Goal: Task Accomplishment & Management: Use online tool/utility

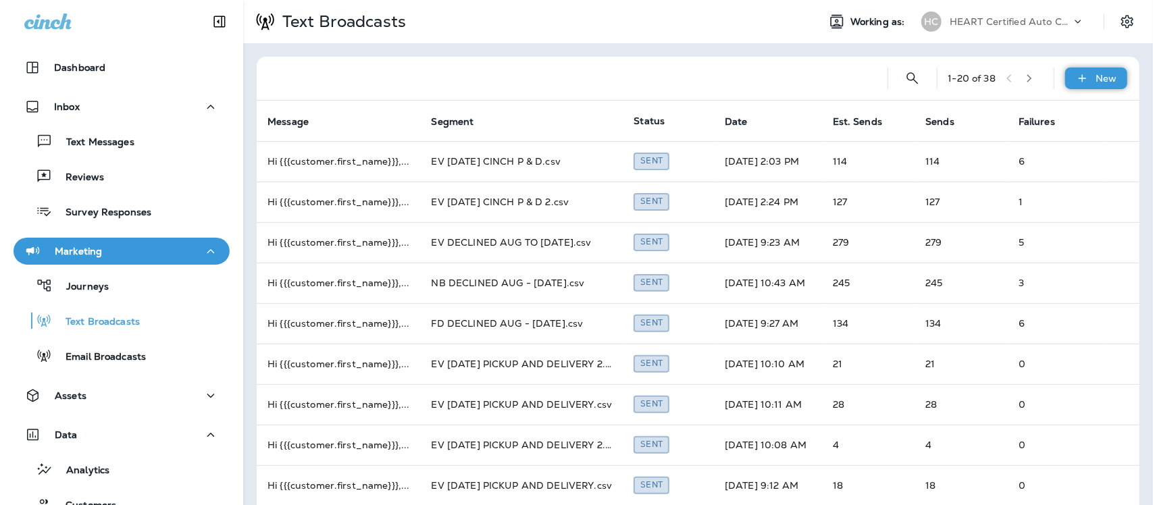
click at [1107, 76] on div "New" at bounding box center [1097, 79] width 62 height 22
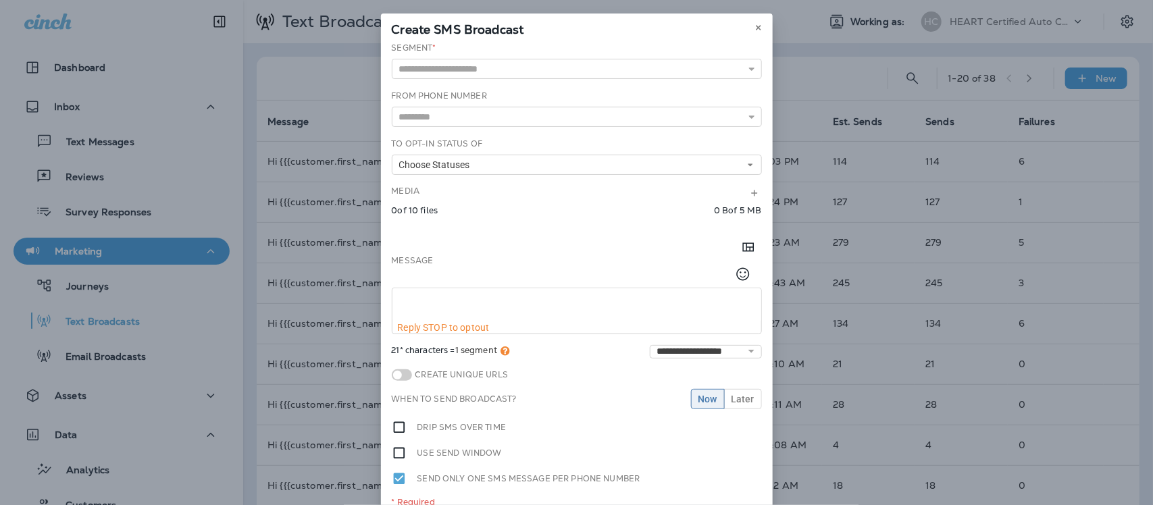
click at [421, 289] on textarea at bounding box center [577, 306] width 369 height 34
paste textarea "**********"
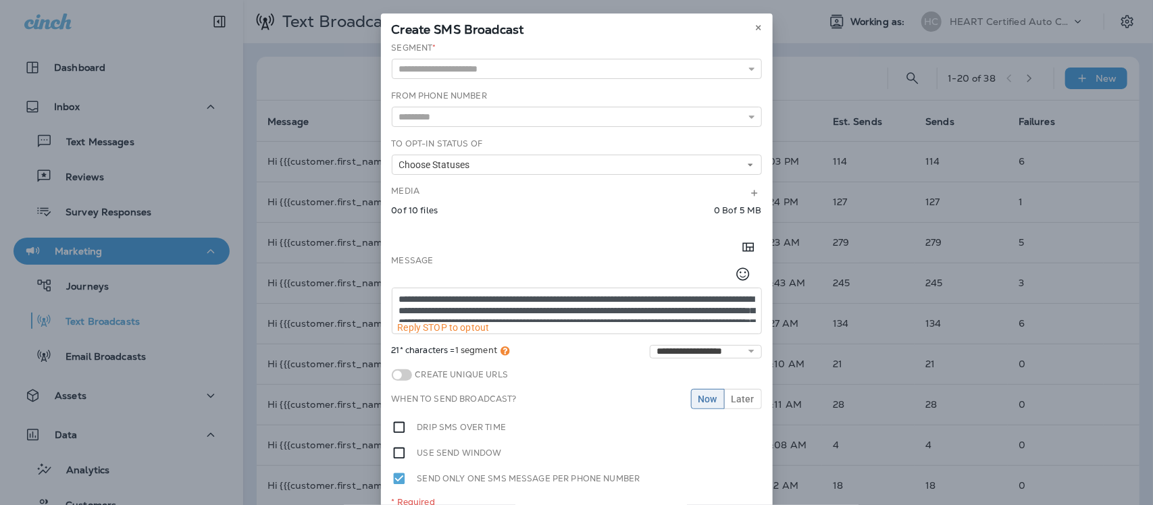
scroll to position [19, 0]
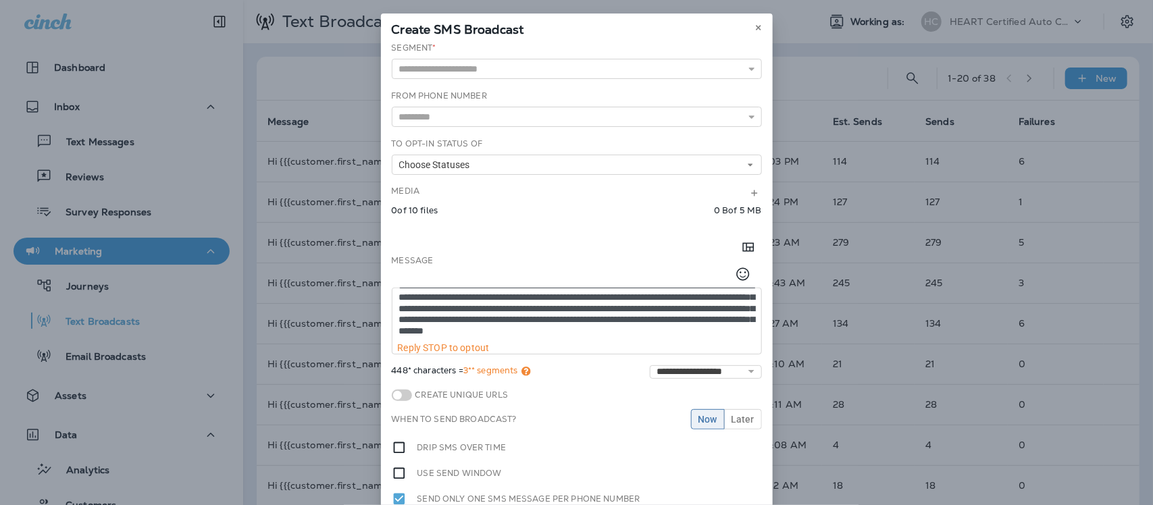
type textarea "**********"
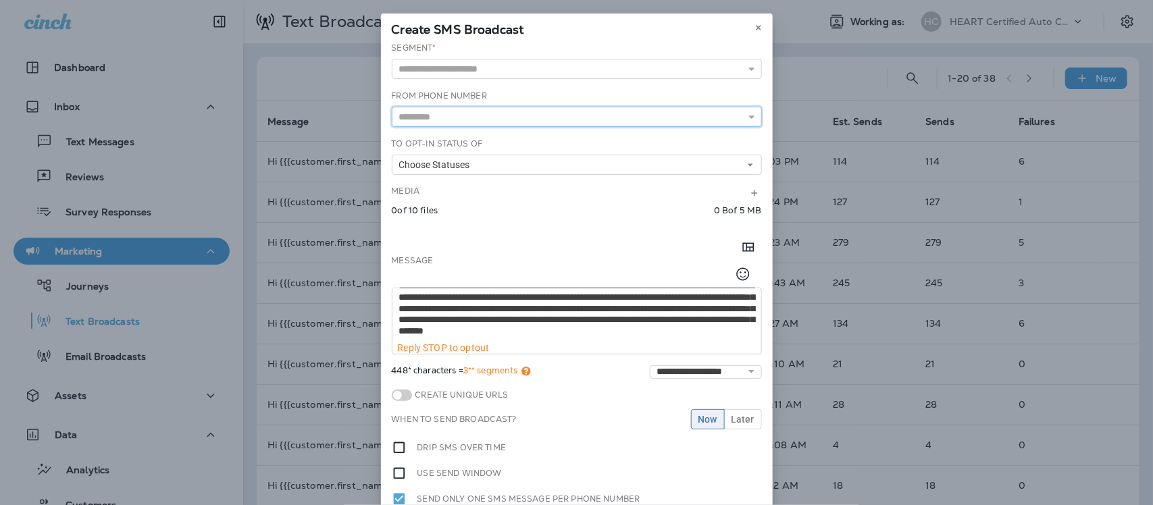
click at [421, 118] on input "text" at bounding box center [577, 117] width 370 height 20
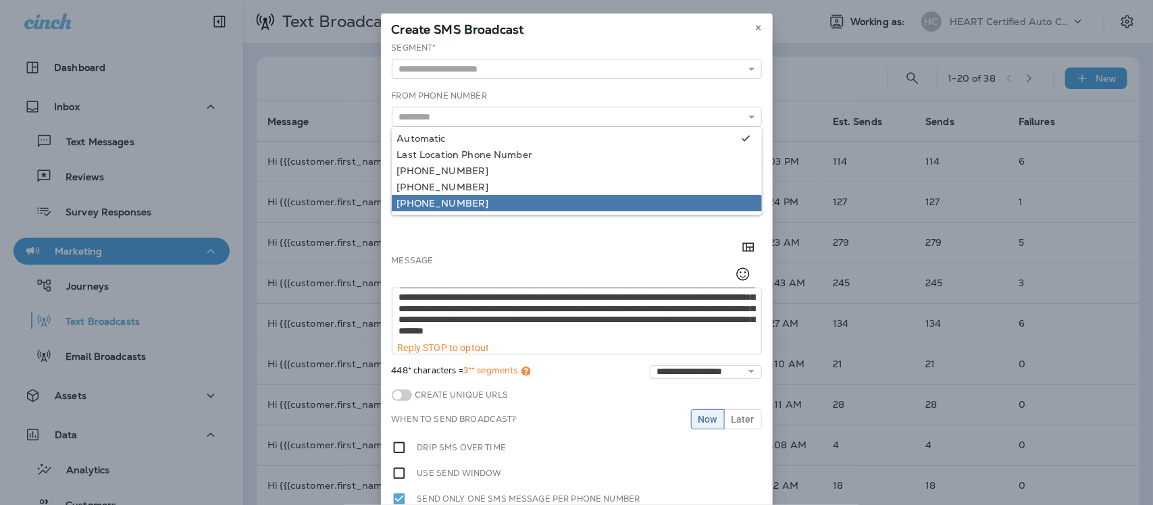
type input "**********"
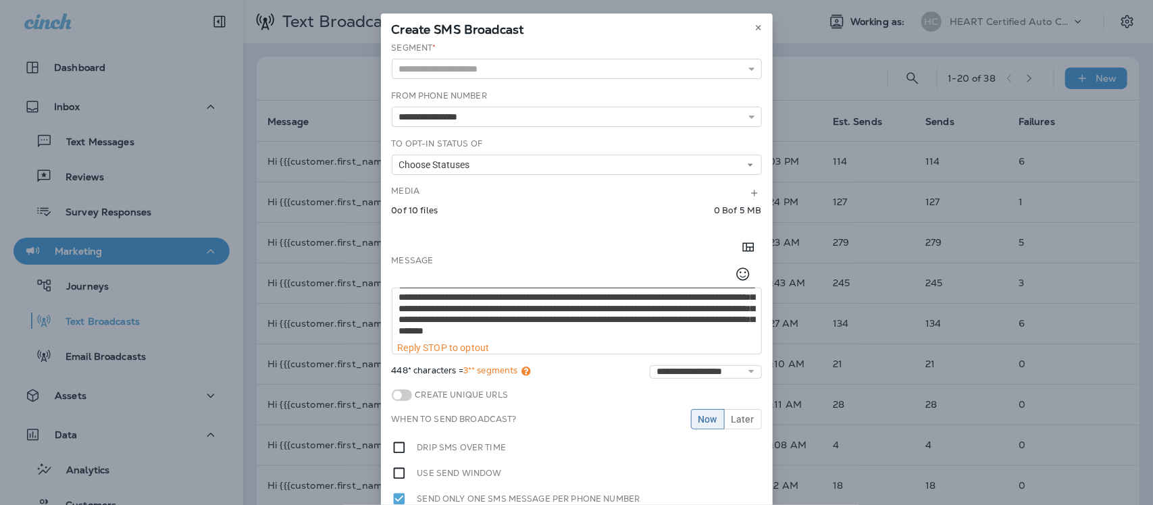
click at [440, 205] on div "**********" at bounding box center [577, 290] width 392 height 497
click at [747, 71] on icon "button" at bounding box center [751, 68] width 9 height 9
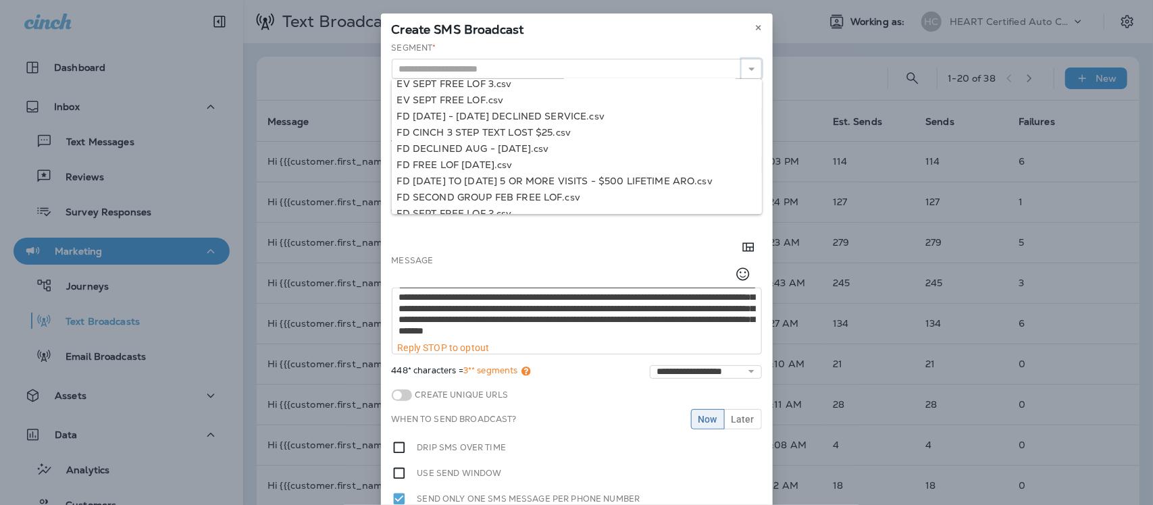
scroll to position [680, 0]
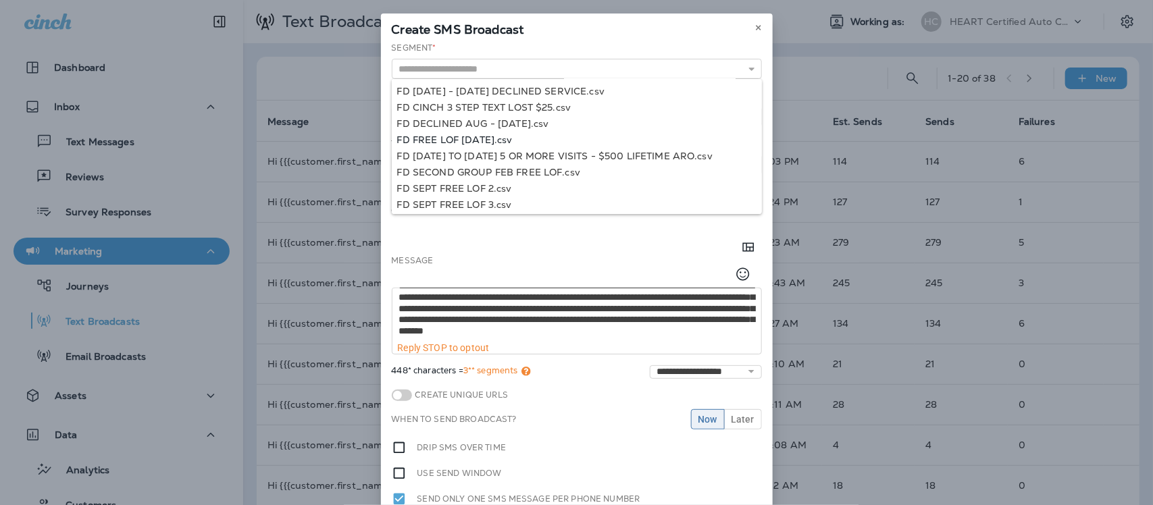
type input "**********"
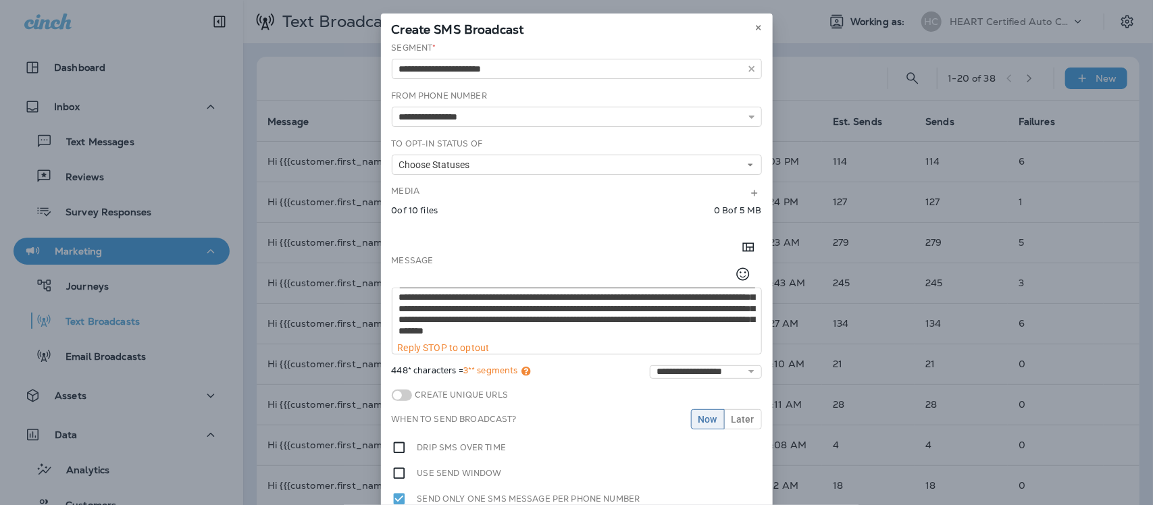
click at [495, 136] on div "**********" at bounding box center [577, 290] width 392 height 497
click at [461, 167] on span "Choose Statuses" at bounding box center [437, 164] width 76 height 11
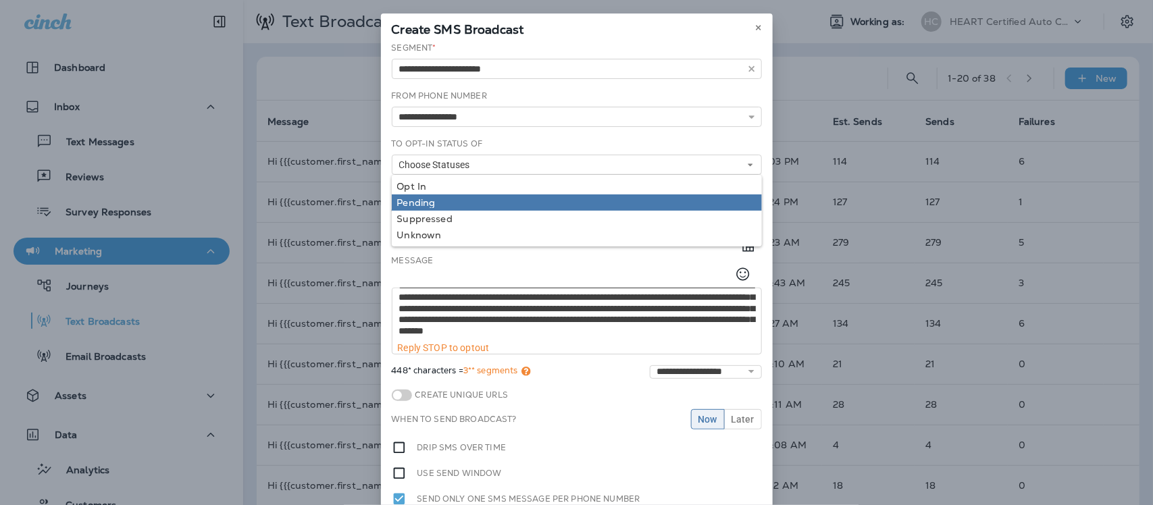
click at [434, 199] on div "Pending" at bounding box center [576, 202] width 359 height 11
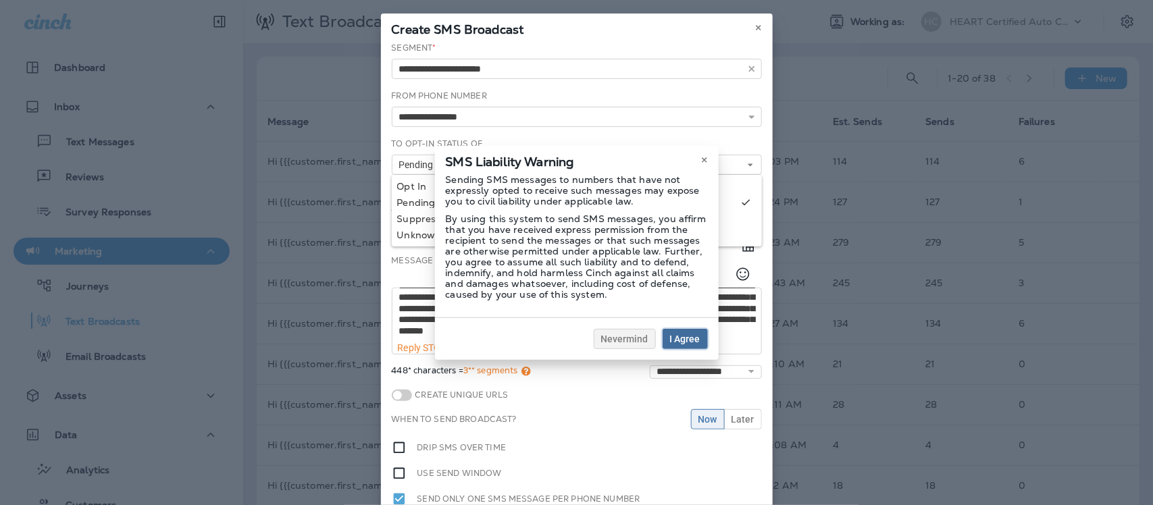
click at [689, 340] on span "I Agree" at bounding box center [685, 338] width 30 height 9
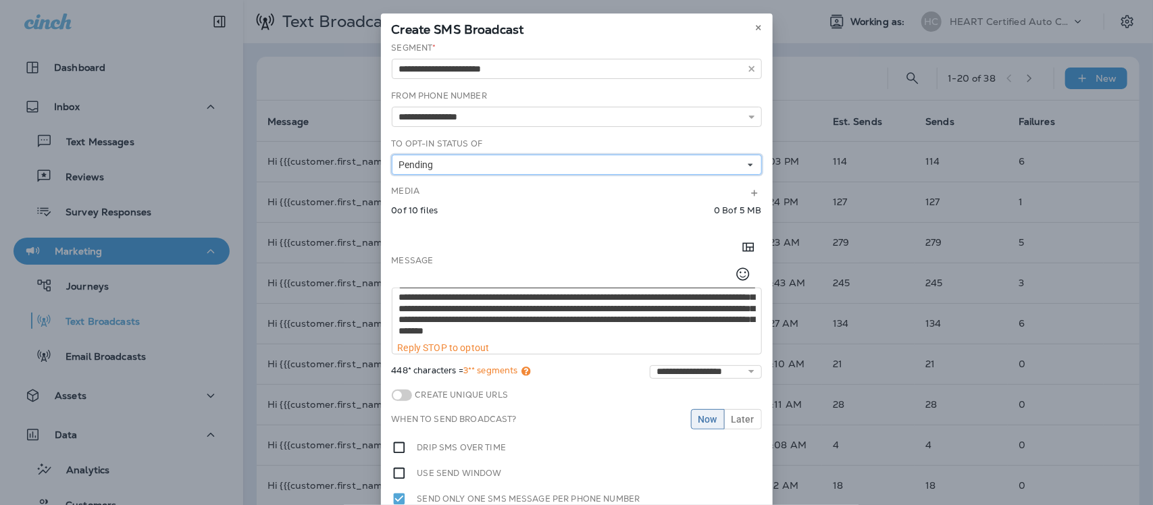
click at [471, 166] on button "Pending" at bounding box center [577, 165] width 370 height 20
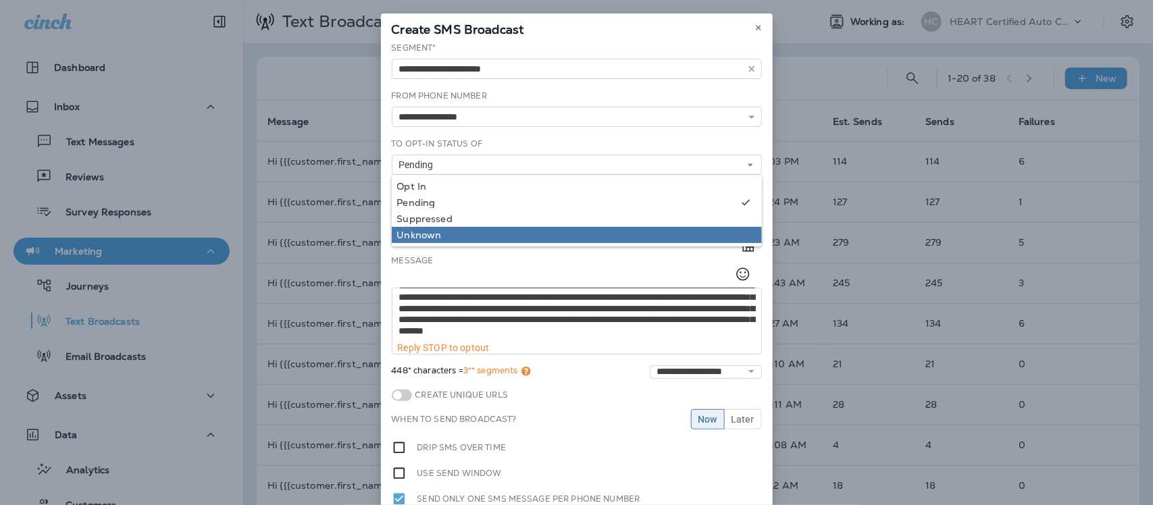
click at [430, 234] on div "Unknown" at bounding box center [576, 235] width 359 height 11
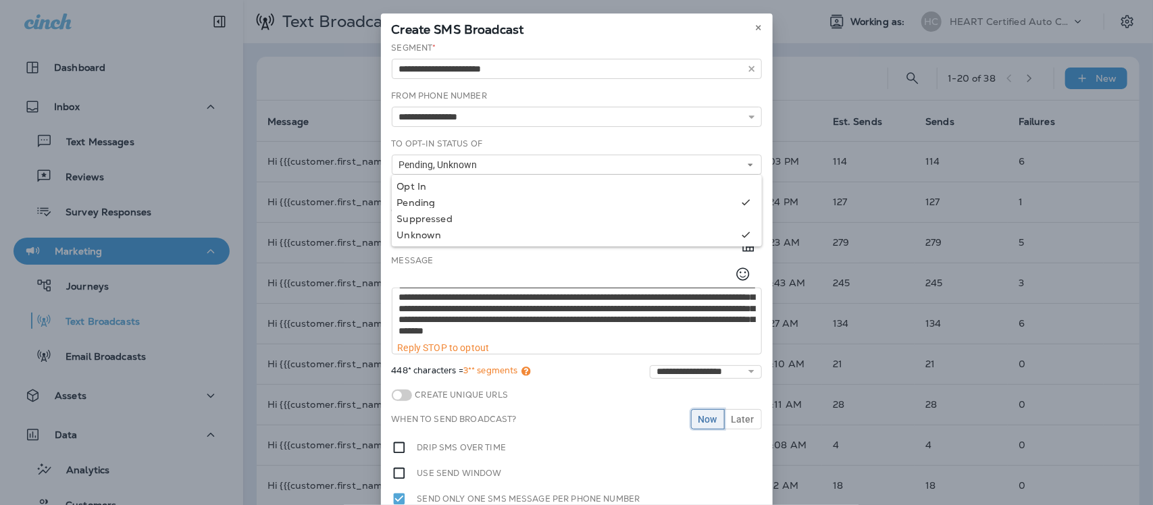
click at [705, 415] on span "Now" at bounding box center [708, 419] width 19 height 9
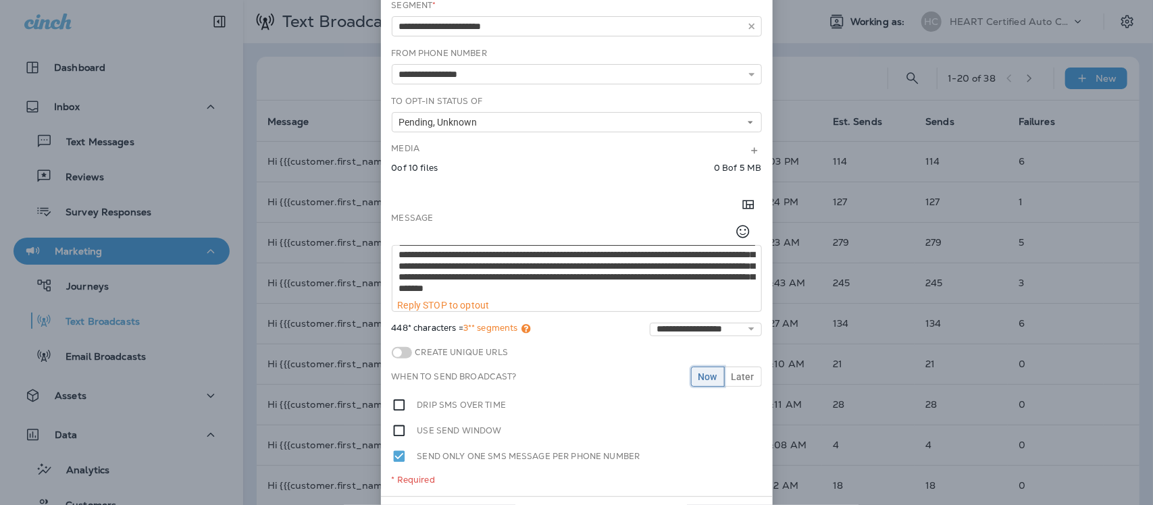
scroll to position [63, 0]
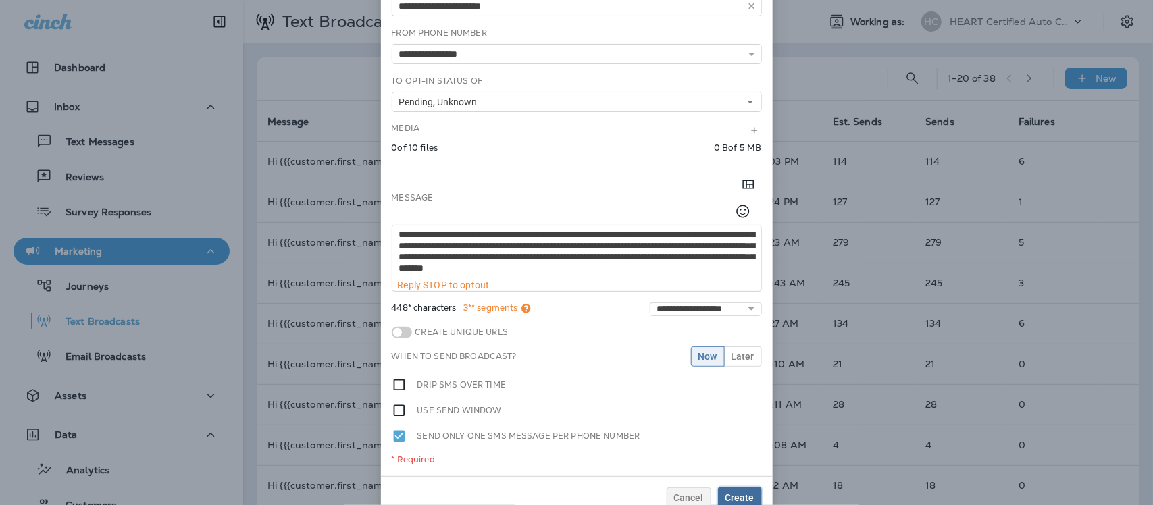
click at [741, 493] on span "Create" at bounding box center [740, 497] width 29 height 9
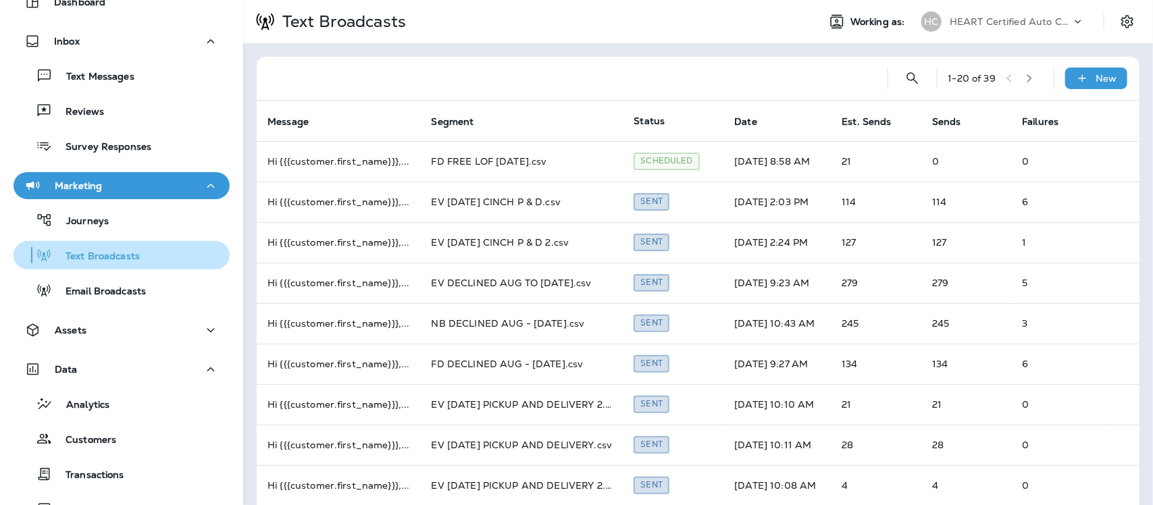
scroll to position [176, 0]
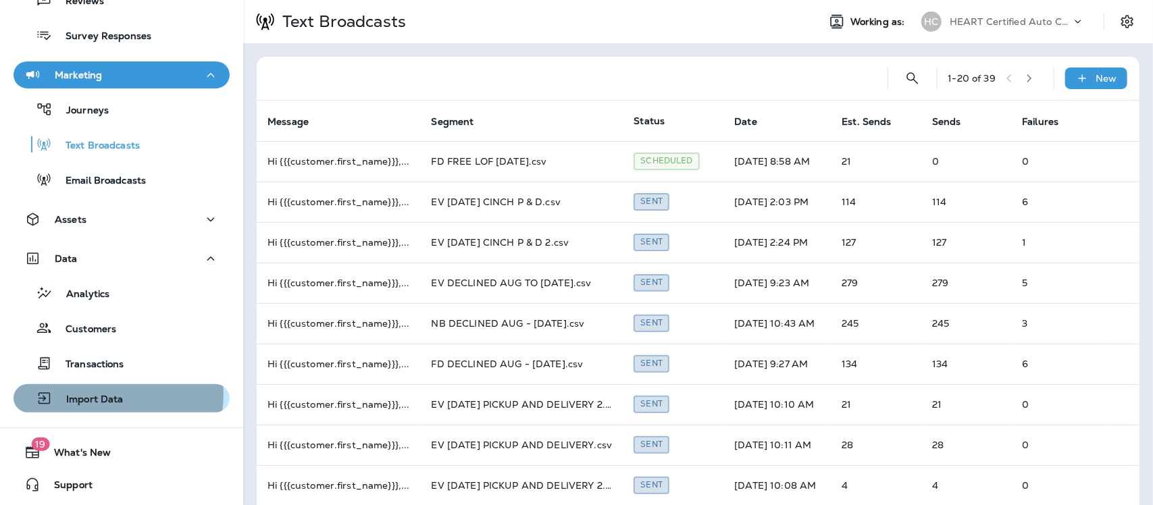
click at [103, 394] on p "Import Data" at bounding box center [88, 400] width 71 height 13
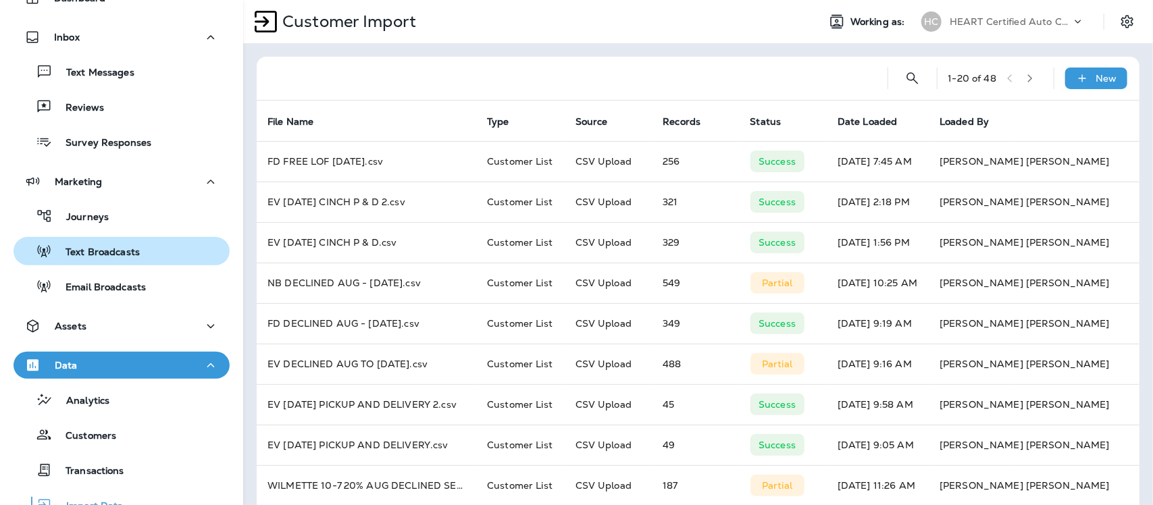
scroll to position [7, 0]
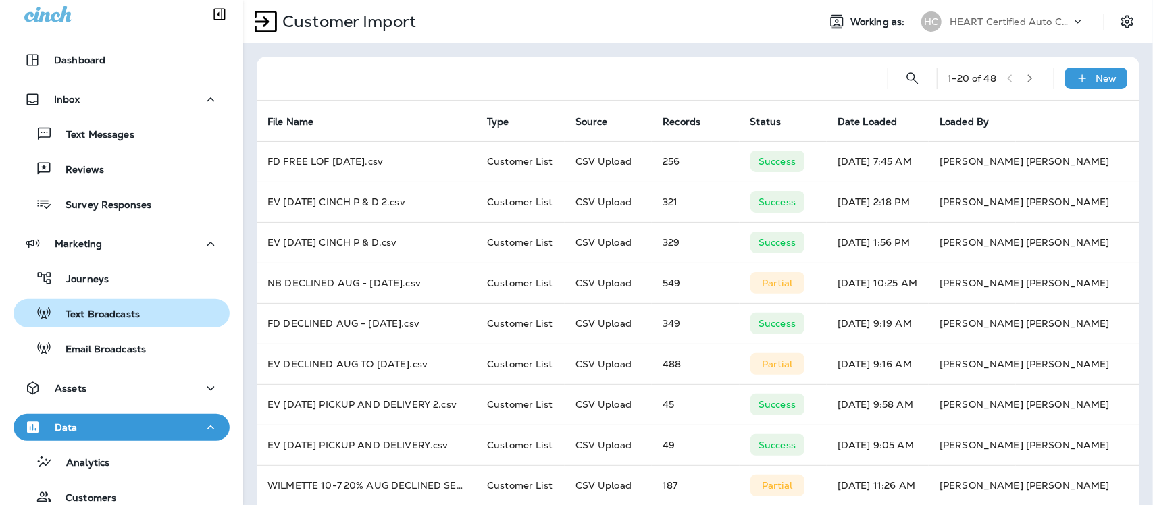
click at [99, 312] on p "Text Broadcasts" at bounding box center [96, 315] width 88 height 13
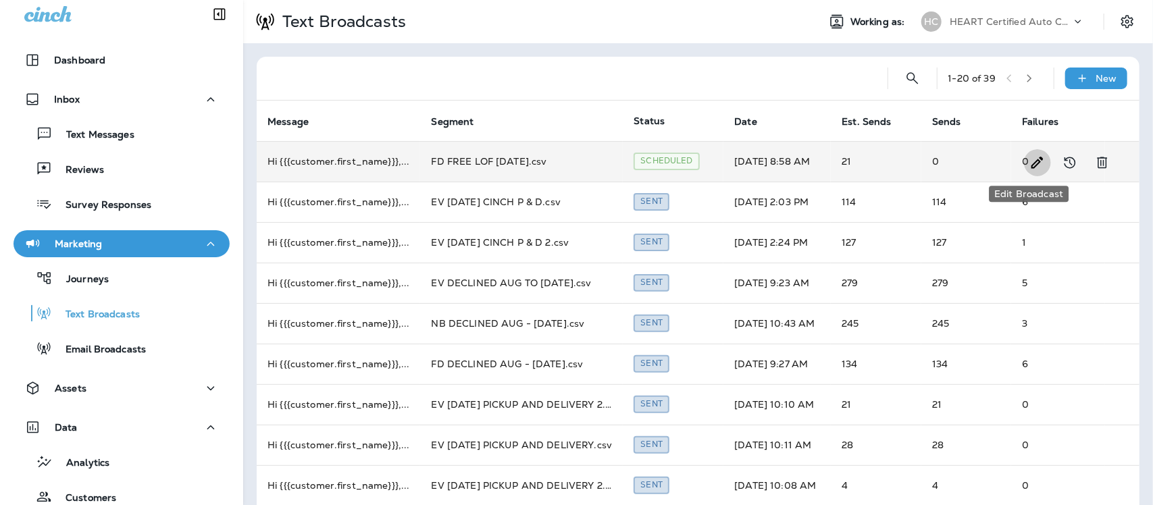
click at [1032, 161] on use "Edit Broadcast" at bounding box center [1037, 162] width 11 height 11
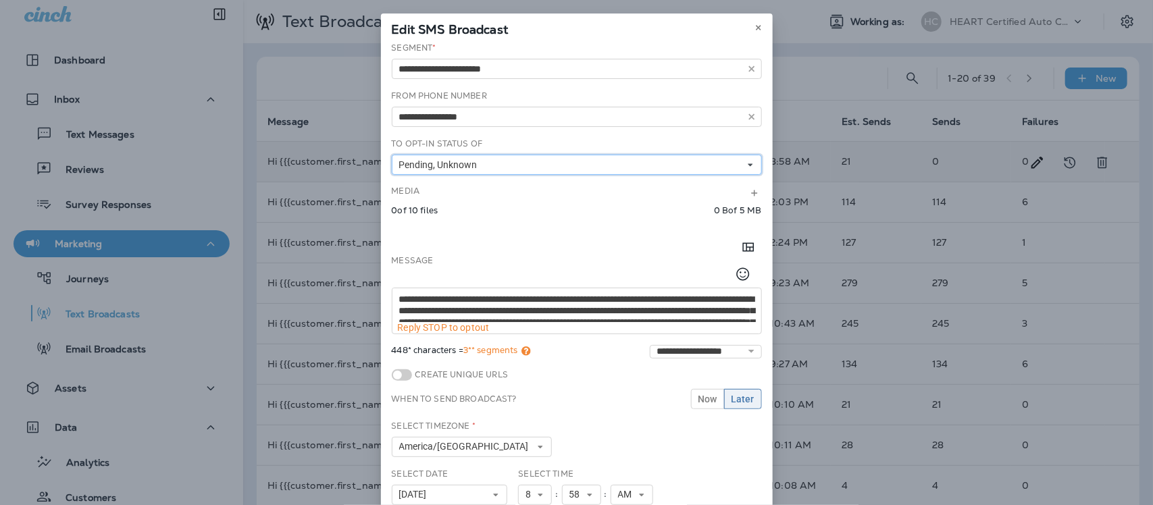
click at [747, 166] on icon at bounding box center [751, 165] width 8 height 8
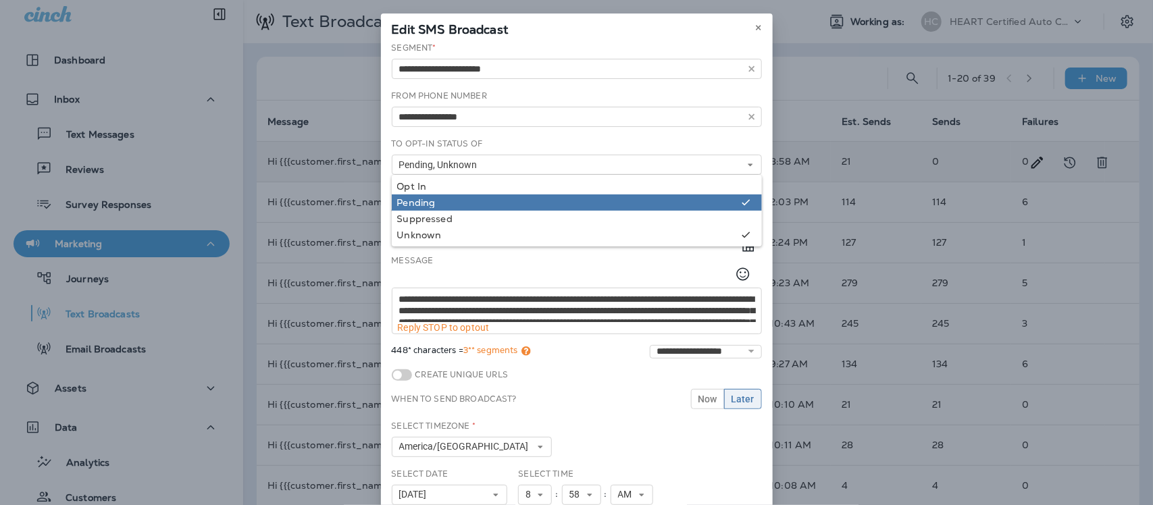
click at [449, 203] on div "Pending" at bounding box center [567, 202] width 340 height 11
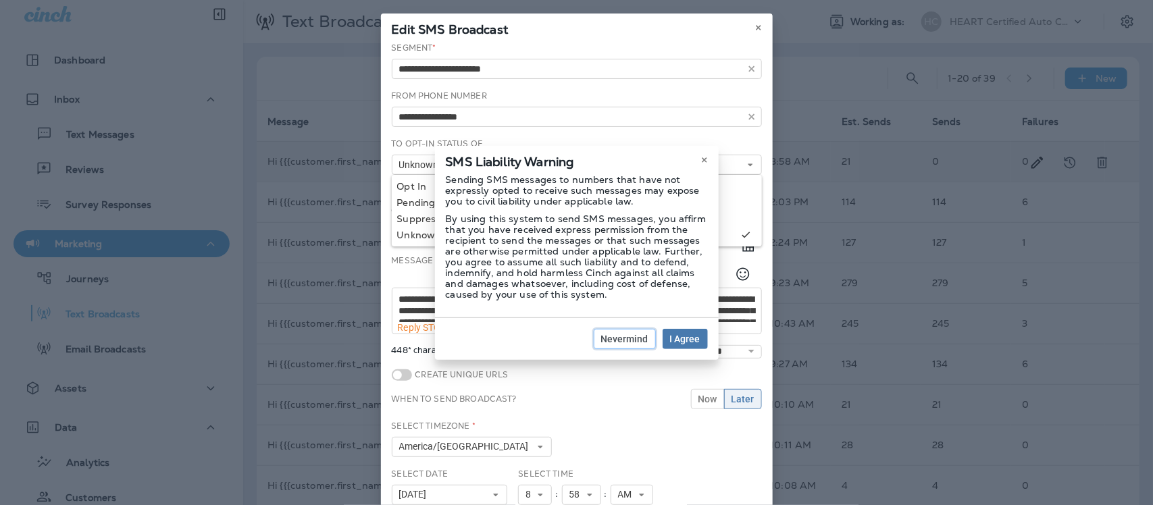
click at [633, 341] on span "Nevermind" at bounding box center [624, 338] width 47 height 9
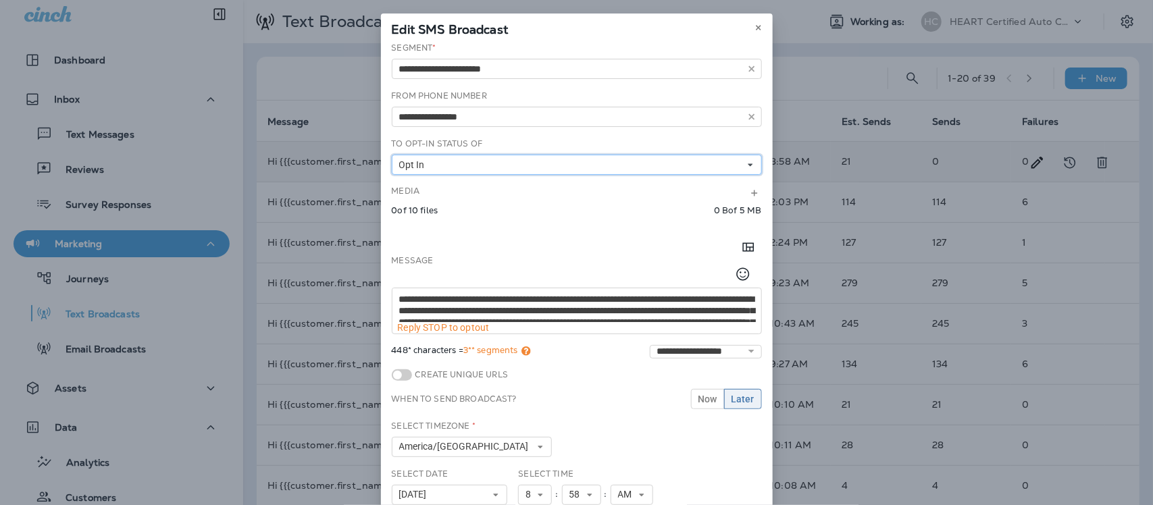
click at [747, 167] on icon at bounding box center [751, 165] width 8 height 8
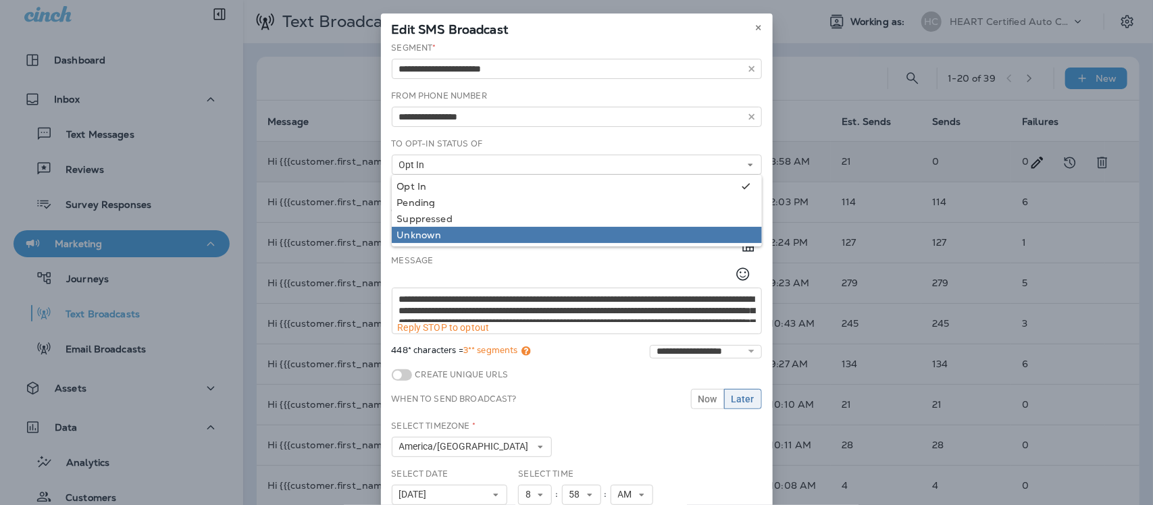
click at [438, 235] on div "Unknown" at bounding box center [576, 235] width 359 height 11
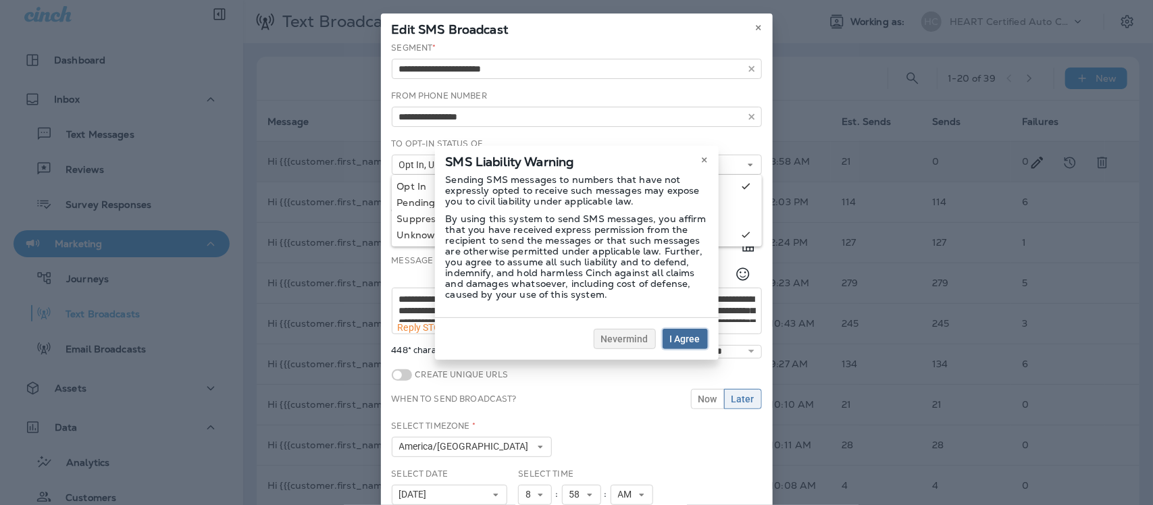
click at [682, 337] on span "I Agree" at bounding box center [685, 338] width 30 height 9
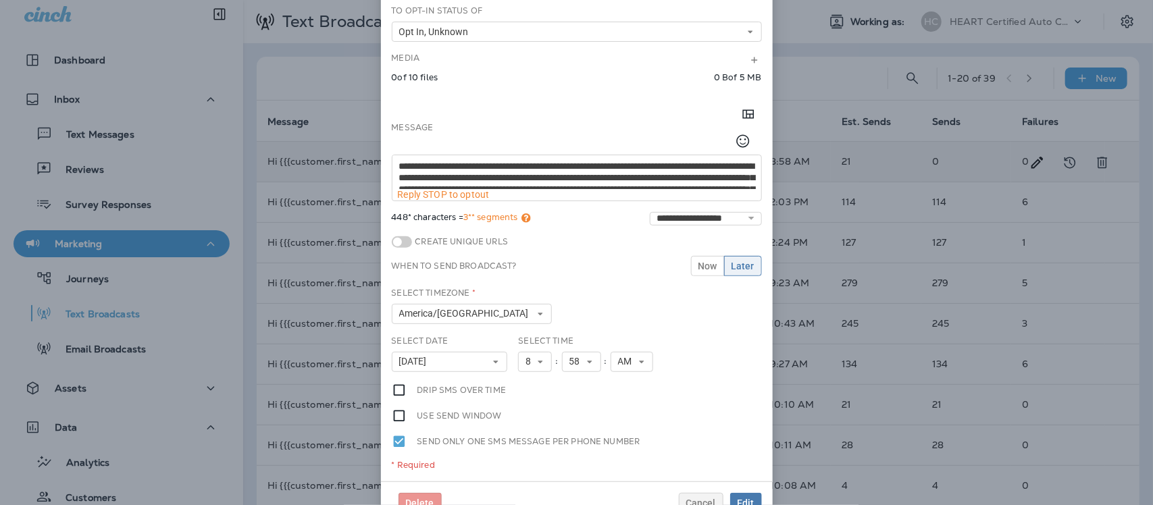
scroll to position [139, 0]
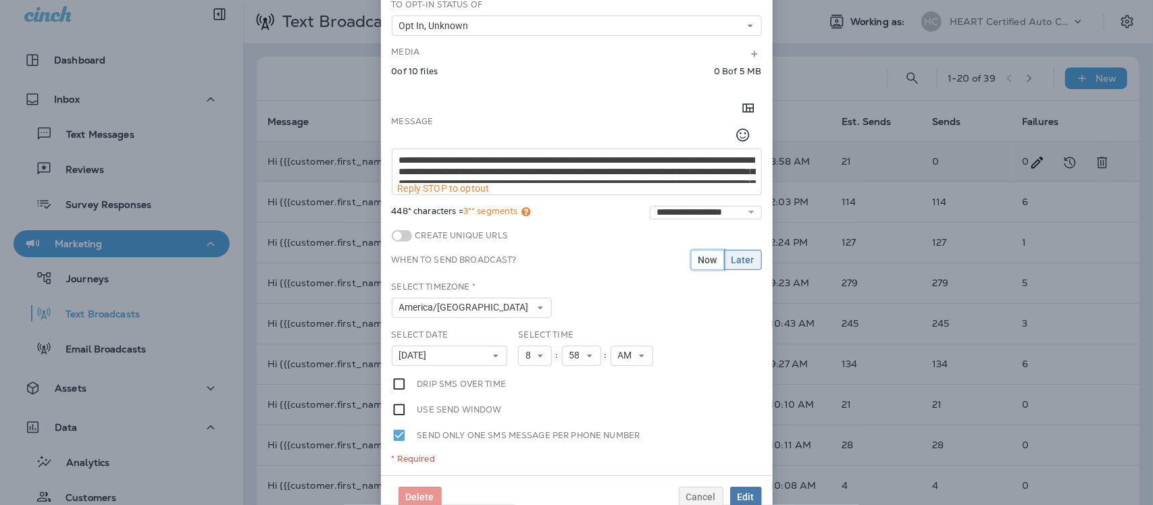
drag, startPoint x: 701, startPoint y: 230, endPoint x: 698, endPoint y: 279, distance: 49.4
click at [700, 255] on span "Now" at bounding box center [708, 259] width 19 height 9
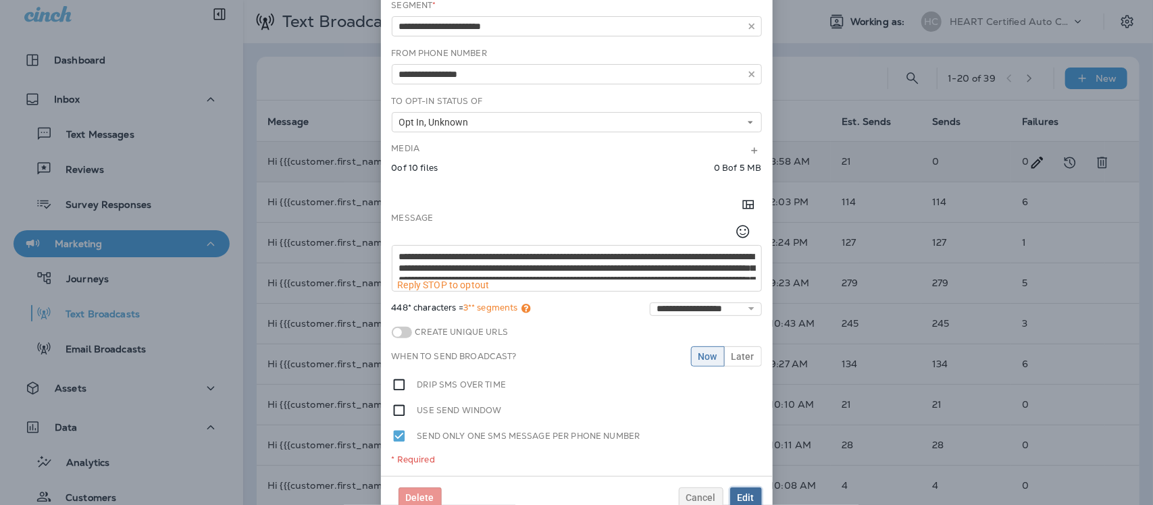
click at [739, 493] on span "Edit" at bounding box center [746, 497] width 17 height 9
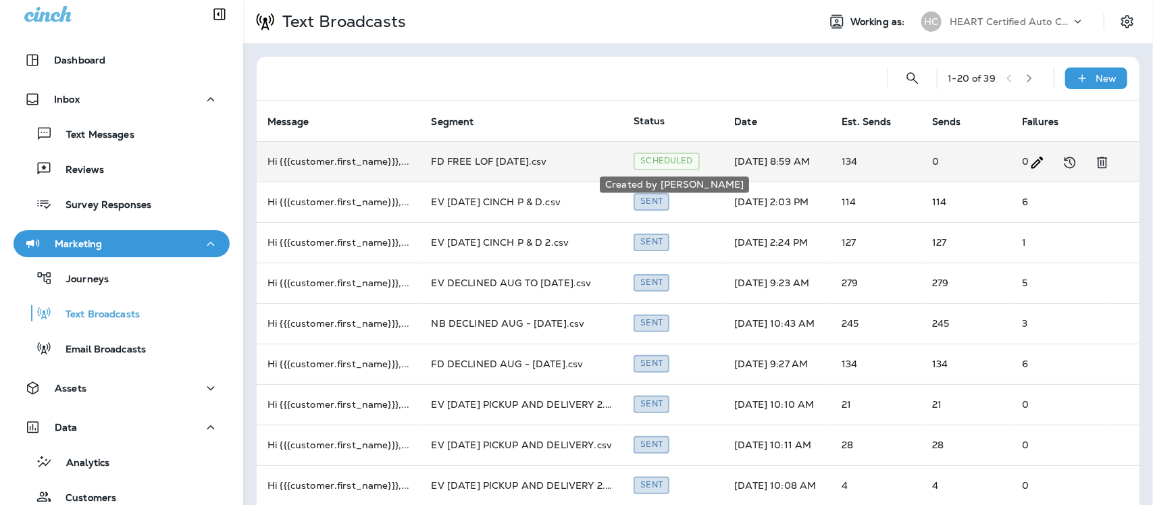
click at [662, 160] on div "Scheduled" at bounding box center [667, 161] width 66 height 17
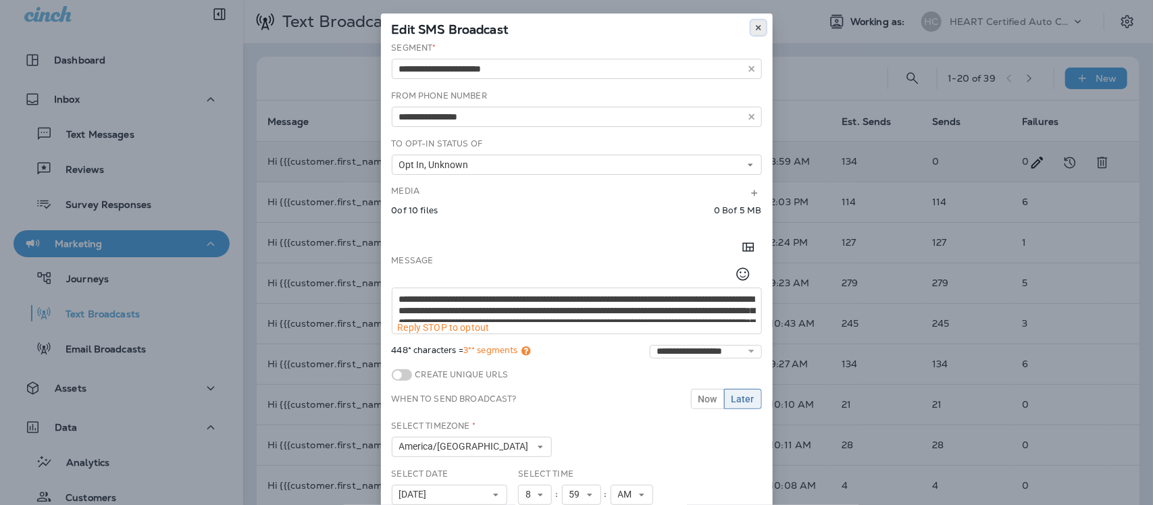
click at [755, 27] on icon at bounding box center [759, 28] width 8 height 8
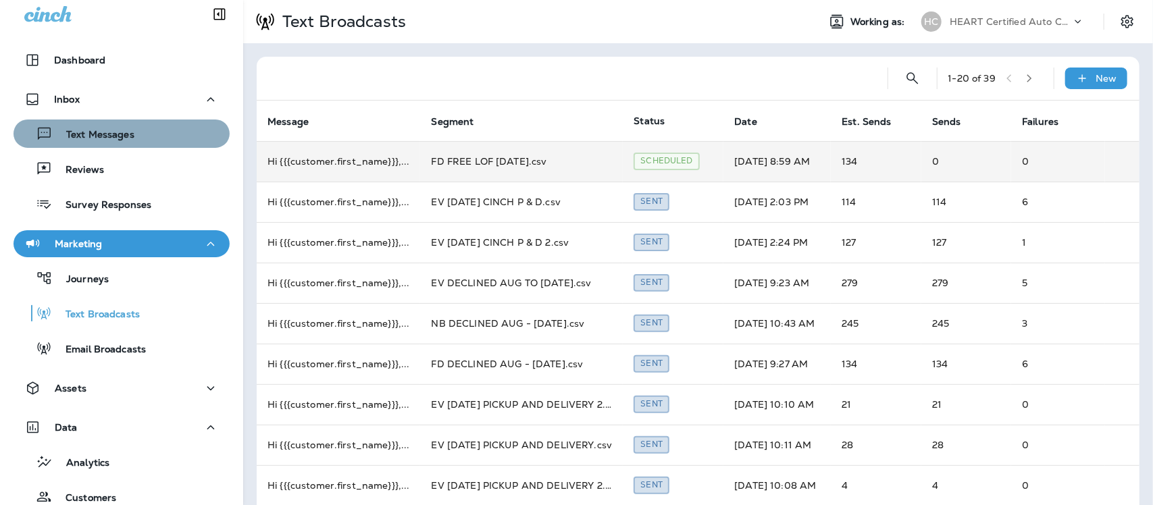
click at [128, 132] on p "Text Messages" at bounding box center [94, 135] width 82 height 13
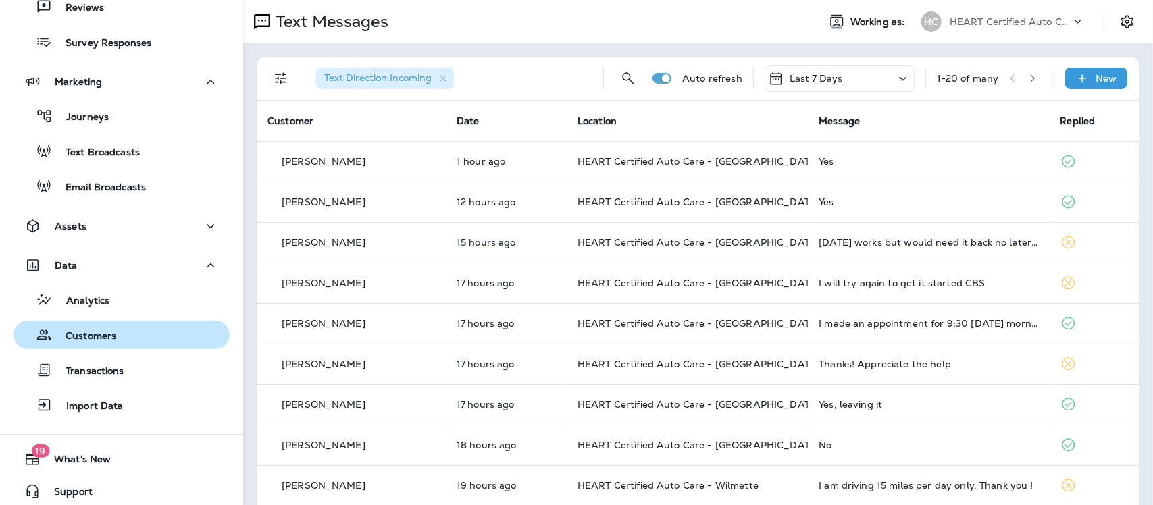
scroll to position [176, 0]
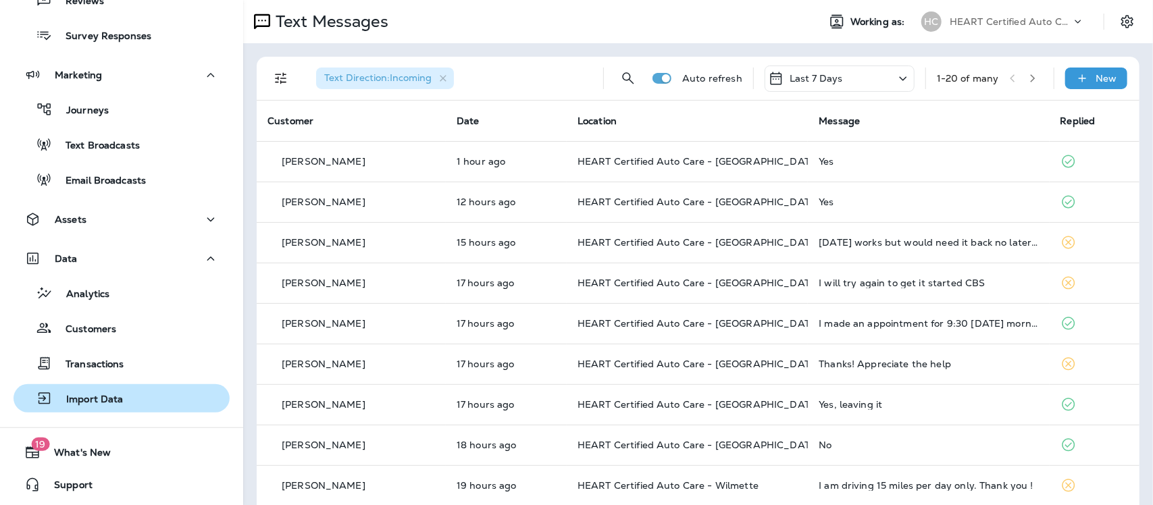
click at [118, 395] on p "Import Data" at bounding box center [88, 400] width 71 height 13
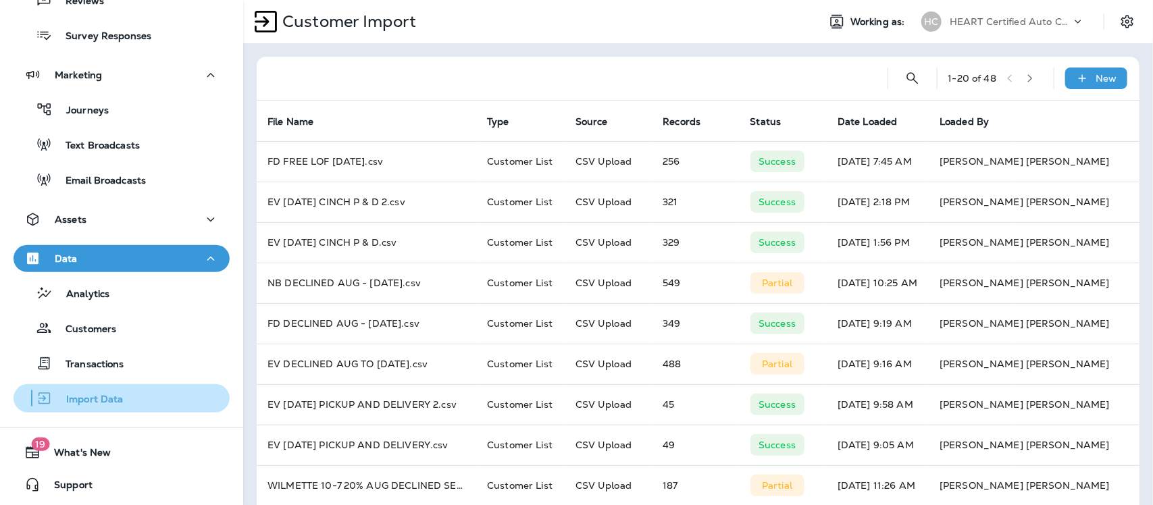
click at [100, 397] on p "Import Data" at bounding box center [88, 400] width 71 height 13
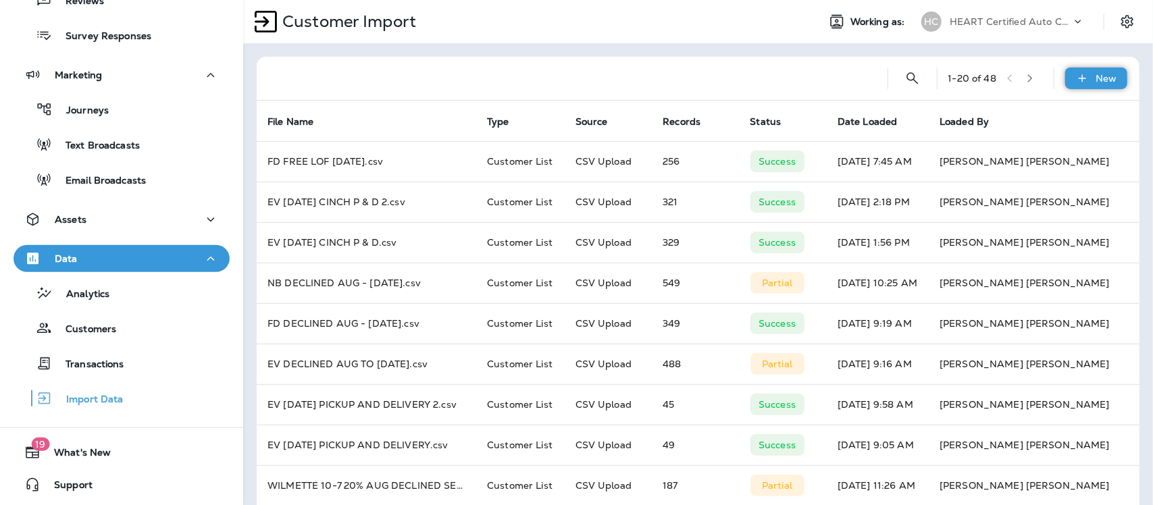
click at [1101, 81] on p "New" at bounding box center [1107, 78] width 21 height 11
click at [1052, 111] on p "Customer list" at bounding box center [1044, 114] width 63 height 11
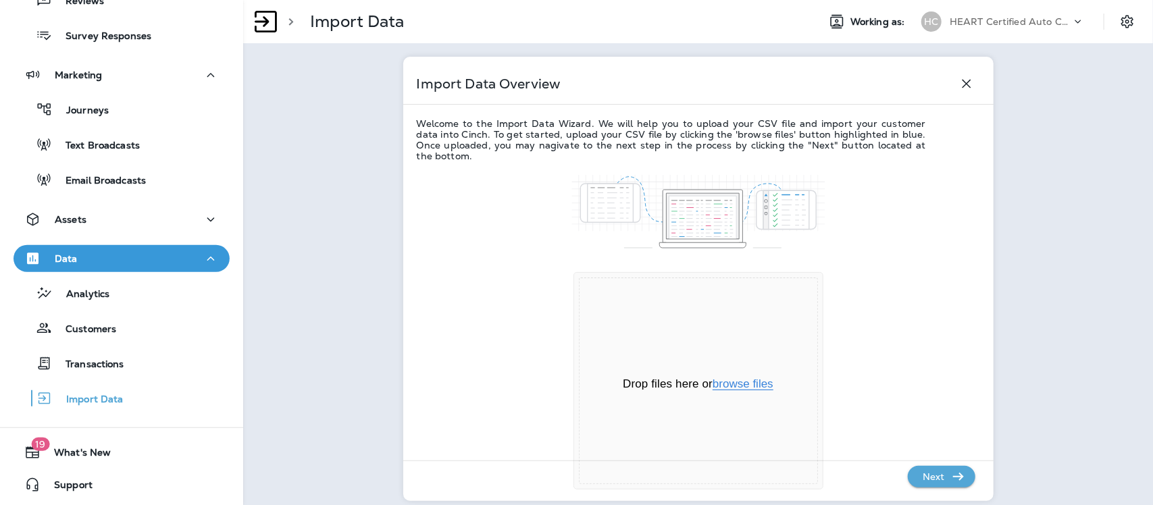
click at [738, 386] on button "browse files" at bounding box center [743, 384] width 61 height 12
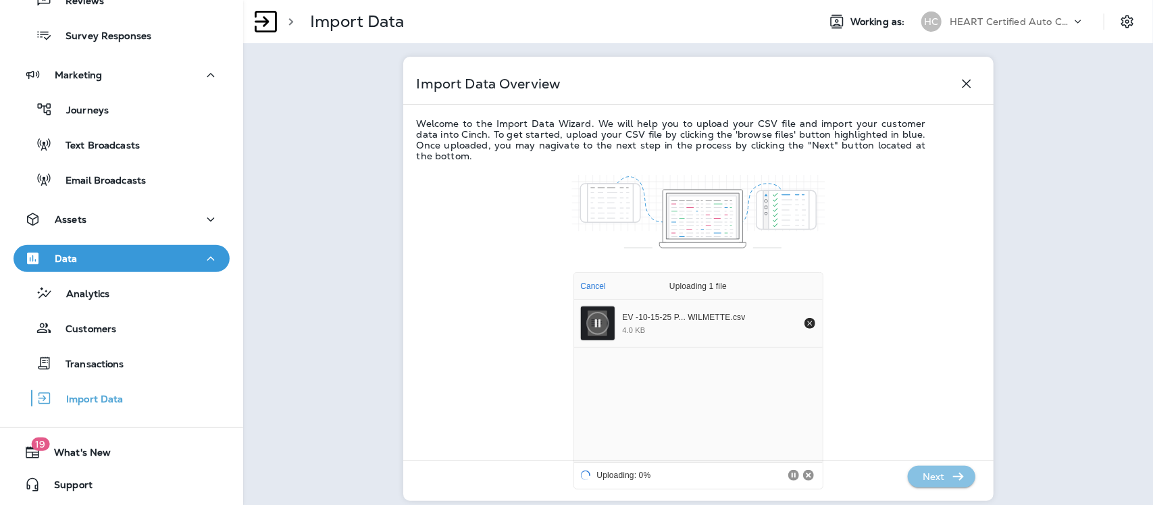
click at [924, 474] on p "Next" at bounding box center [934, 477] width 33 height 22
click at [921, 476] on p "Next" at bounding box center [934, 477] width 33 height 22
click at [922, 475] on p "Next" at bounding box center [934, 477] width 33 height 22
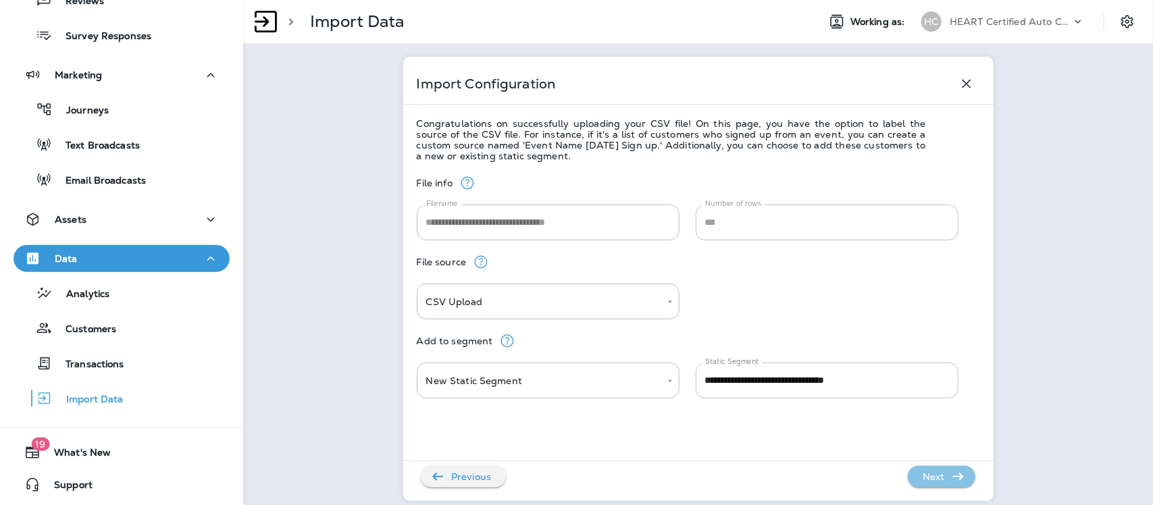
click at [930, 481] on p "Next" at bounding box center [934, 477] width 33 height 22
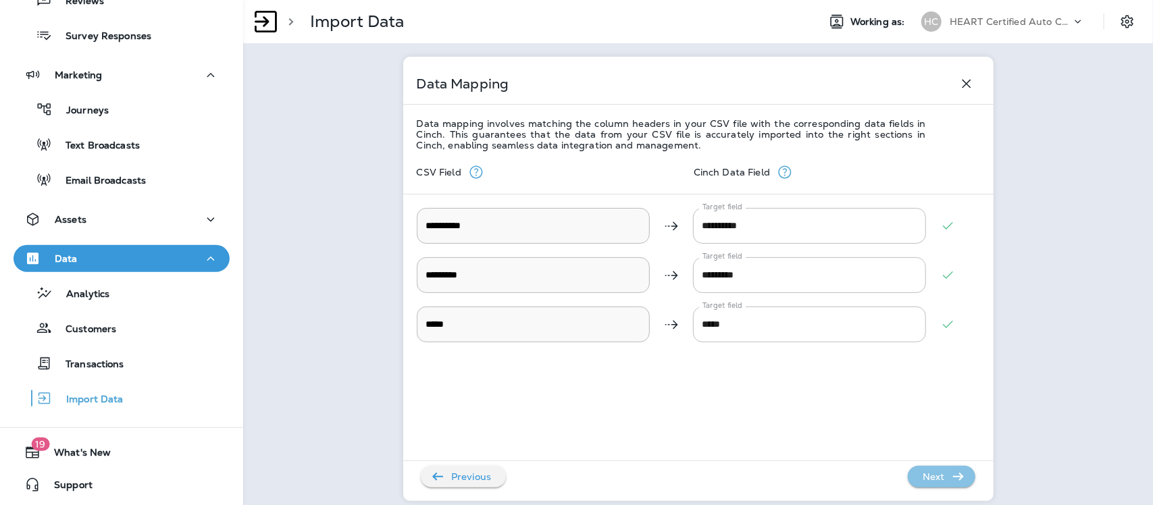
click at [937, 477] on p "Next" at bounding box center [934, 477] width 33 height 22
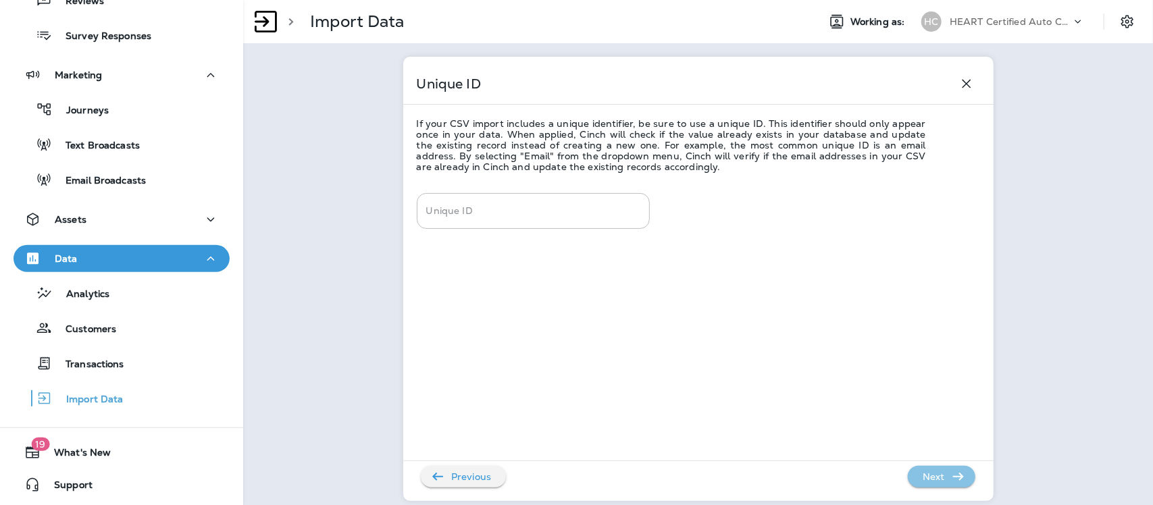
click at [936, 477] on p "Next" at bounding box center [934, 477] width 33 height 22
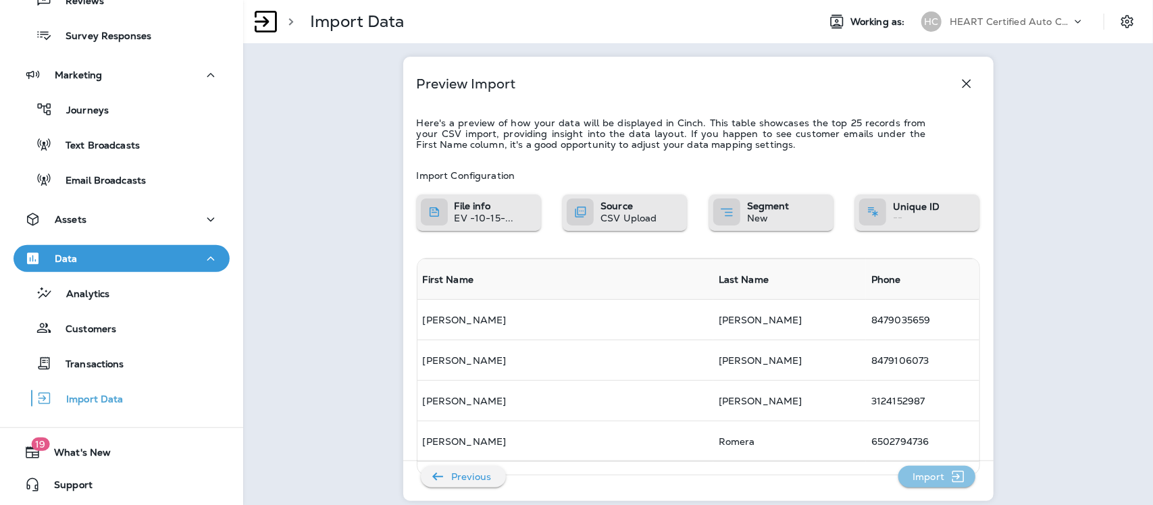
click at [936, 473] on p "Import" at bounding box center [929, 477] width 43 height 22
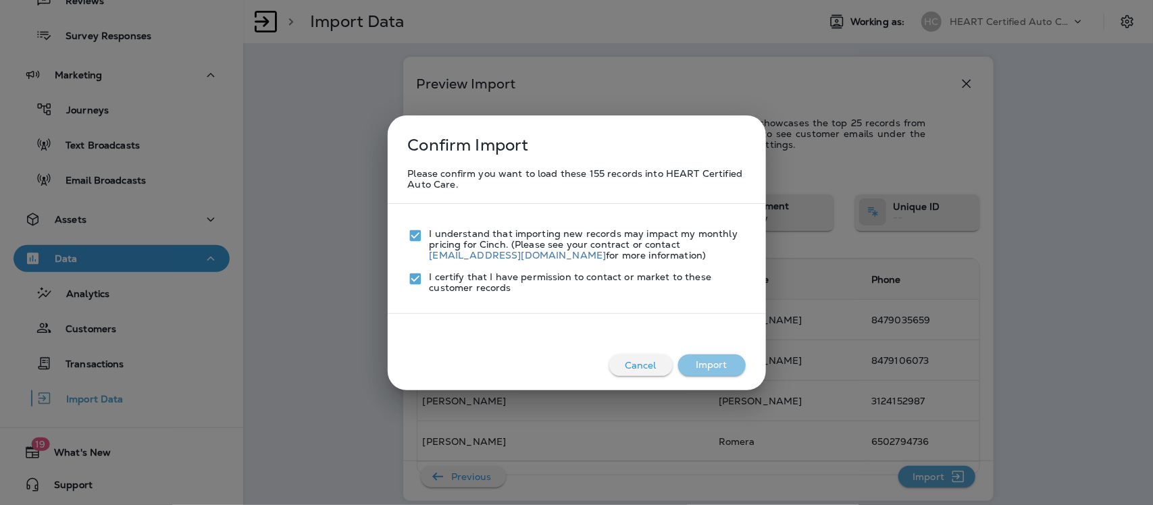
click at [724, 368] on button "Import" at bounding box center [712, 366] width 68 height 22
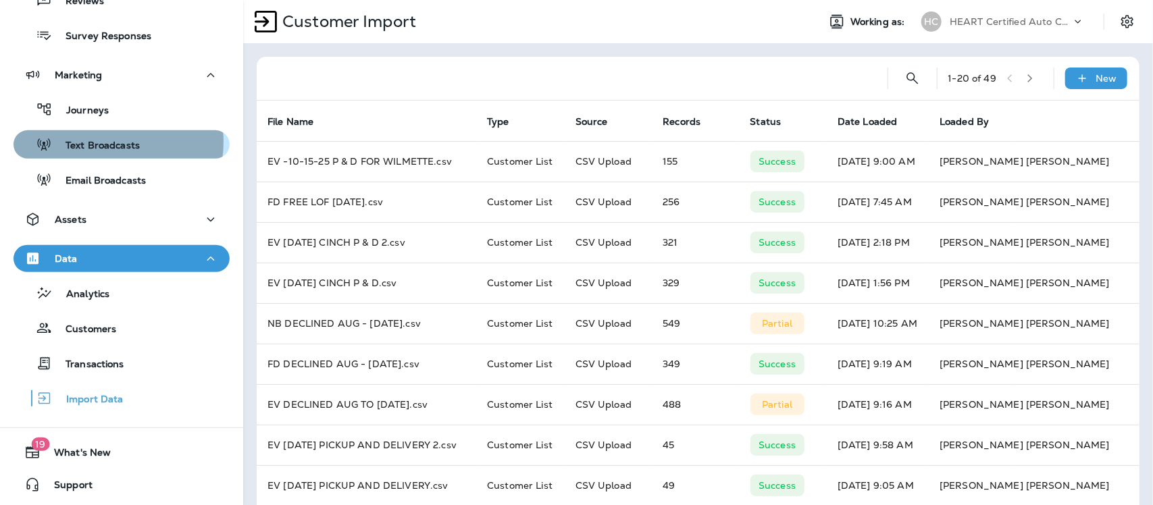
click at [102, 143] on p "Text Broadcasts" at bounding box center [96, 146] width 88 height 13
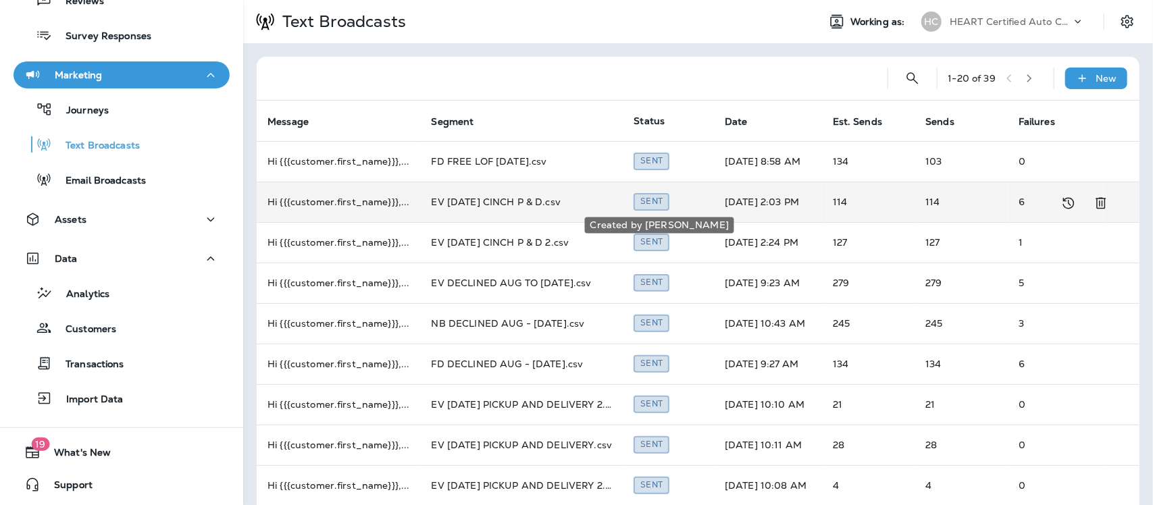
click at [657, 203] on div "Sent" at bounding box center [652, 201] width 36 height 17
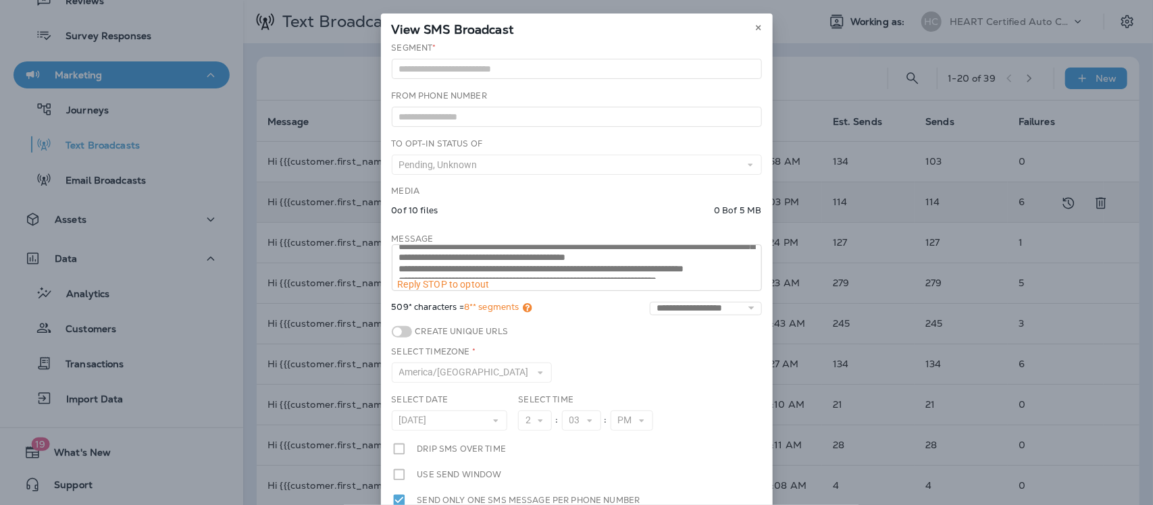
scroll to position [56, 0]
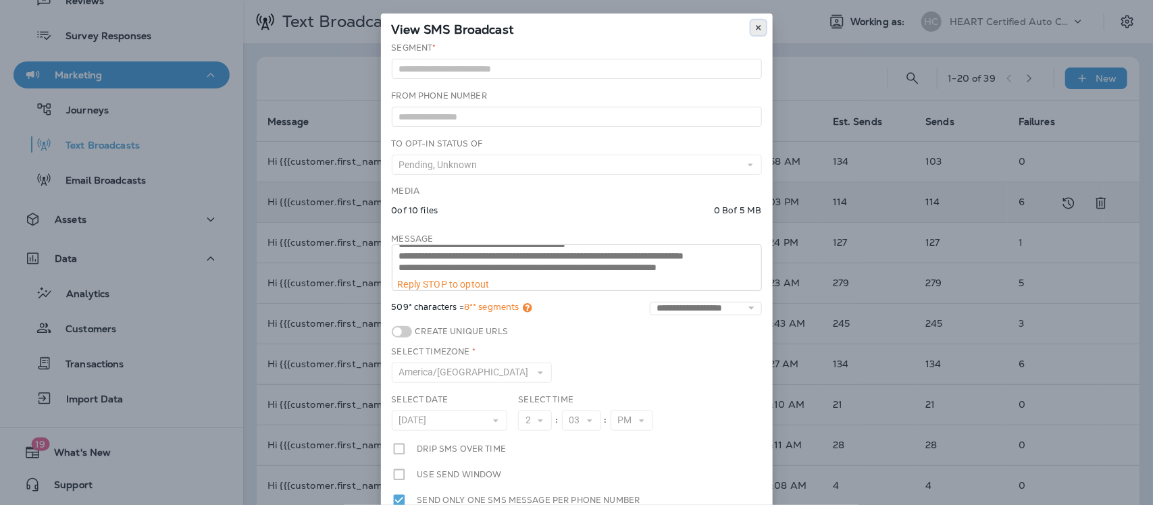
click at [752, 22] on button at bounding box center [758, 27] width 15 height 15
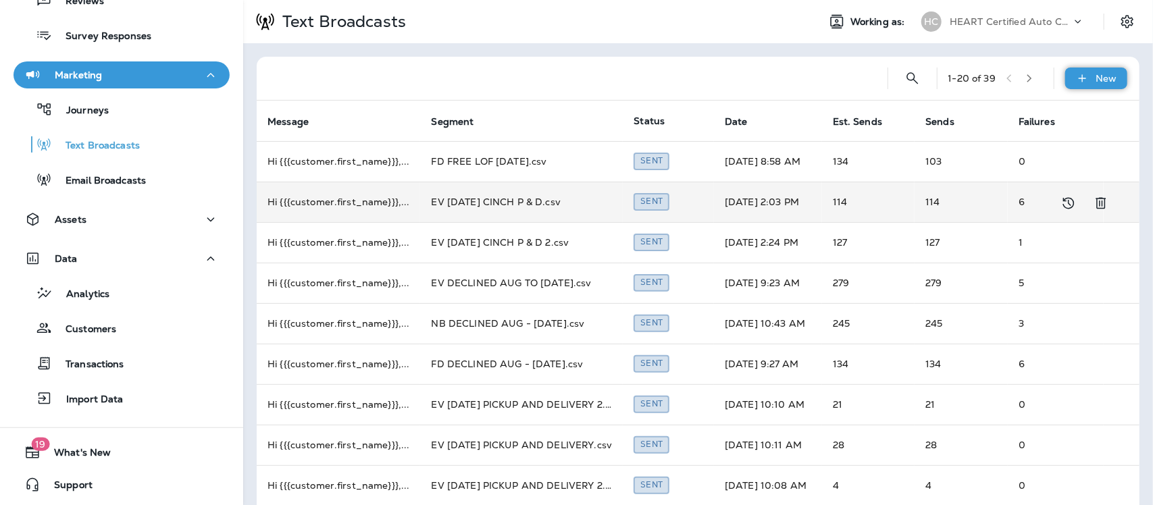
click at [1085, 84] on div "New" at bounding box center [1097, 79] width 62 height 22
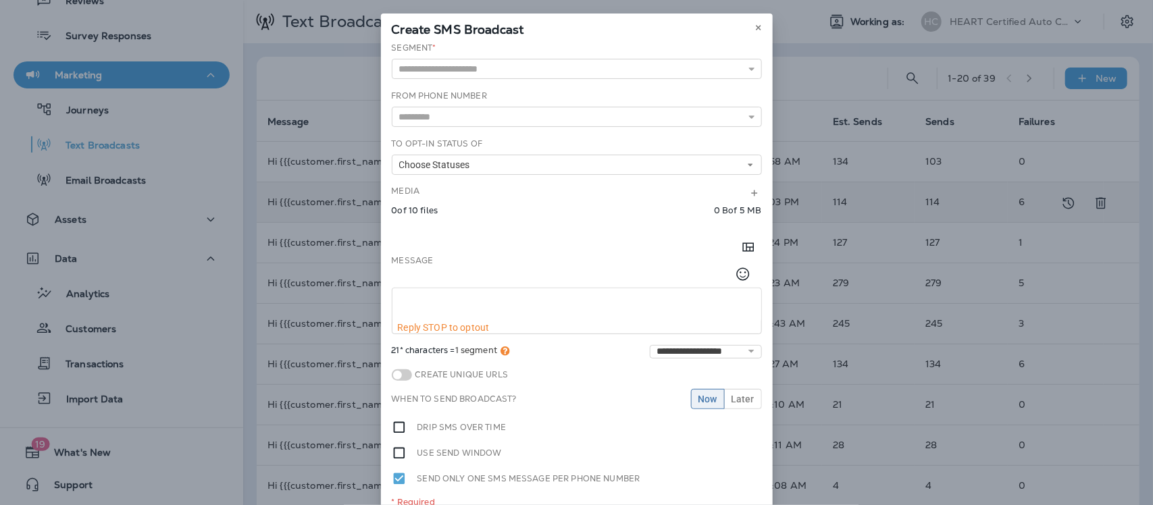
click at [449, 289] on textarea at bounding box center [577, 306] width 369 height 34
paste textarea "**********"
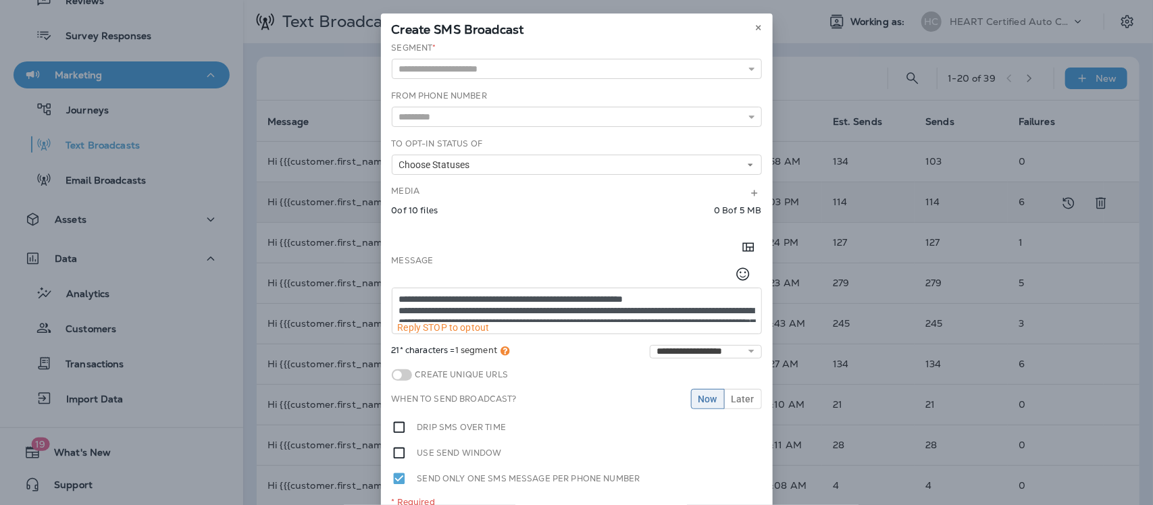
scroll to position [31, 0]
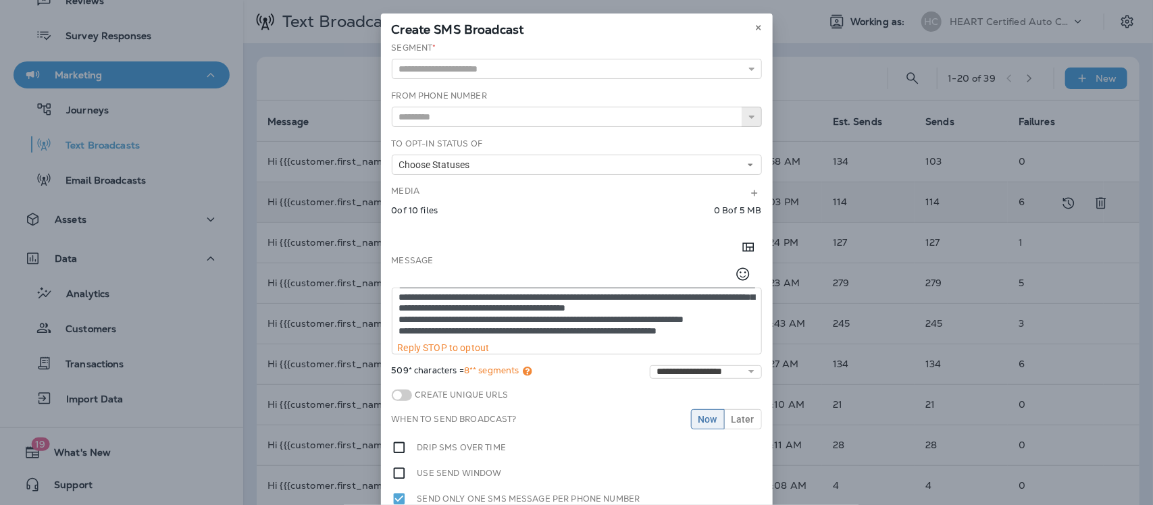
type textarea "**********"
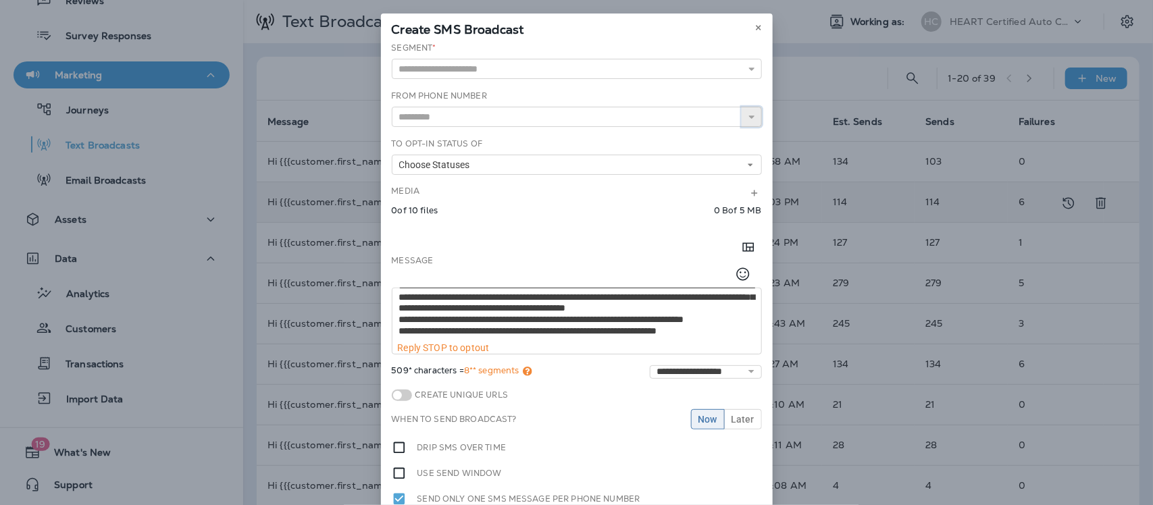
click at [749, 118] on use at bounding box center [751, 117] width 5 height 3
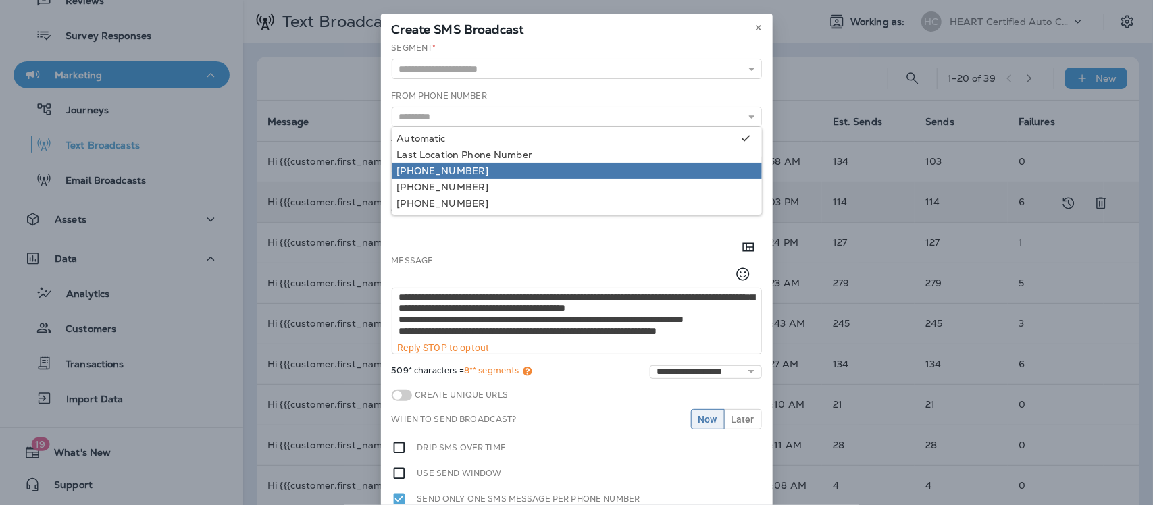
type input "**********"
click at [466, 169] on div "**********" at bounding box center [577, 290] width 392 height 497
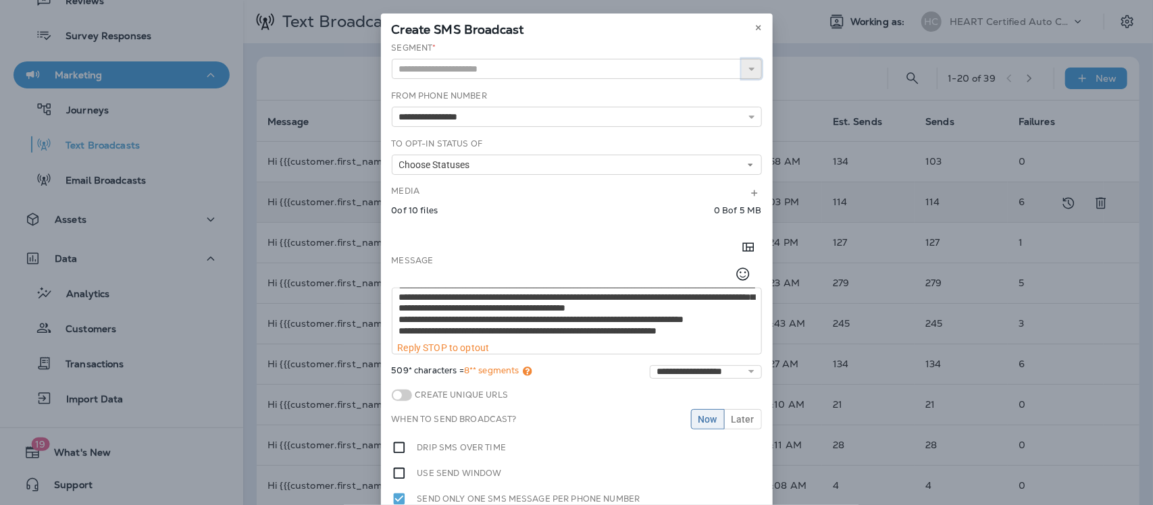
click at [748, 71] on icon "button" at bounding box center [751, 68] width 9 height 9
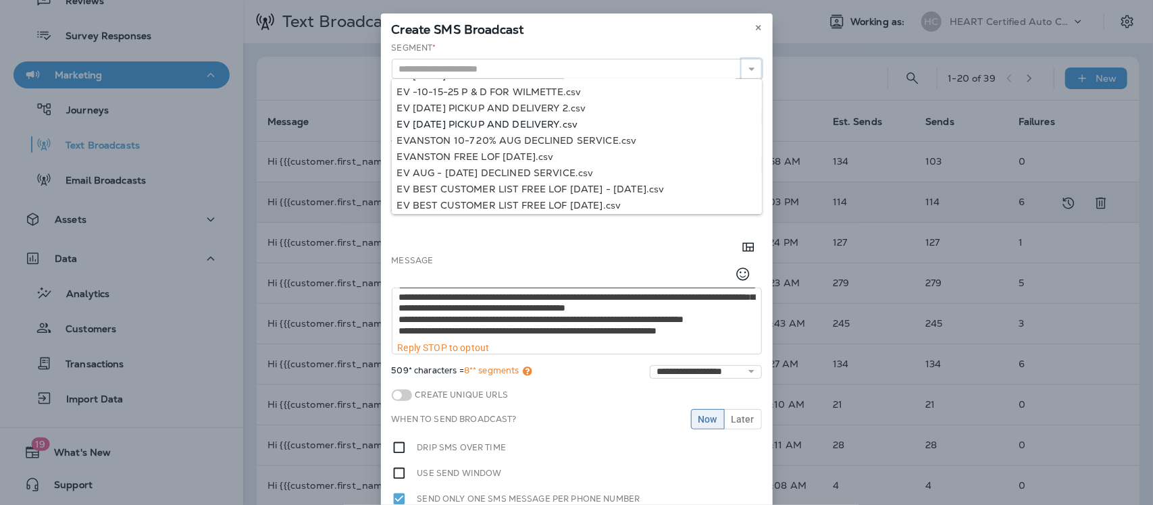
scroll to position [357, 0]
type input "**********"
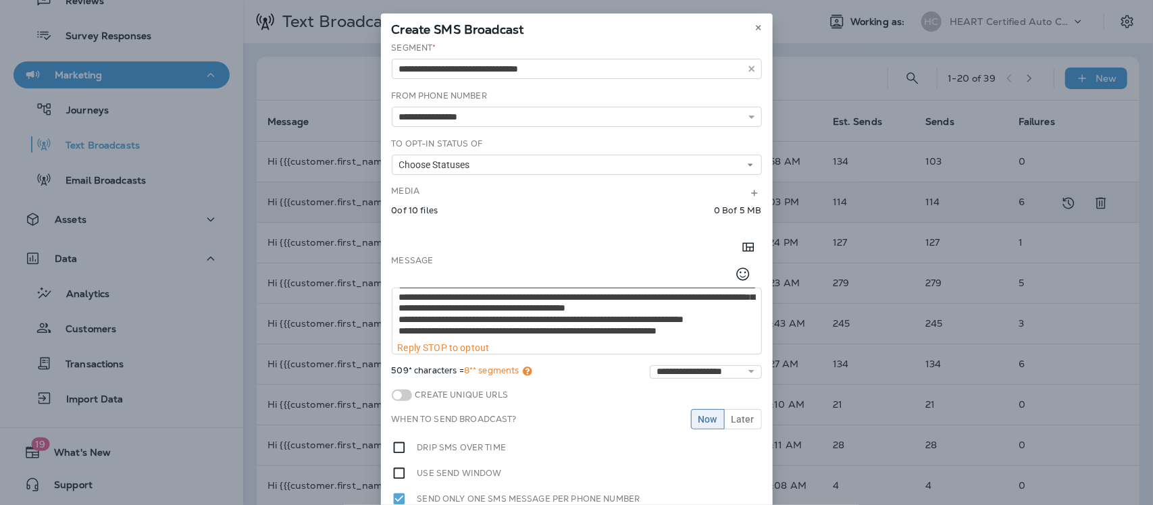
click at [524, 86] on div "**********" at bounding box center [577, 290] width 392 height 497
click at [482, 166] on button "Choose Statuses" at bounding box center [577, 165] width 370 height 20
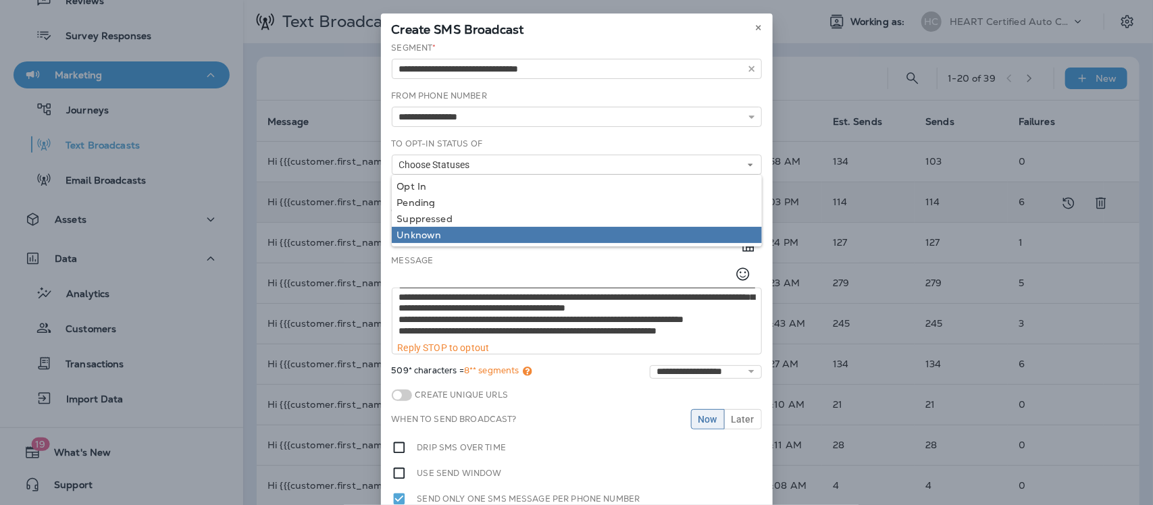
click at [410, 233] on div "Unknown" at bounding box center [576, 235] width 359 height 11
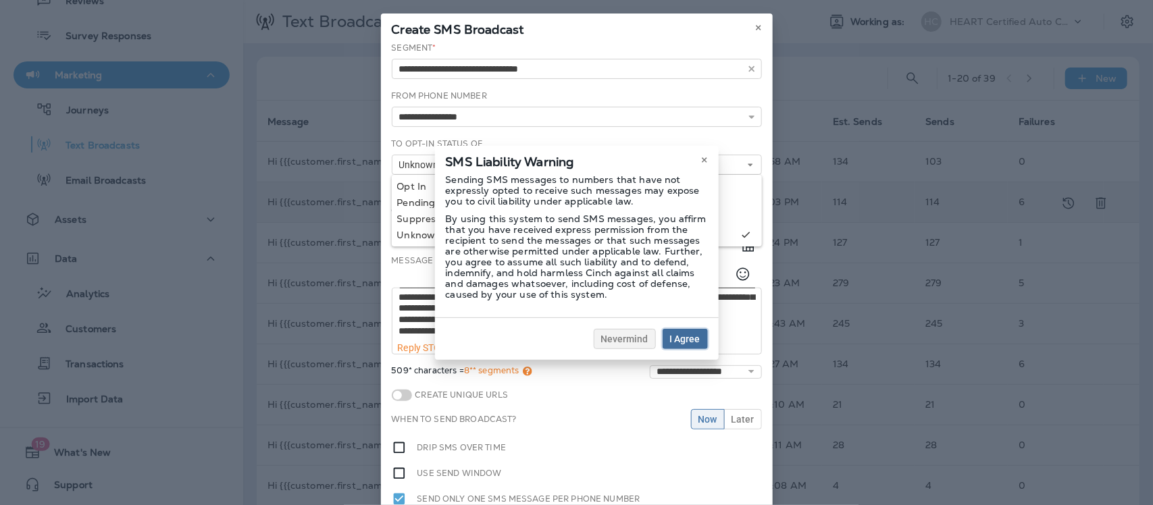
click at [676, 340] on span "I Agree" at bounding box center [685, 338] width 30 height 9
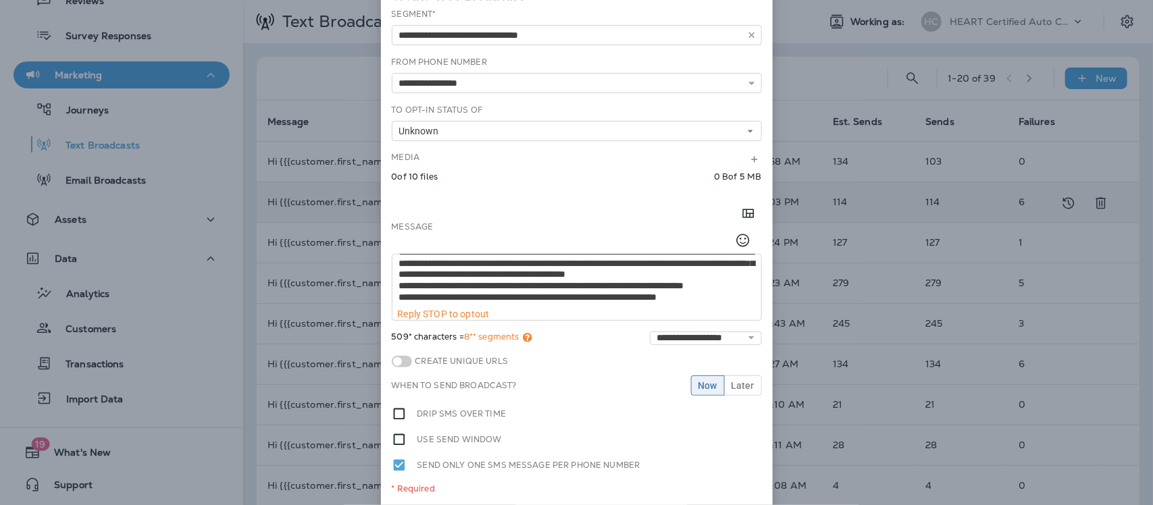
scroll to position [63, 0]
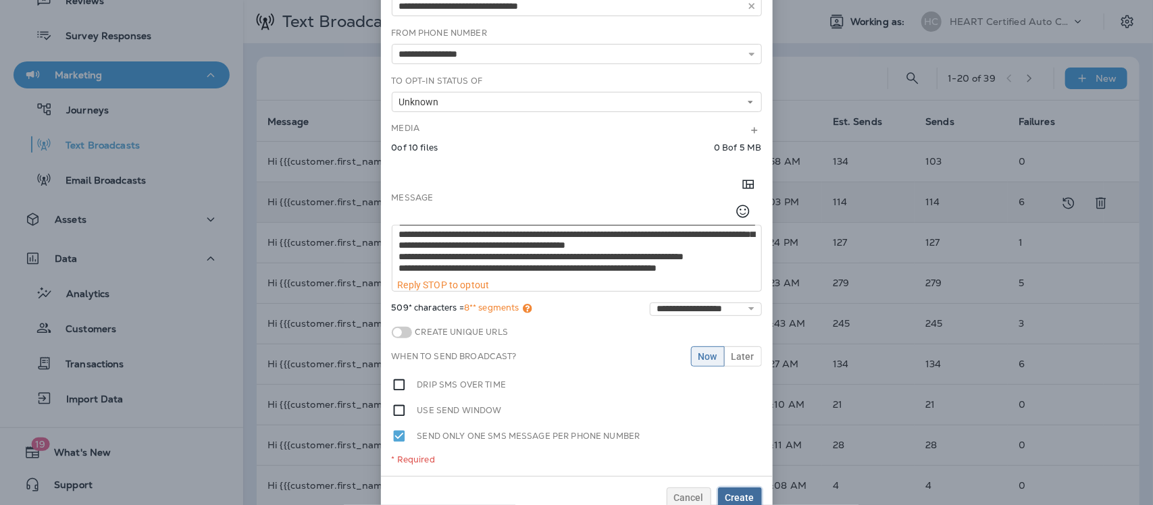
click at [738, 493] on span "Create" at bounding box center [740, 497] width 29 height 9
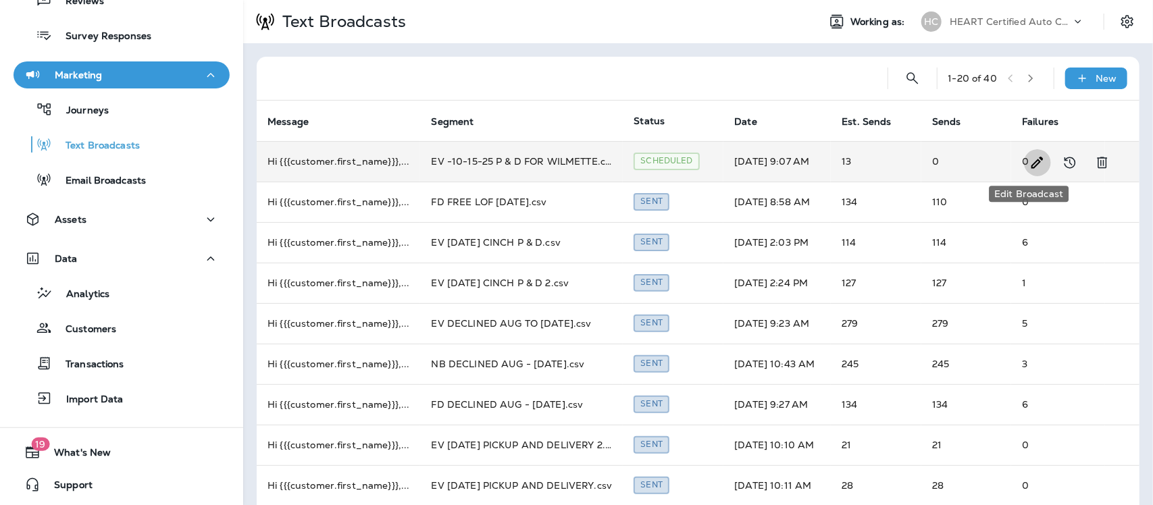
click at [1030, 159] on icon "Edit Broadcast" at bounding box center [1038, 163] width 16 height 16
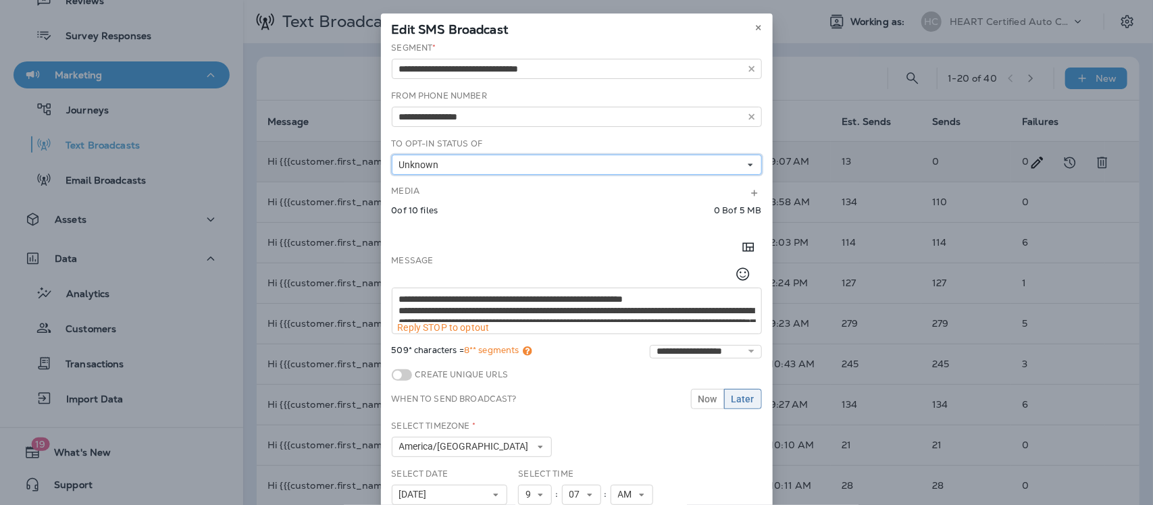
click at [498, 170] on button "Unknown" at bounding box center [577, 165] width 370 height 20
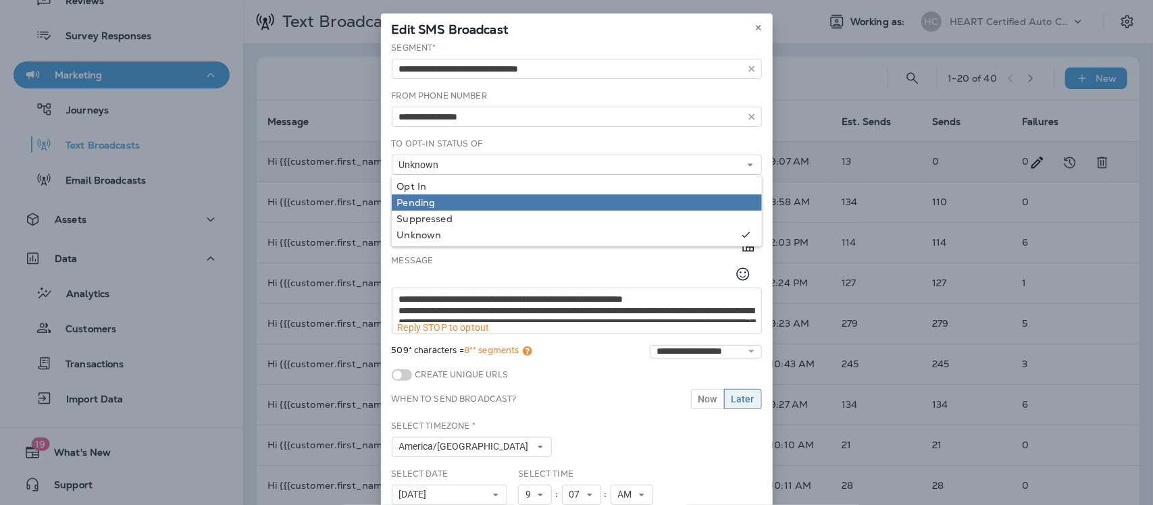
click at [428, 203] on div "Pending" at bounding box center [576, 202] width 359 height 11
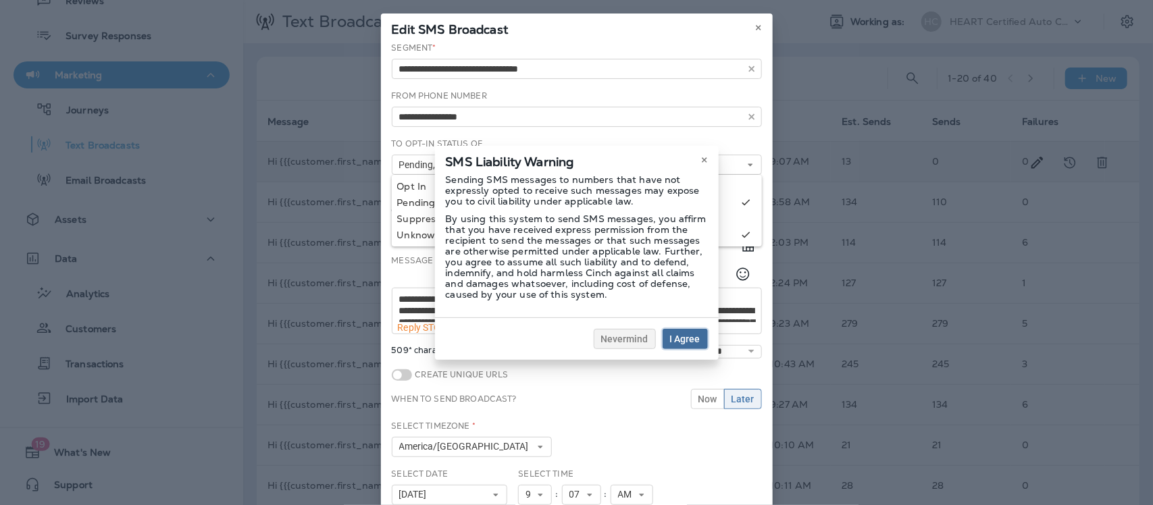
click at [687, 332] on button "I Agree" at bounding box center [685, 339] width 45 height 20
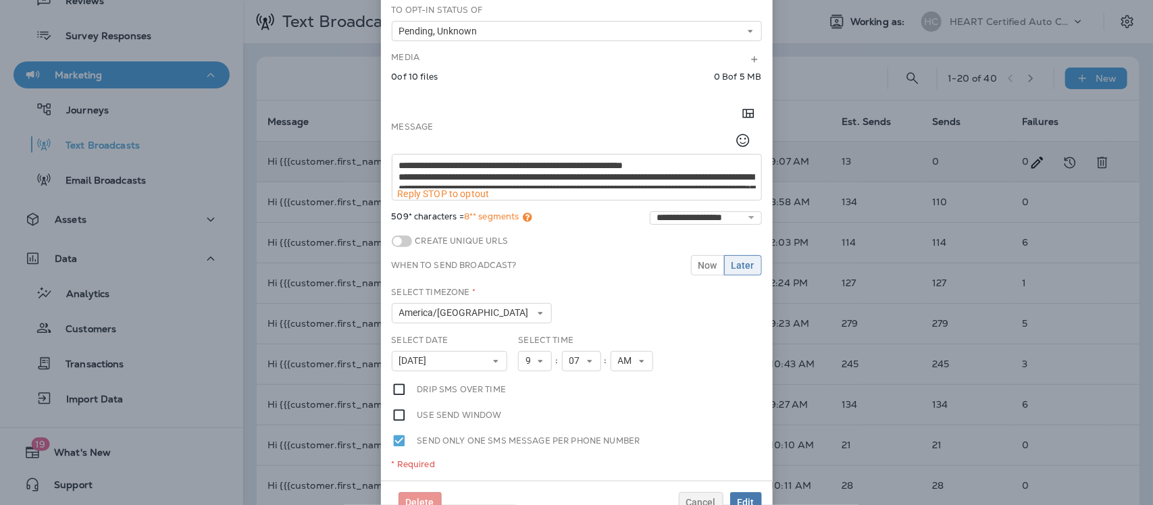
scroll to position [139, 0]
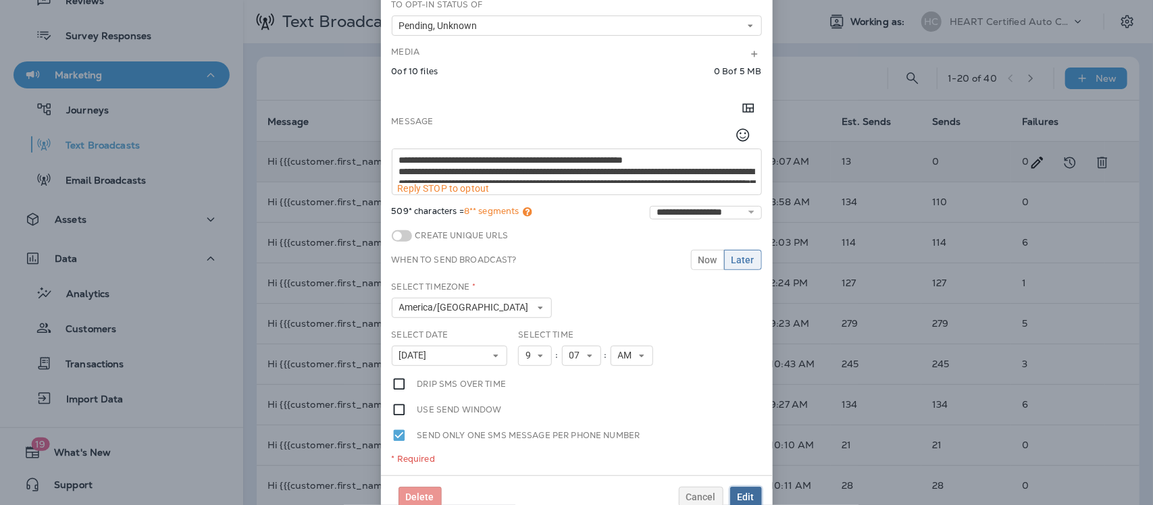
click at [738, 493] on span "Edit" at bounding box center [746, 497] width 17 height 9
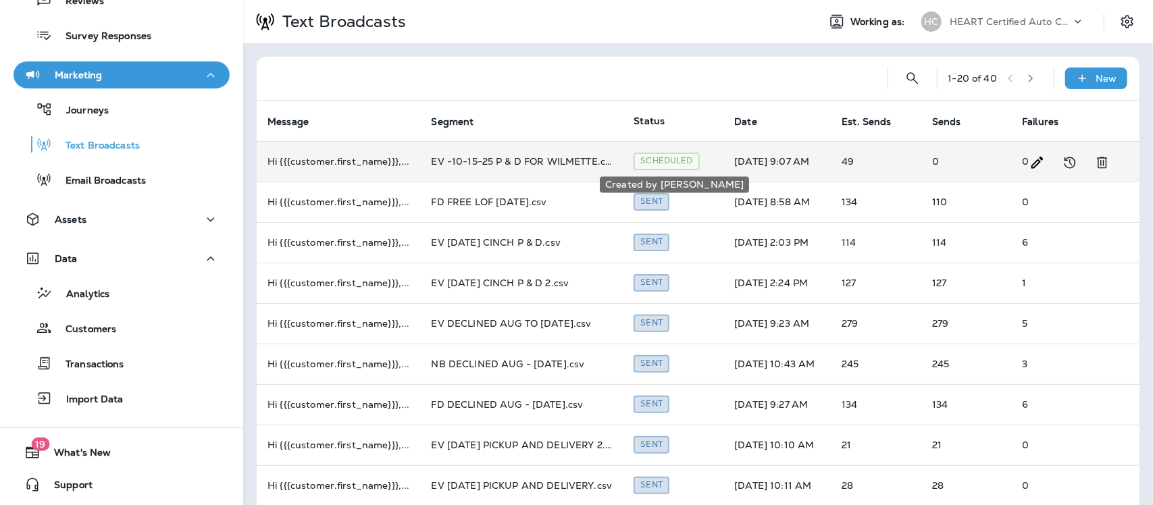
click at [671, 159] on div "Scheduled" at bounding box center [667, 161] width 66 height 17
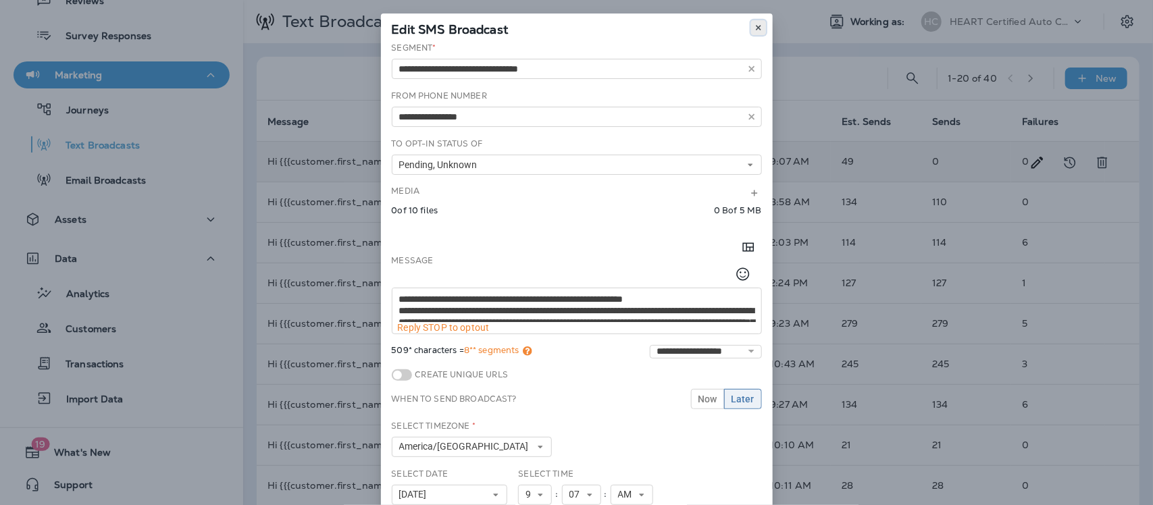
click at [755, 24] on icon at bounding box center [759, 28] width 8 height 8
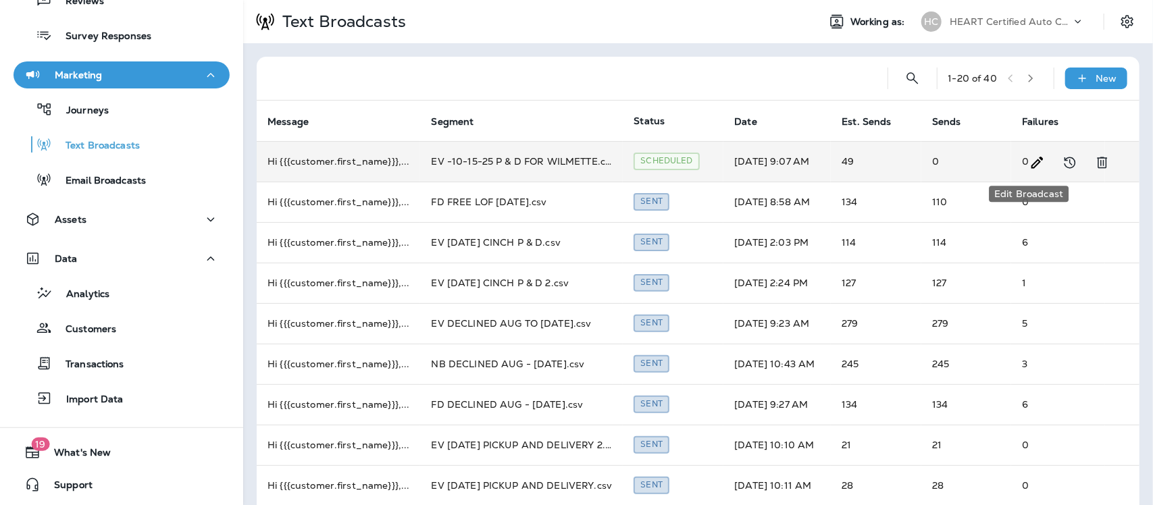
click at [1035, 159] on icon "Edit Broadcast" at bounding box center [1038, 163] width 16 height 16
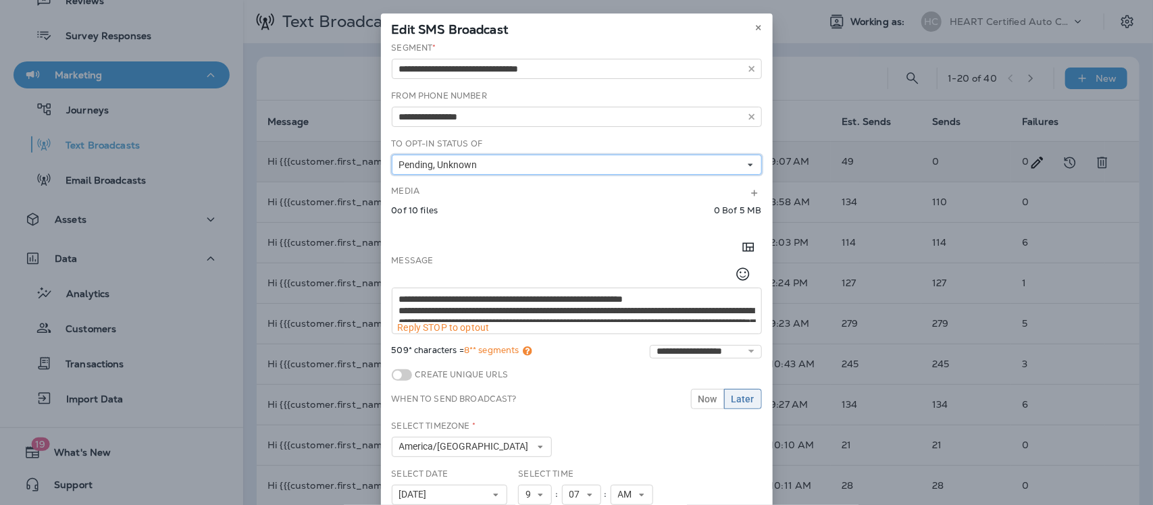
click at [504, 164] on button "Pending, Unknown" at bounding box center [577, 165] width 370 height 20
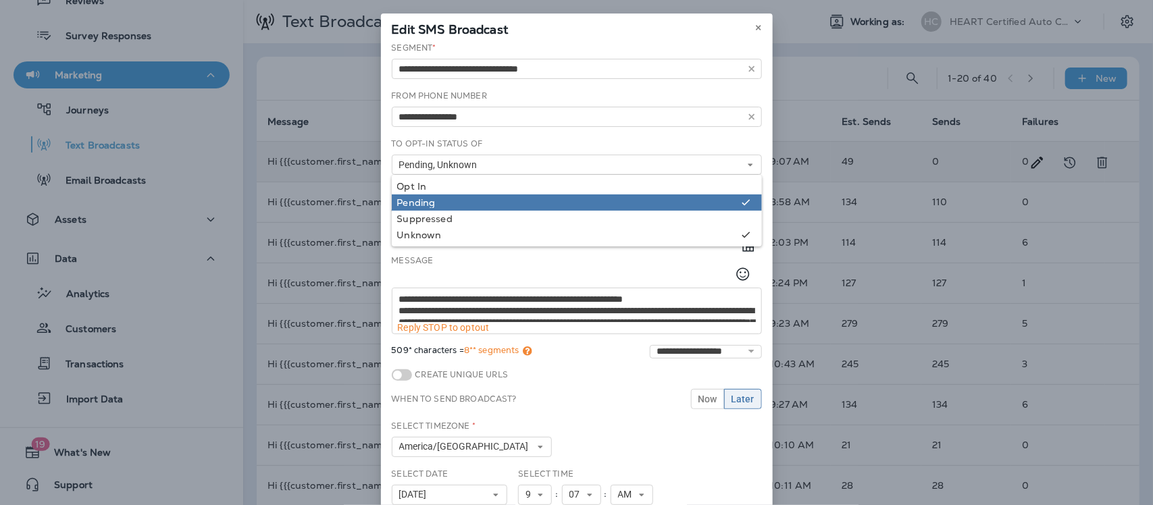
click at [419, 201] on div "Pending" at bounding box center [567, 202] width 340 height 11
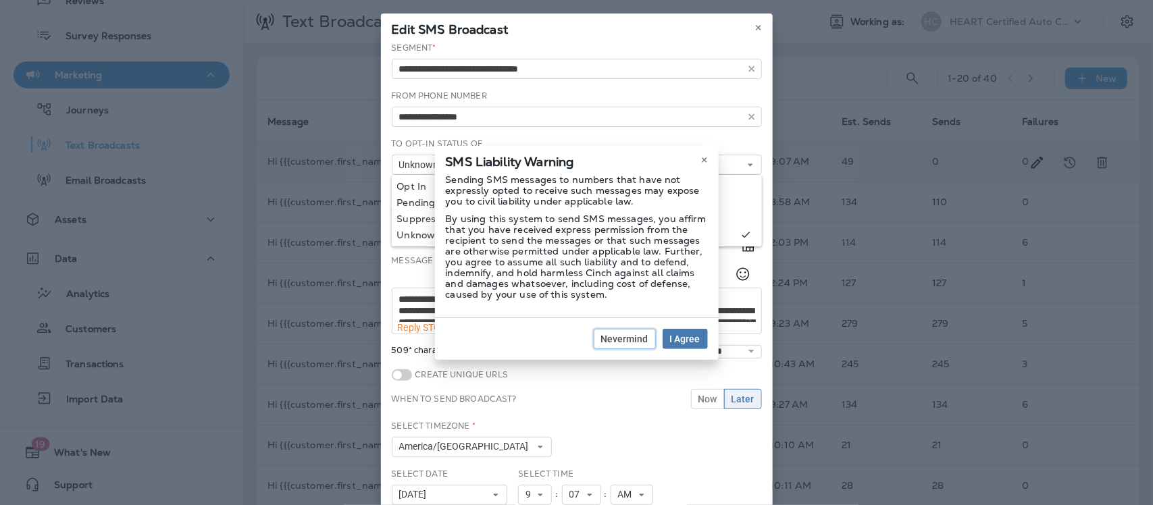
click at [619, 338] on span "Nevermind" at bounding box center [624, 338] width 47 height 9
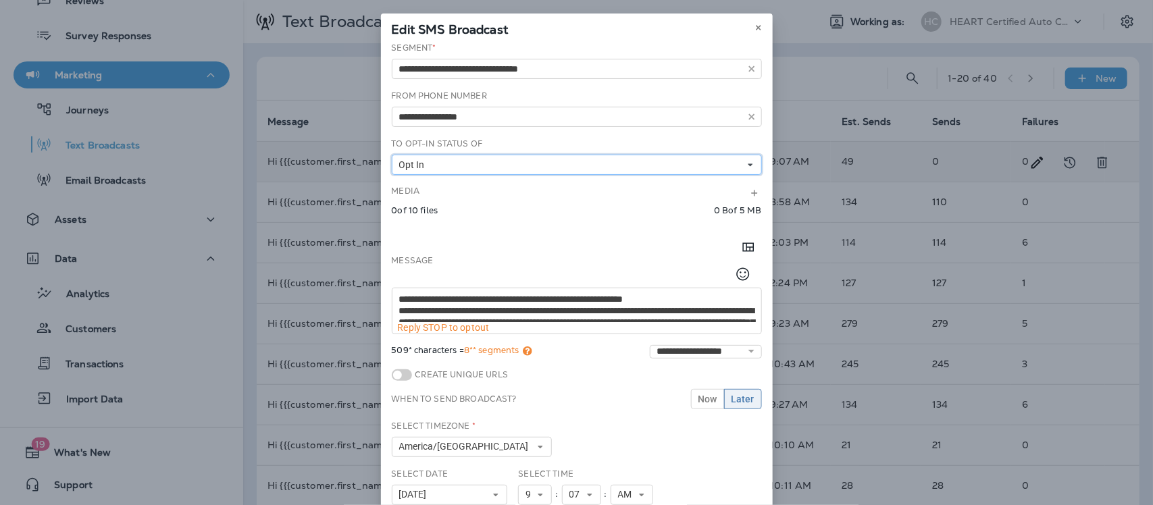
click at [478, 166] on button "Opt In" at bounding box center [577, 165] width 370 height 20
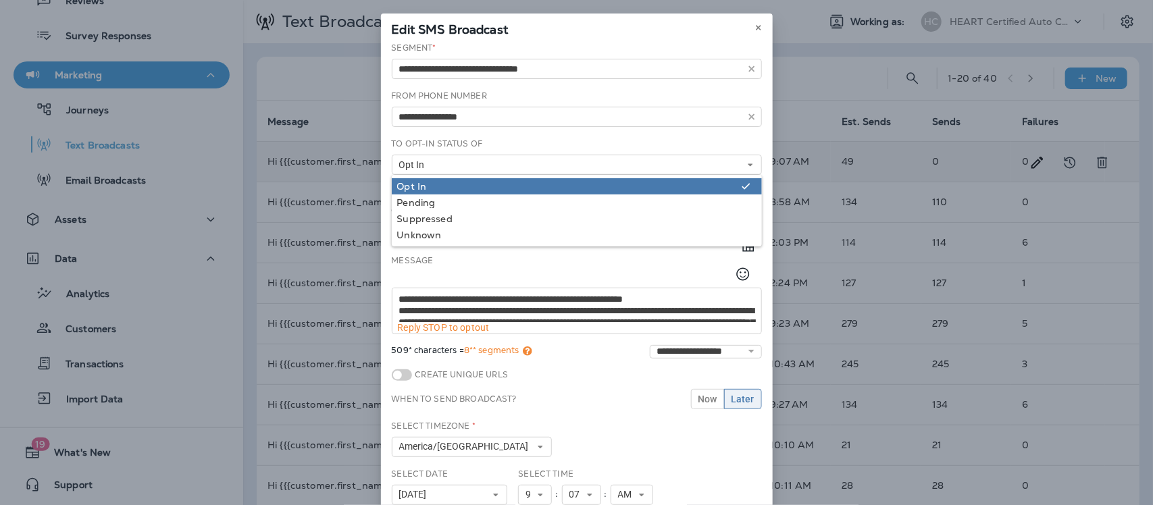
click at [430, 184] on div "Opt In" at bounding box center [567, 186] width 340 height 11
click at [412, 184] on div "Opt In" at bounding box center [576, 186] width 359 height 11
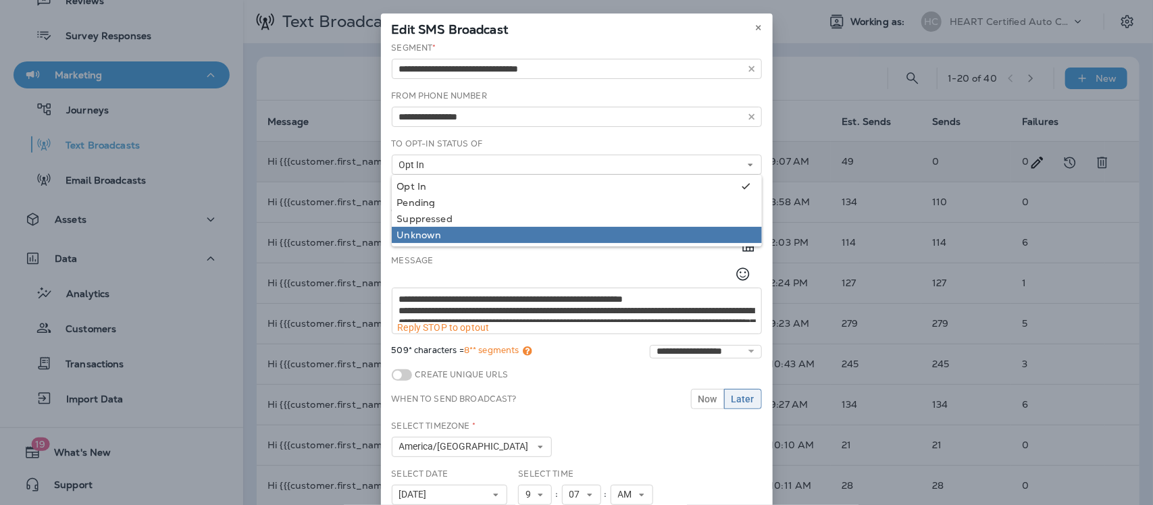
click at [413, 235] on div "Unknown" at bounding box center [576, 235] width 359 height 11
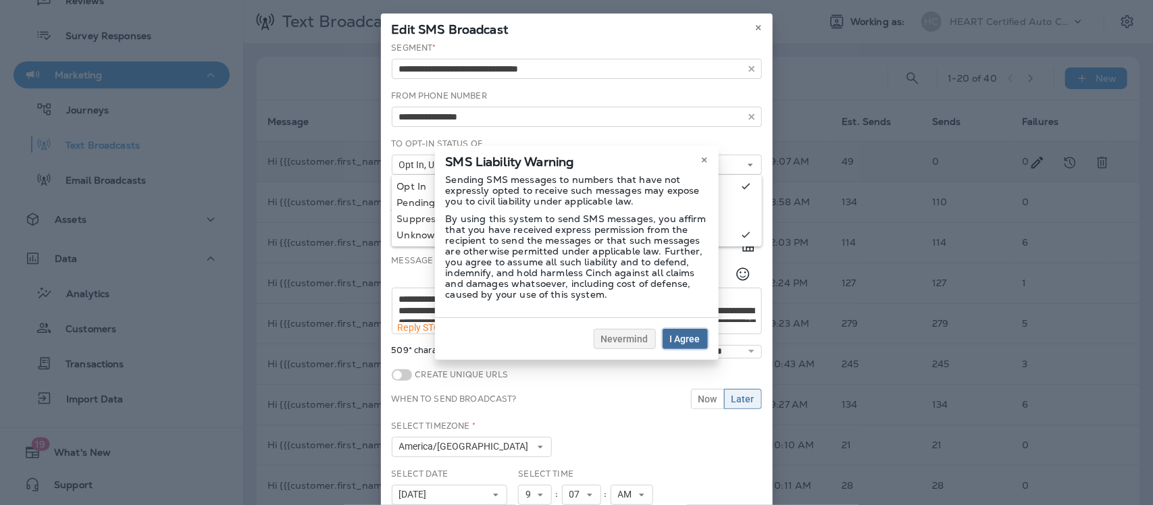
click at [686, 334] on span "I Agree" at bounding box center [685, 338] width 30 height 9
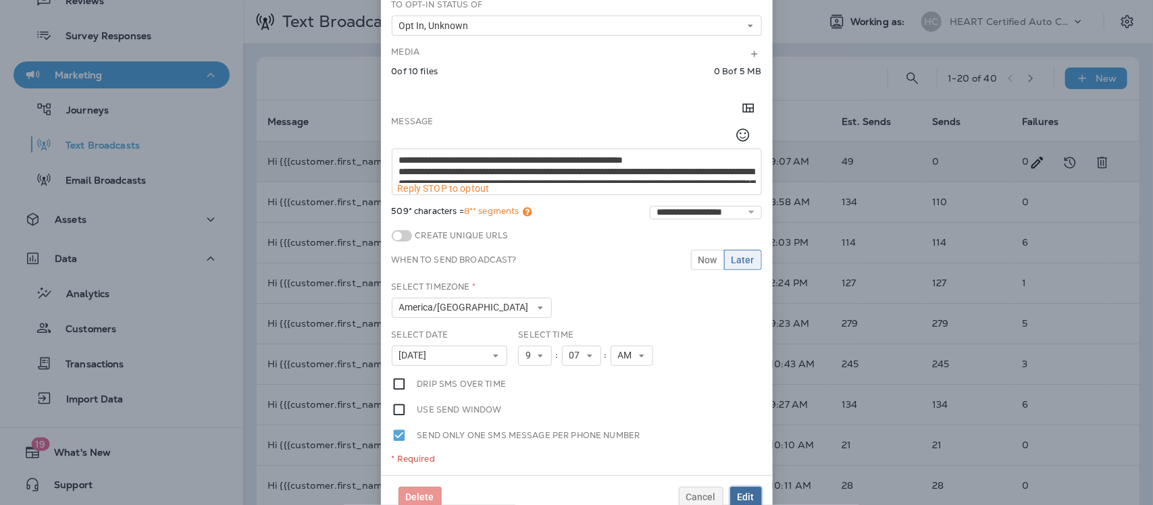
click at [745, 493] on span "Edit" at bounding box center [746, 497] width 17 height 9
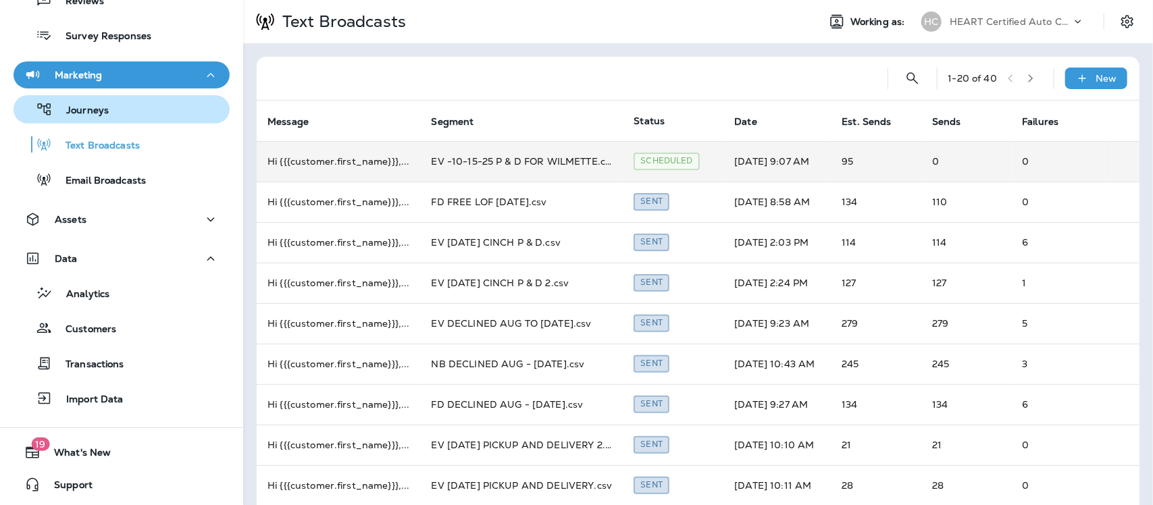
scroll to position [0, 0]
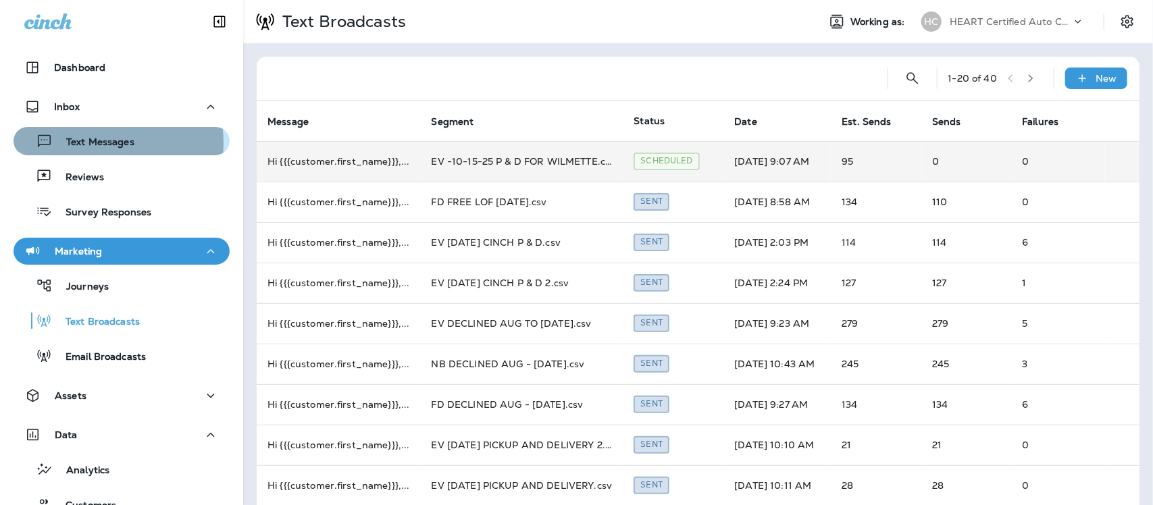
click at [96, 143] on p "Text Messages" at bounding box center [94, 142] width 82 height 13
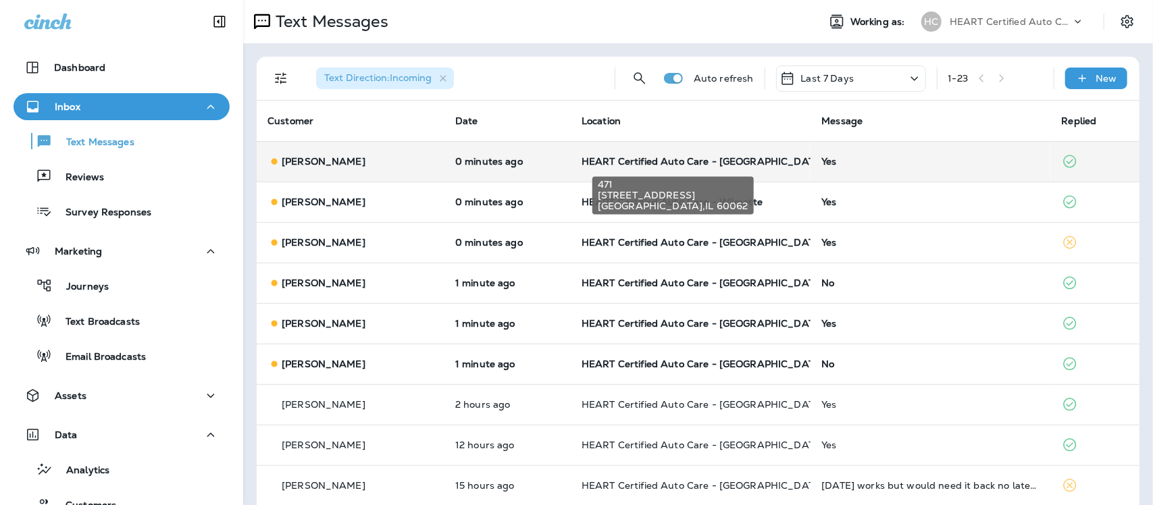
click at [716, 157] on span "HEART Certified Auto Care - [GEOGRAPHIC_DATA]" at bounding box center [703, 161] width 243 height 12
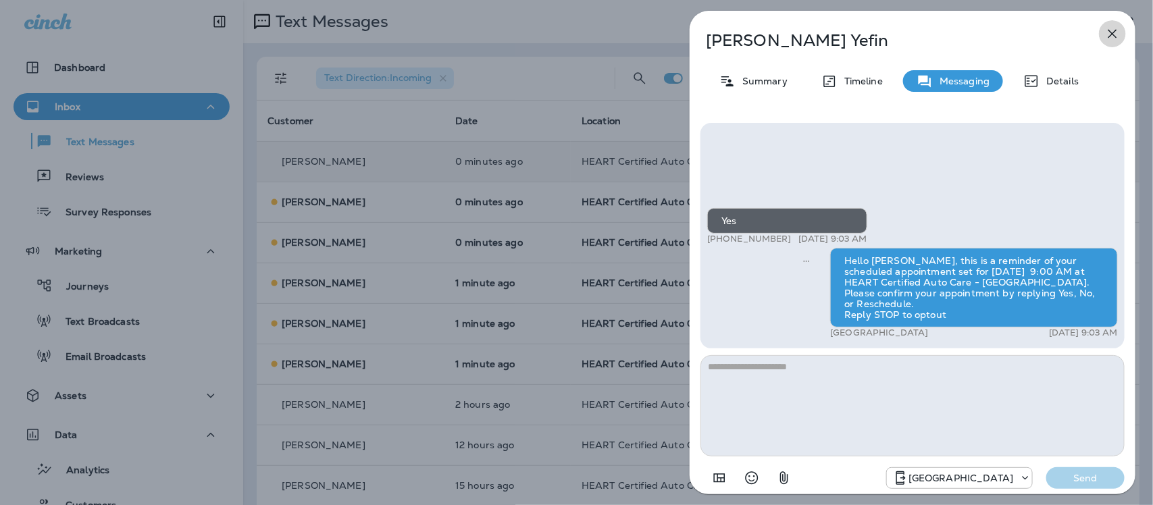
click at [1109, 32] on icon "button" at bounding box center [1113, 34] width 16 height 16
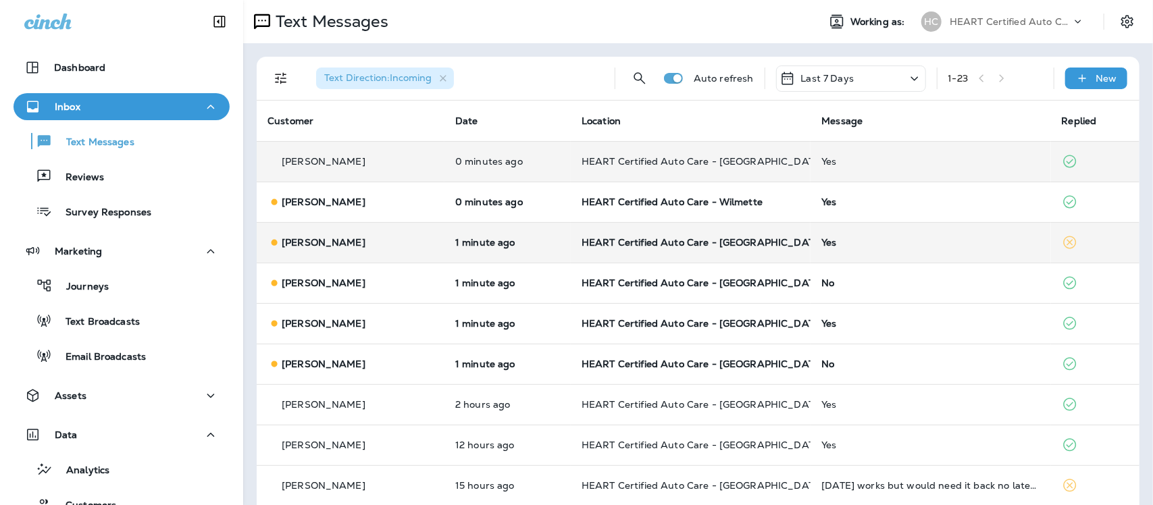
click at [811, 234] on td "Yes" at bounding box center [931, 242] width 240 height 41
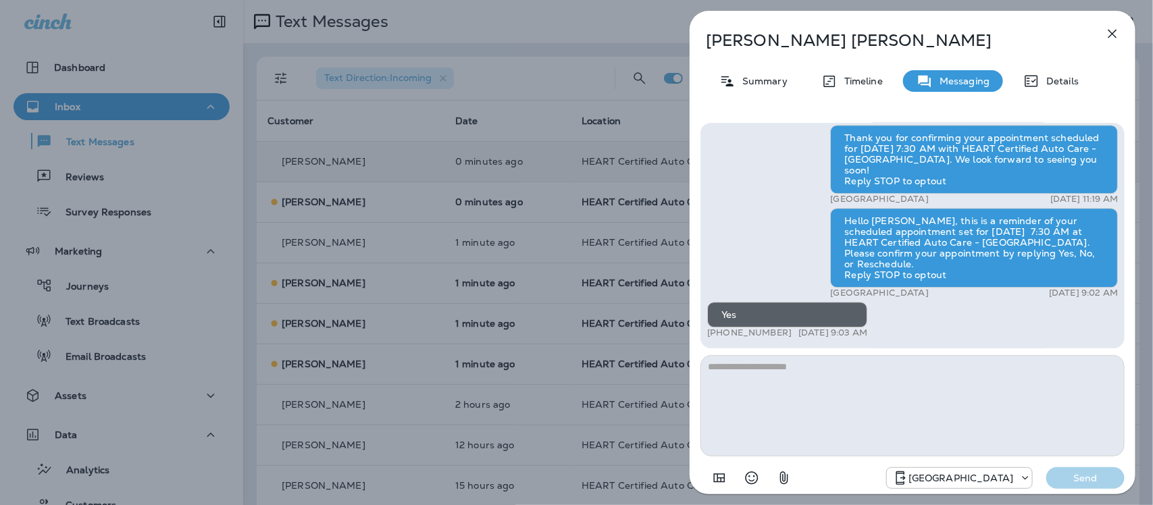
click at [1112, 32] on icon "button" at bounding box center [1113, 34] width 9 height 9
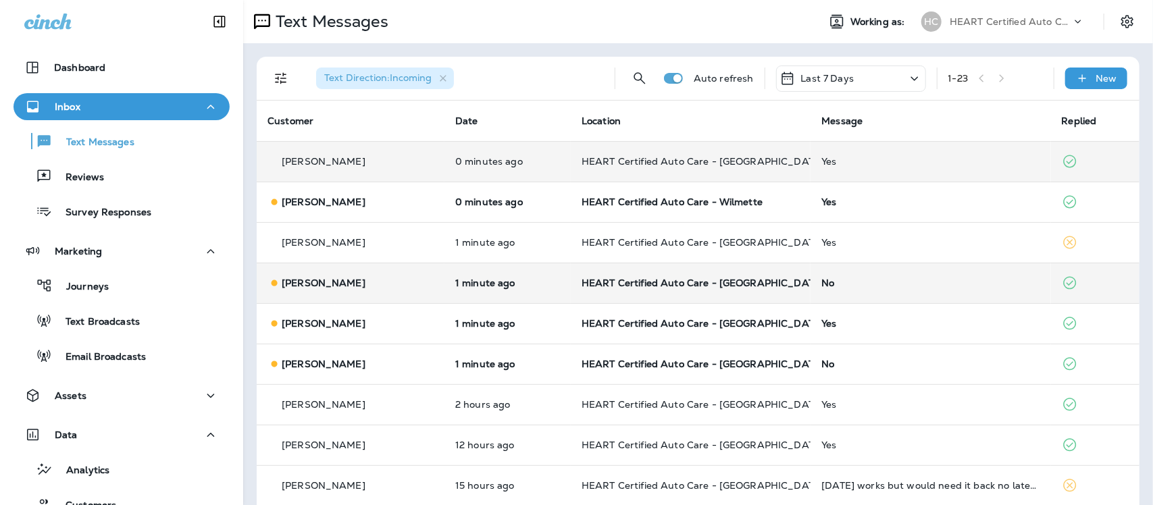
click at [822, 278] on div "No" at bounding box center [931, 283] width 218 height 11
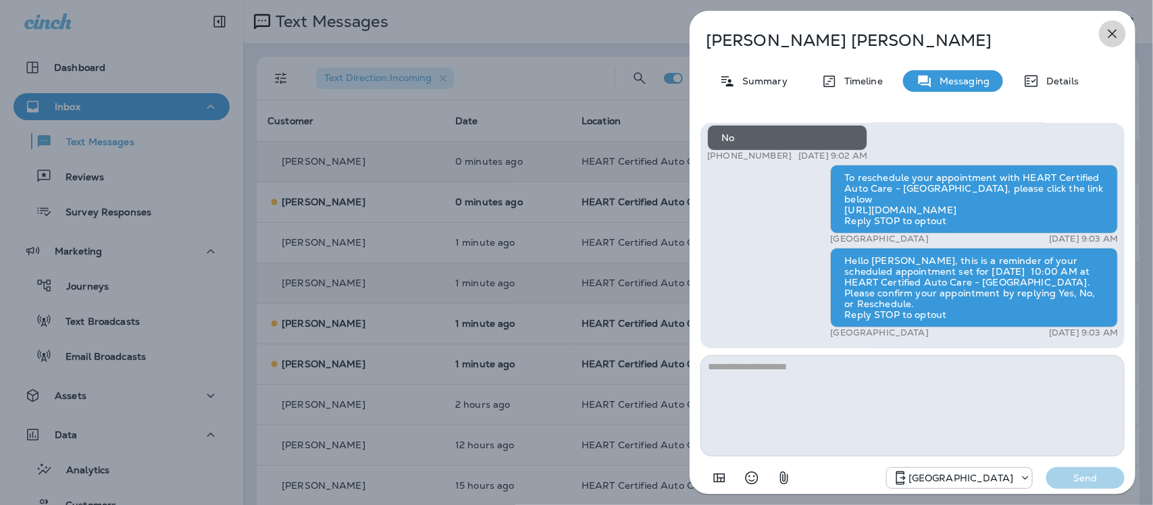
click at [1108, 30] on icon "button" at bounding box center [1113, 34] width 16 height 16
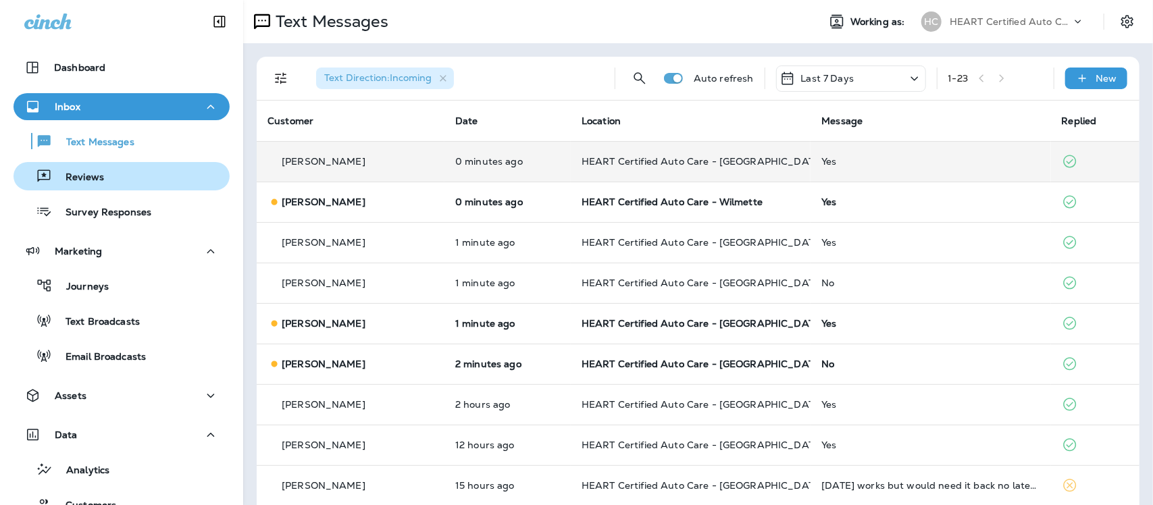
click at [88, 172] on p "Reviews" at bounding box center [78, 178] width 52 height 13
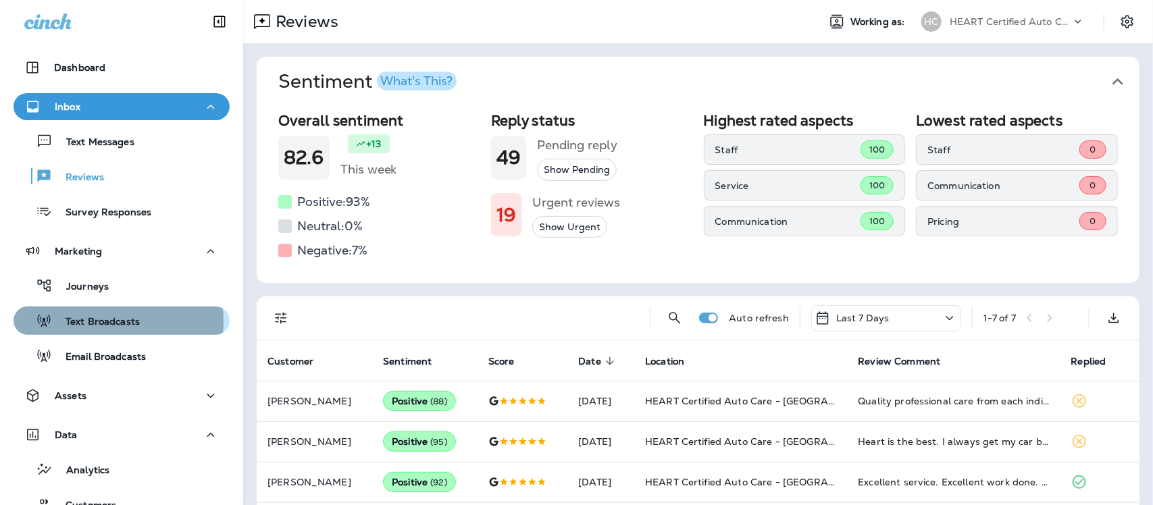
click at [108, 322] on p "Text Broadcasts" at bounding box center [96, 322] width 88 height 13
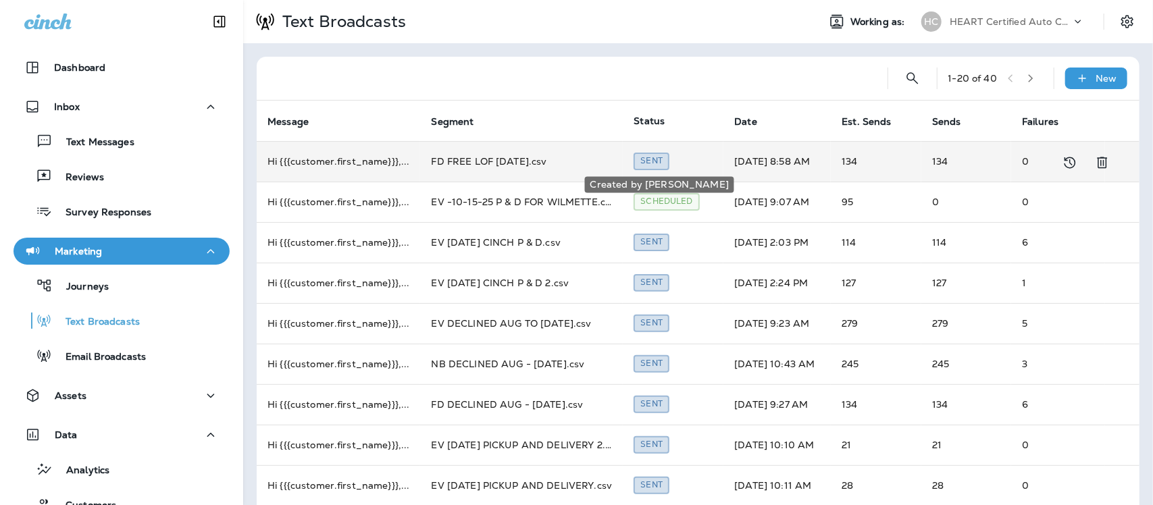
click at [655, 155] on div "Sent" at bounding box center [652, 161] width 36 height 17
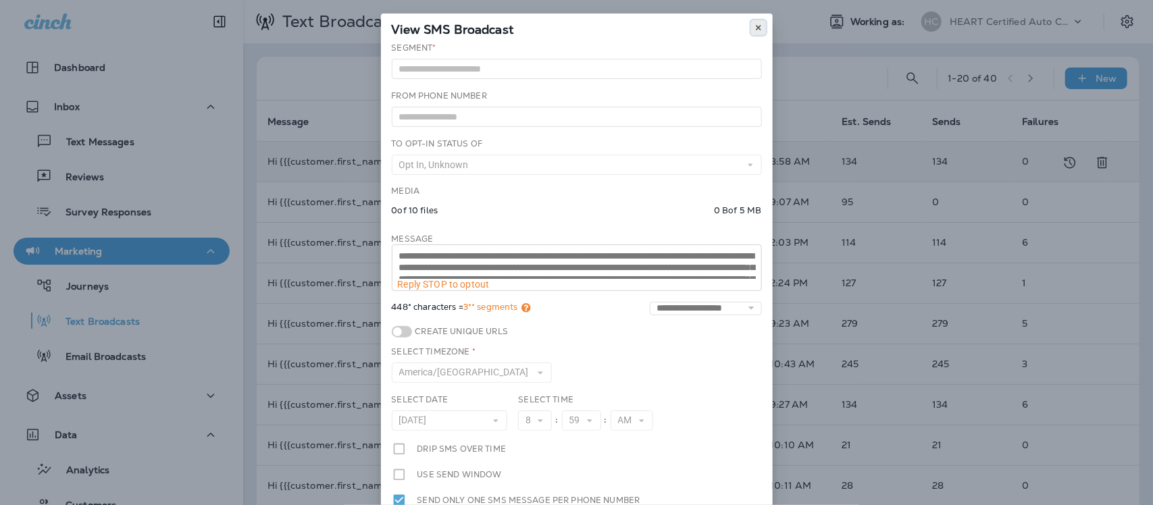
click at [755, 25] on icon at bounding box center [759, 28] width 8 height 8
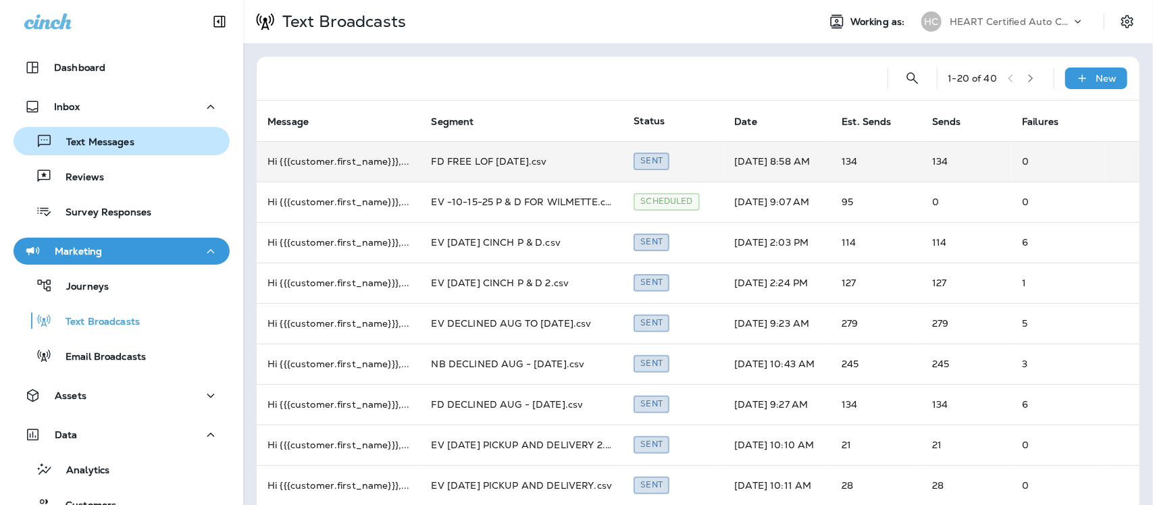
click at [105, 142] on p "Text Messages" at bounding box center [94, 142] width 82 height 13
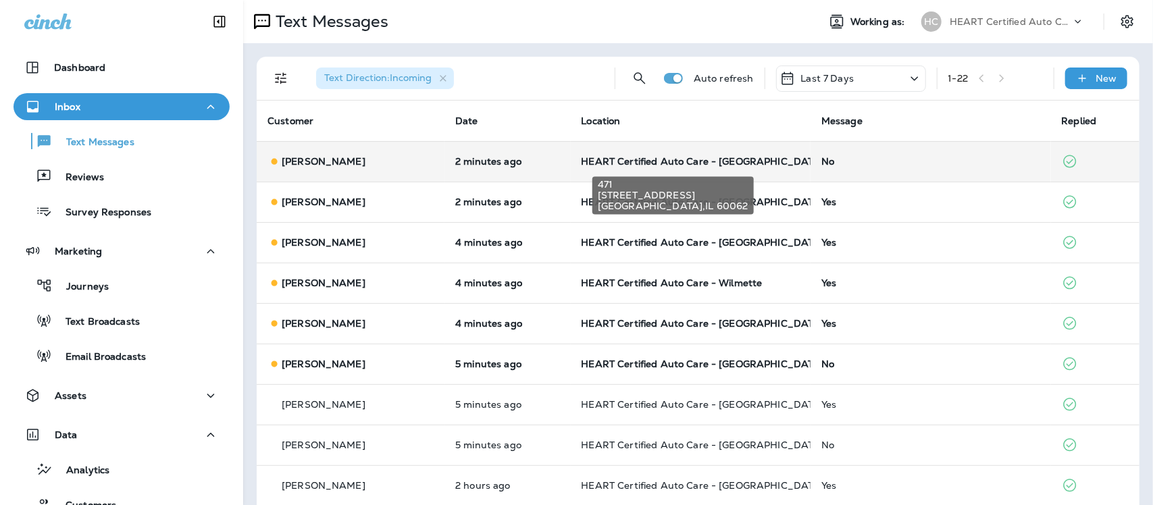
click at [677, 160] on span "HEART Certified Auto Care - [GEOGRAPHIC_DATA]" at bounding box center [703, 161] width 243 height 12
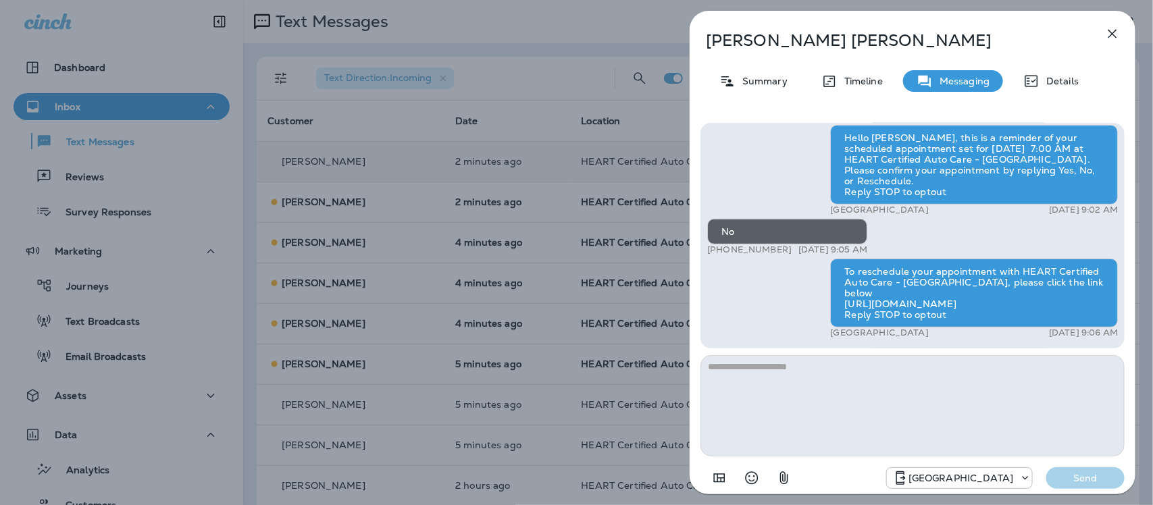
drag, startPoint x: 1112, startPoint y: 30, endPoint x: 910, endPoint y: 0, distance: 204.3
click at [1103, 28] on button "button" at bounding box center [1112, 33] width 27 height 27
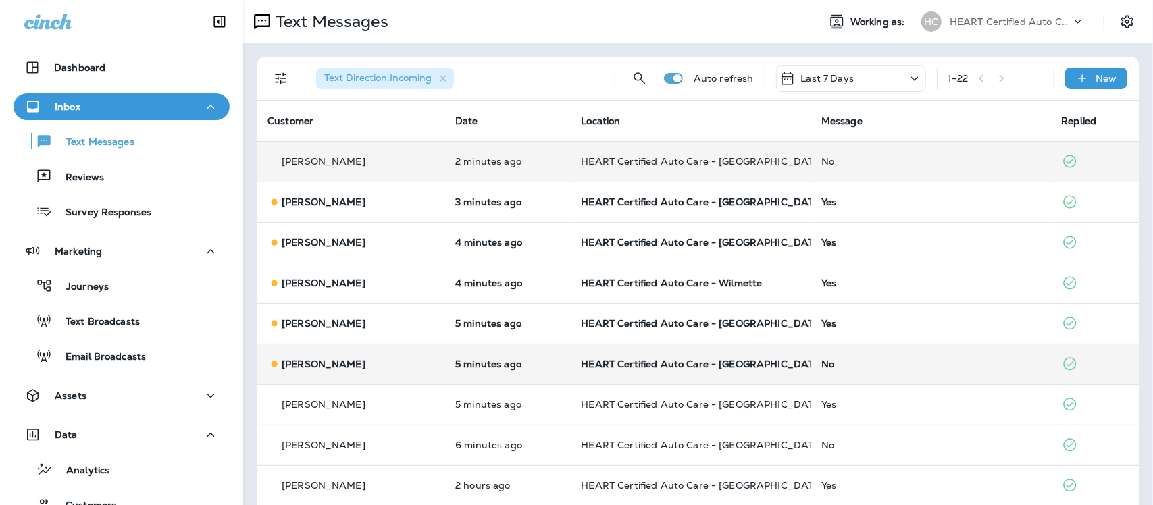
click at [822, 360] on div "No" at bounding box center [931, 364] width 219 height 11
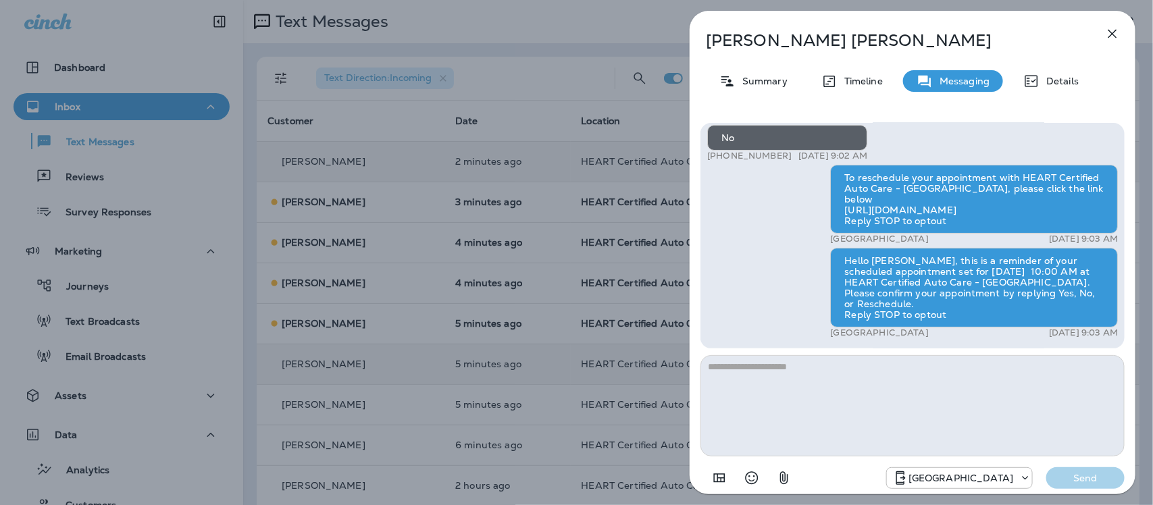
click at [1112, 36] on icon "button" at bounding box center [1113, 34] width 16 height 16
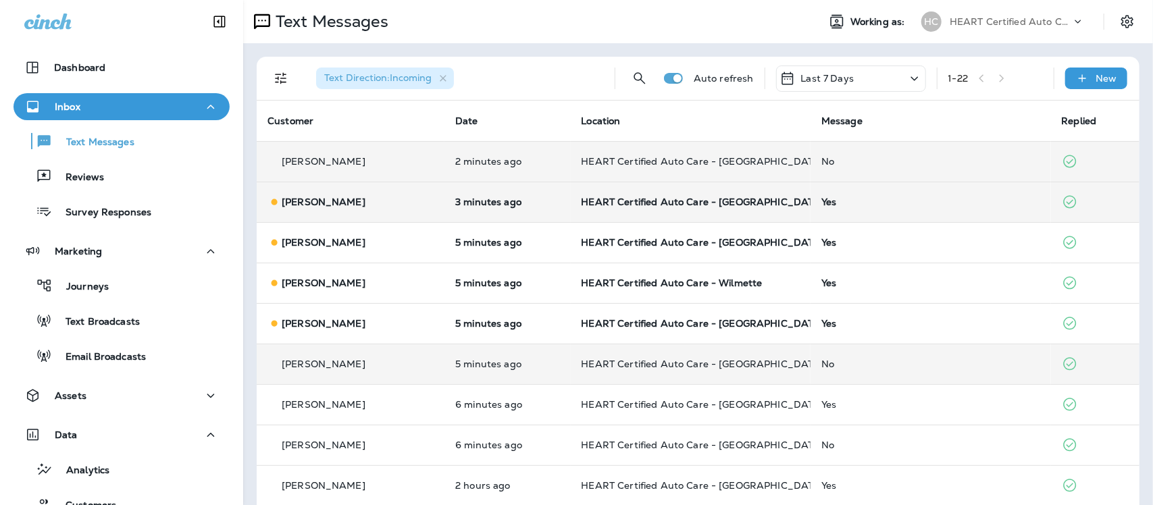
click at [822, 201] on div "Yes" at bounding box center [931, 202] width 219 height 11
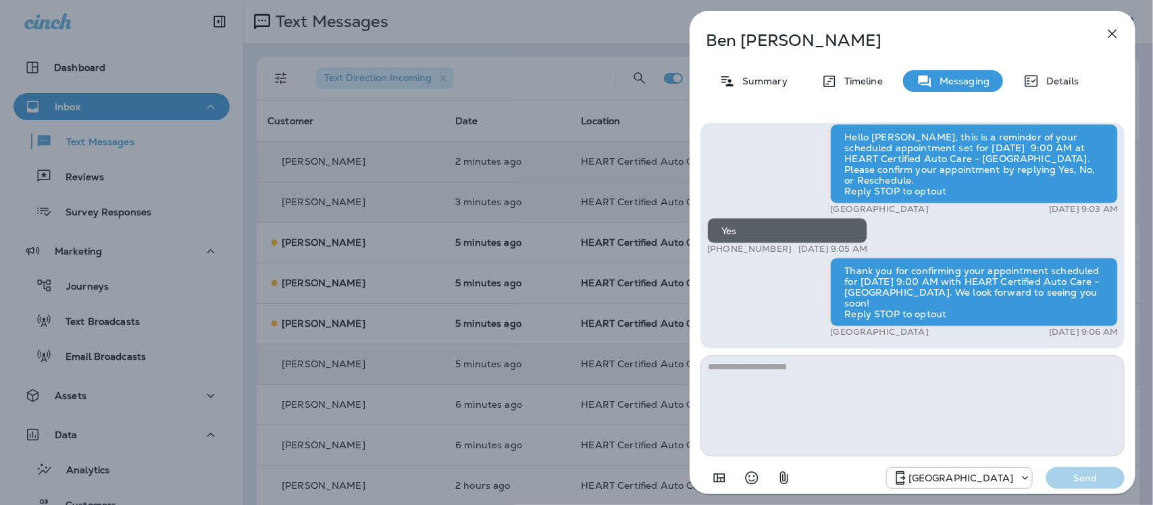
click at [1117, 28] on icon "button" at bounding box center [1113, 34] width 16 height 16
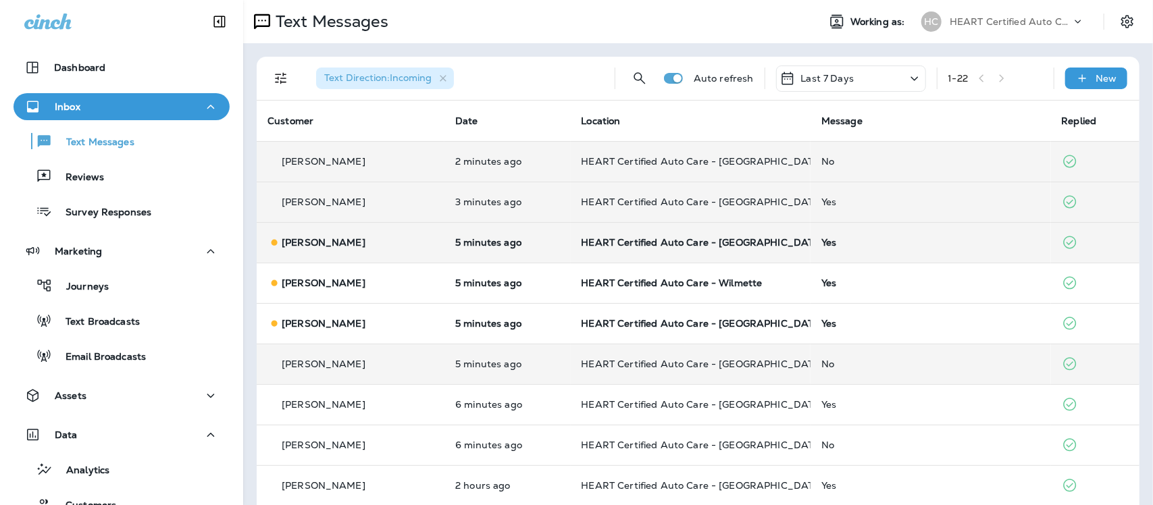
click at [822, 243] on div "Yes" at bounding box center [931, 242] width 219 height 11
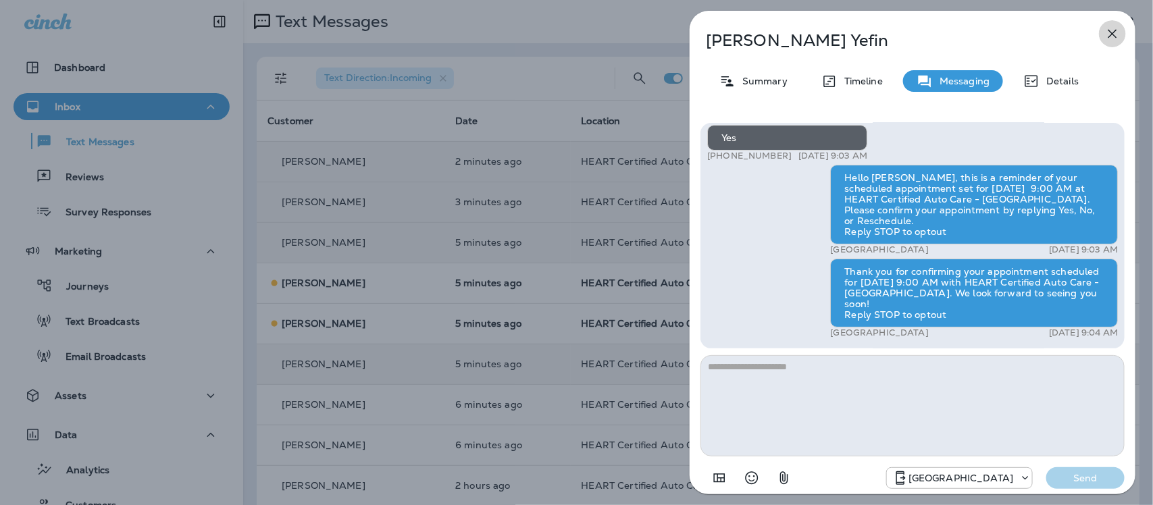
click at [1112, 34] on icon "button" at bounding box center [1113, 34] width 16 height 16
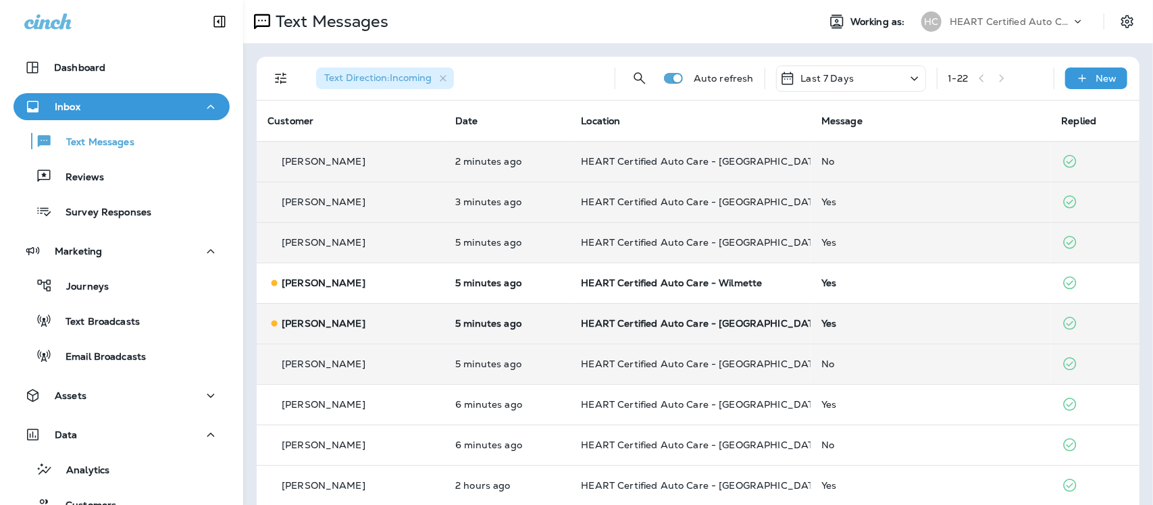
click at [814, 329] on td "Yes" at bounding box center [931, 323] width 241 height 41
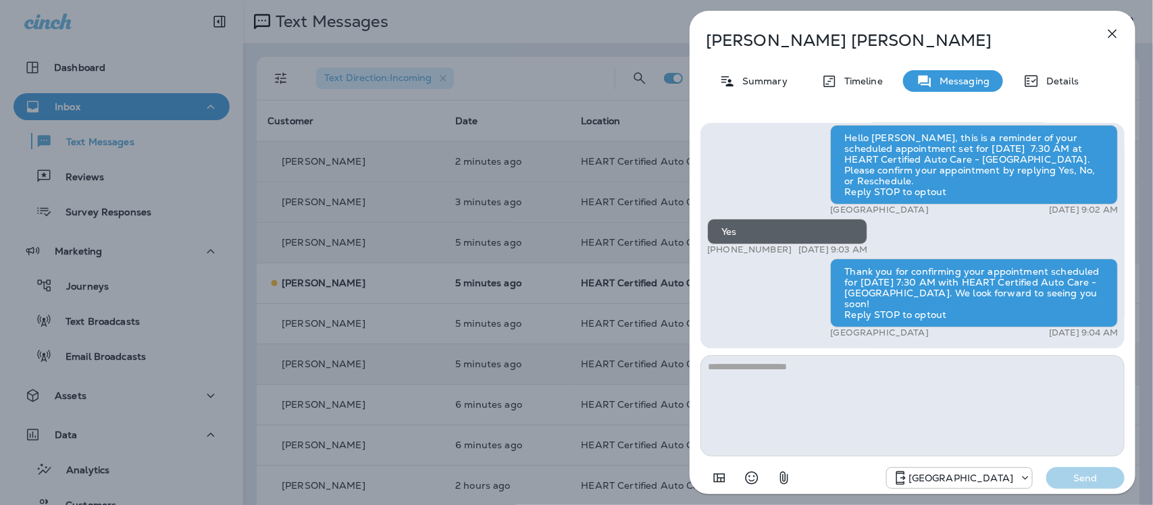
click at [1106, 32] on icon "button" at bounding box center [1113, 34] width 16 height 16
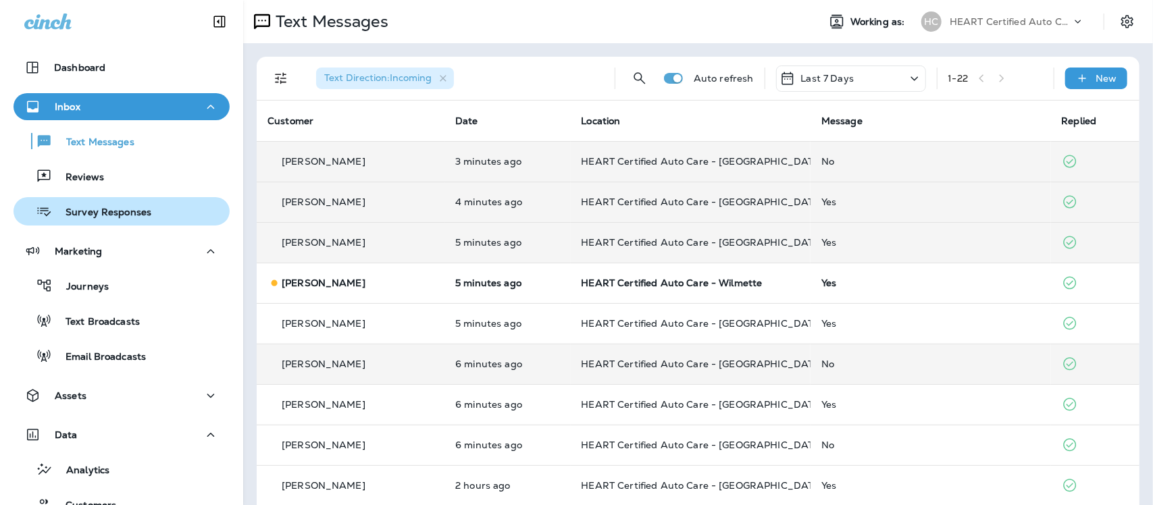
click at [105, 215] on p "Survey Responses" at bounding box center [101, 213] width 99 height 13
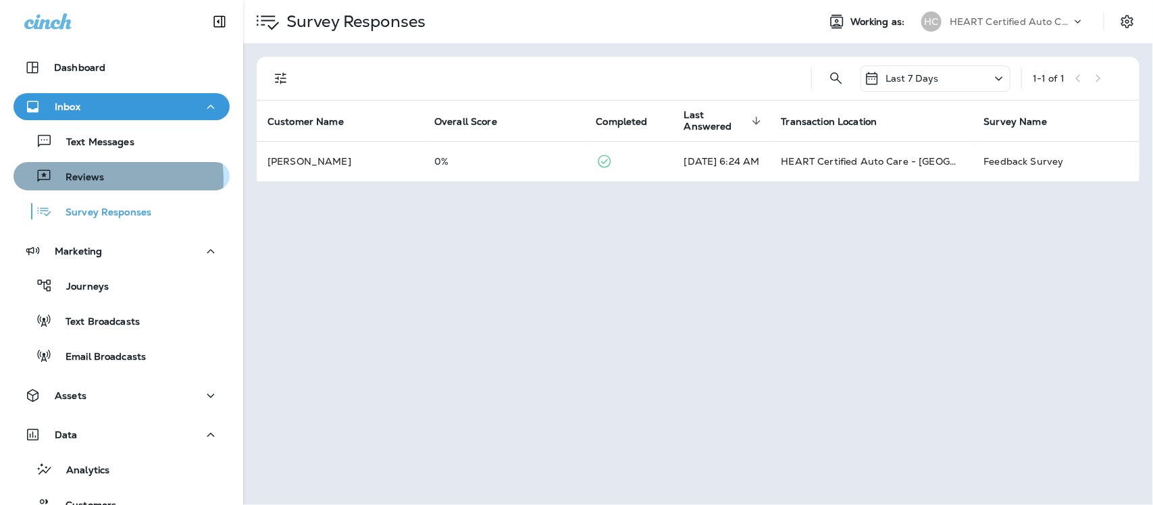
click at [84, 180] on p "Reviews" at bounding box center [78, 178] width 52 height 13
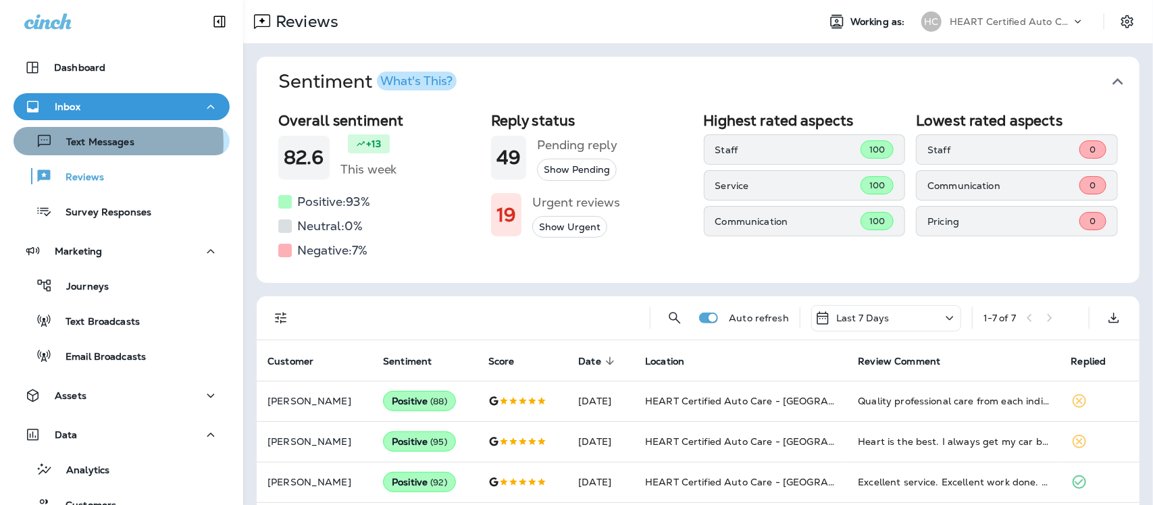
click at [103, 143] on p "Text Messages" at bounding box center [94, 142] width 82 height 13
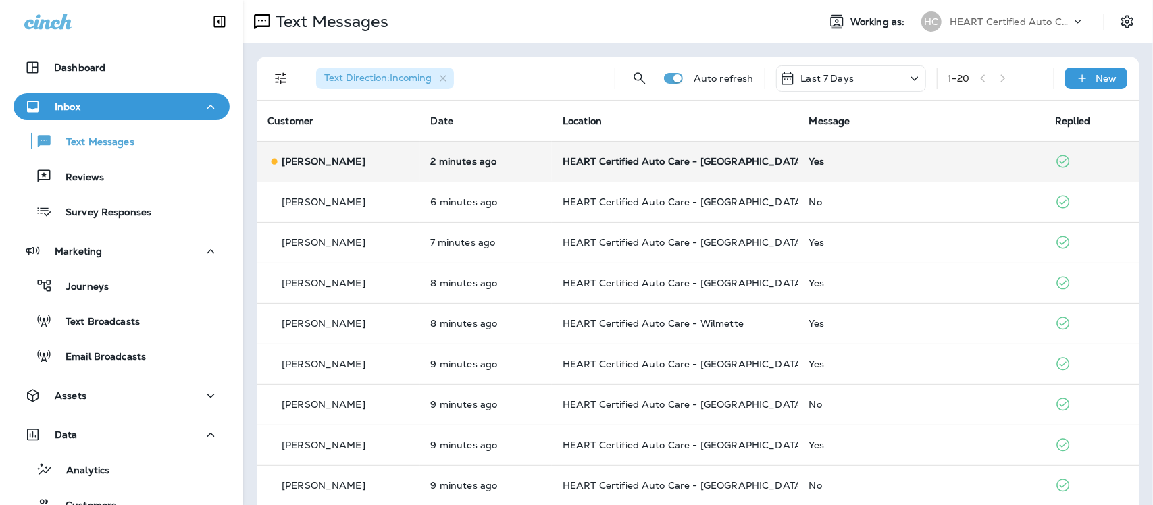
click at [814, 161] on div "Yes" at bounding box center [922, 161] width 225 height 11
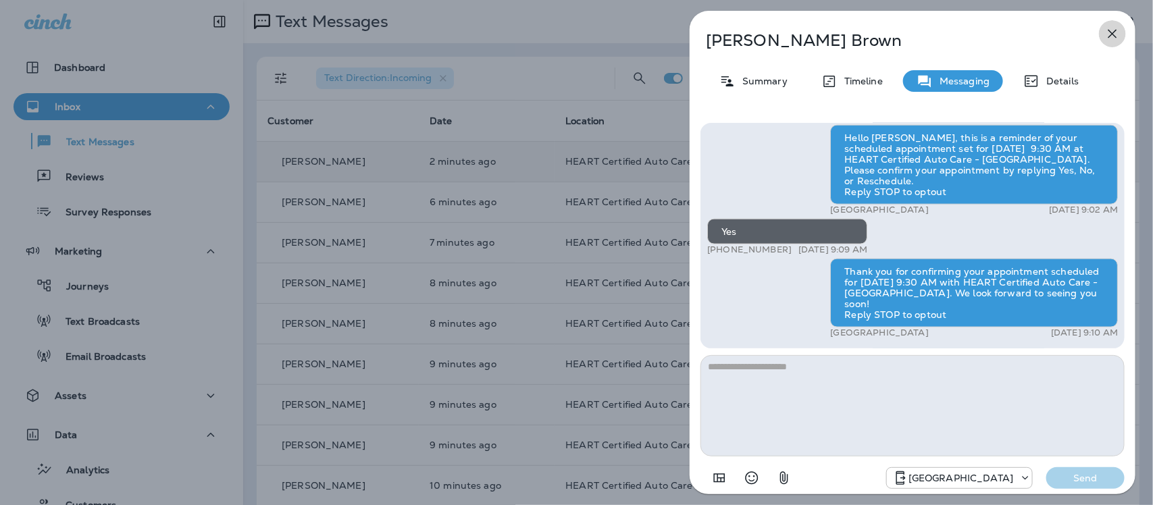
click at [1113, 37] on icon "button" at bounding box center [1113, 34] width 16 height 16
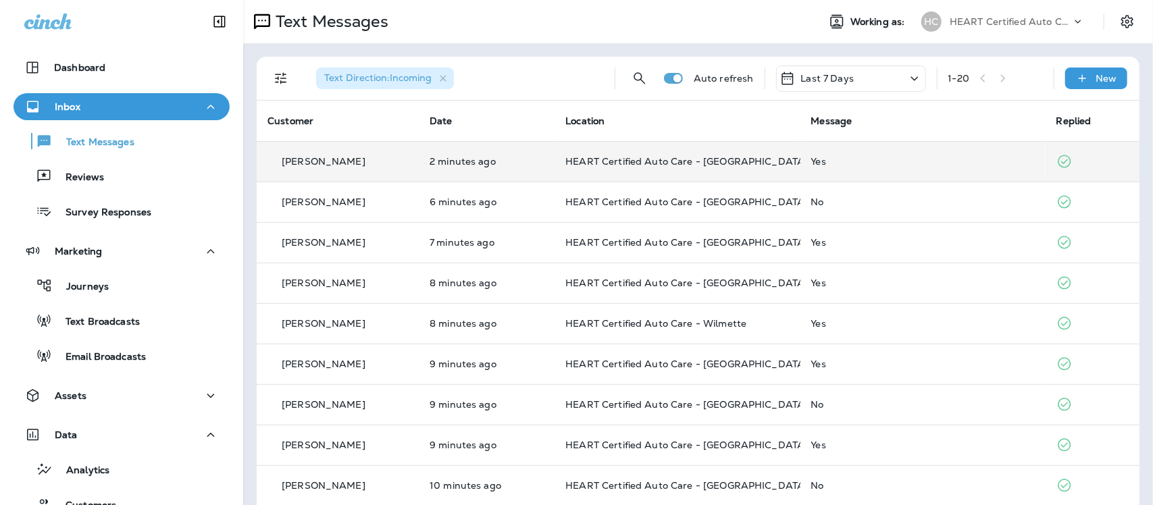
click at [914, 52] on div "Text Direction : Incoming Auto refresh Last 7 Days 1 - 20 New Customer Date Loc…" at bounding box center [698, 504] width 910 height 923
click at [103, 322] on p "Text Broadcasts" at bounding box center [96, 322] width 88 height 13
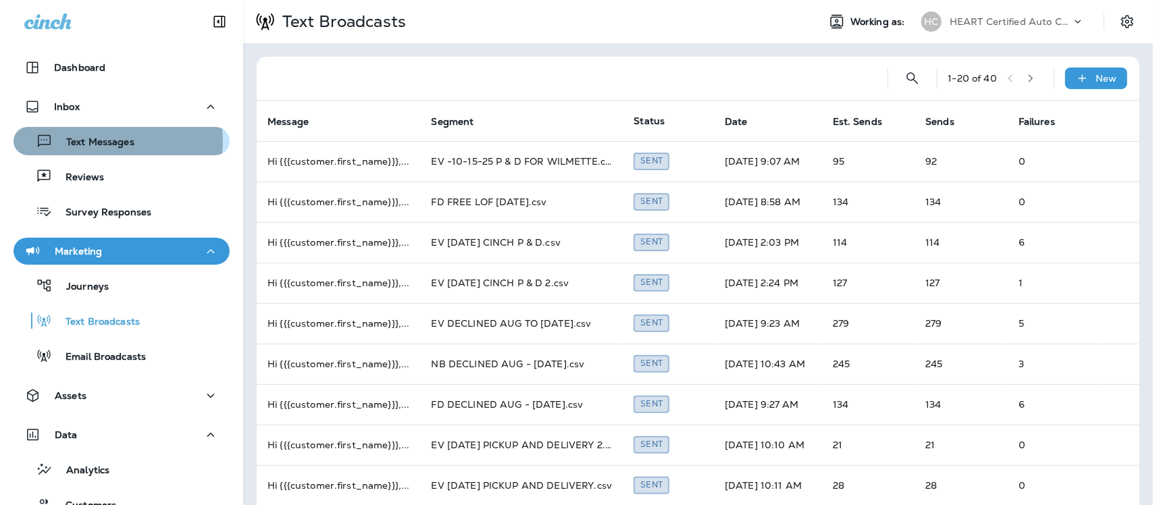
click at [98, 142] on p "Text Messages" at bounding box center [94, 142] width 82 height 13
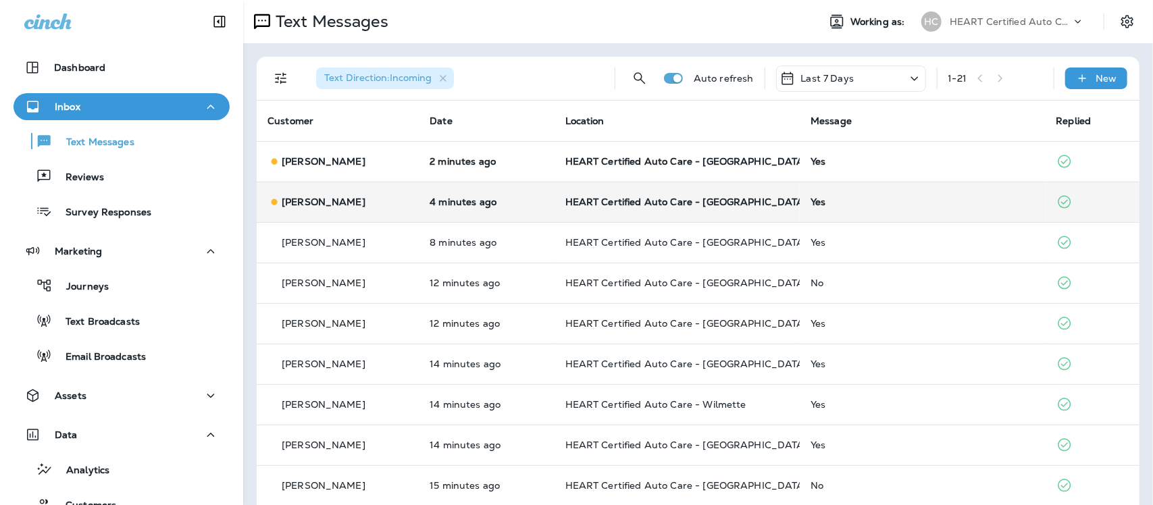
click at [814, 201] on div "Yes" at bounding box center [923, 202] width 224 height 11
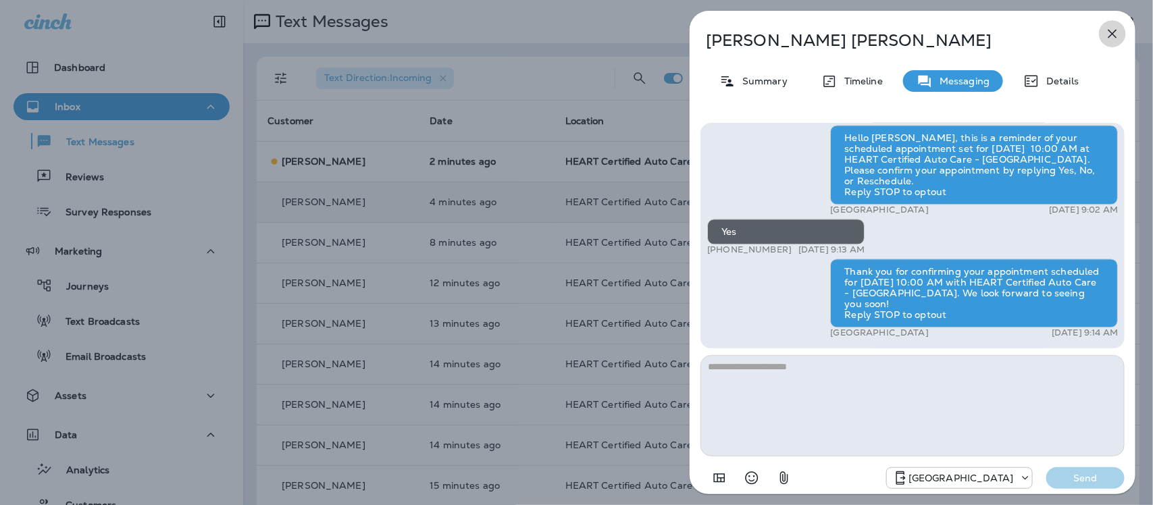
click at [1107, 32] on icon "button" at bounding box center [1113, 34] width 16 height 16
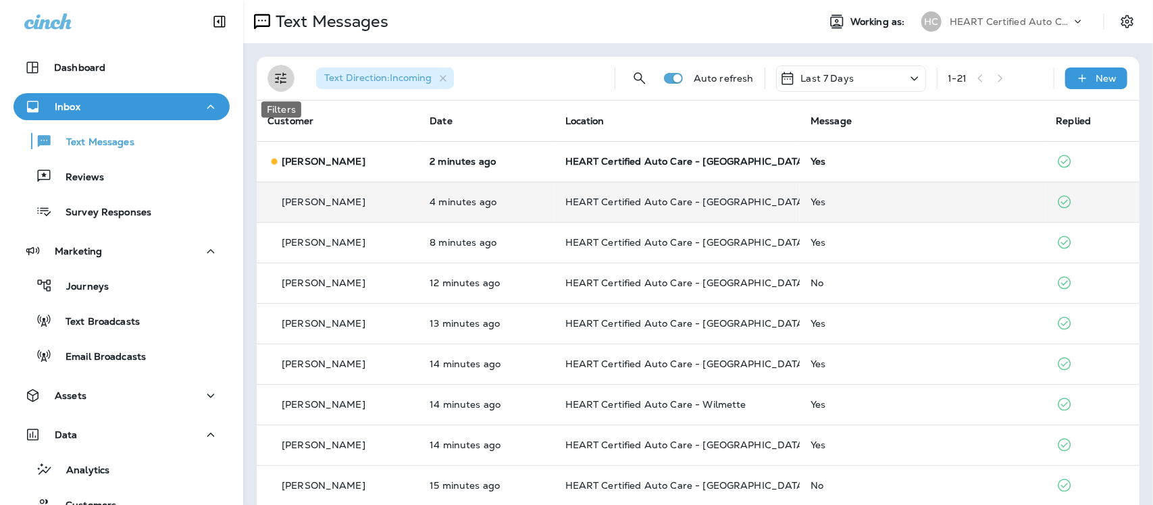
click at [275, 78] on icon "Filters" at bounding box center [281, 78] width 16 height 16
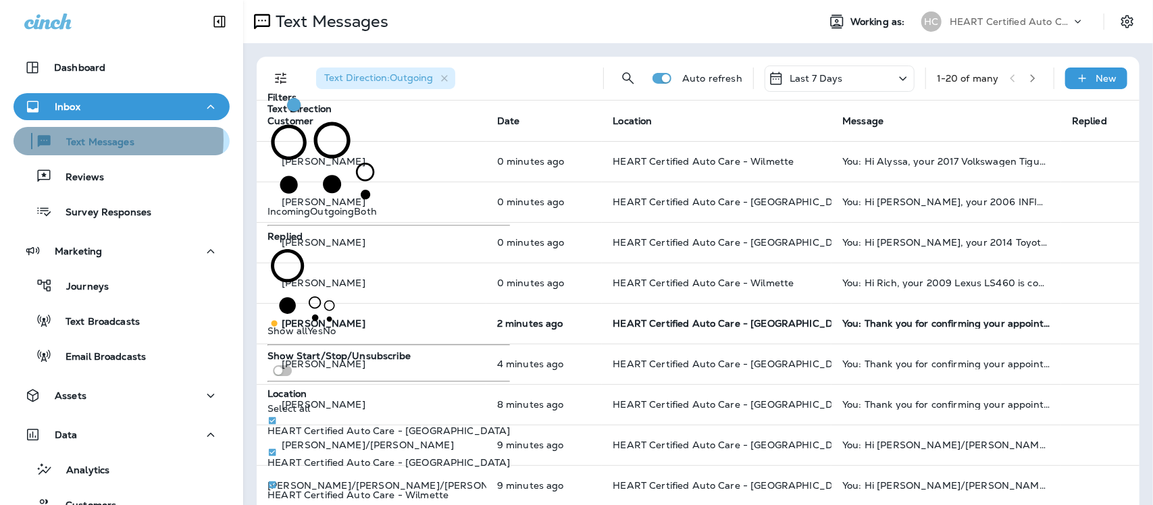
click at [103, 140] on p "Text Messages" at bounding box center [94, 142] width 82 height 13
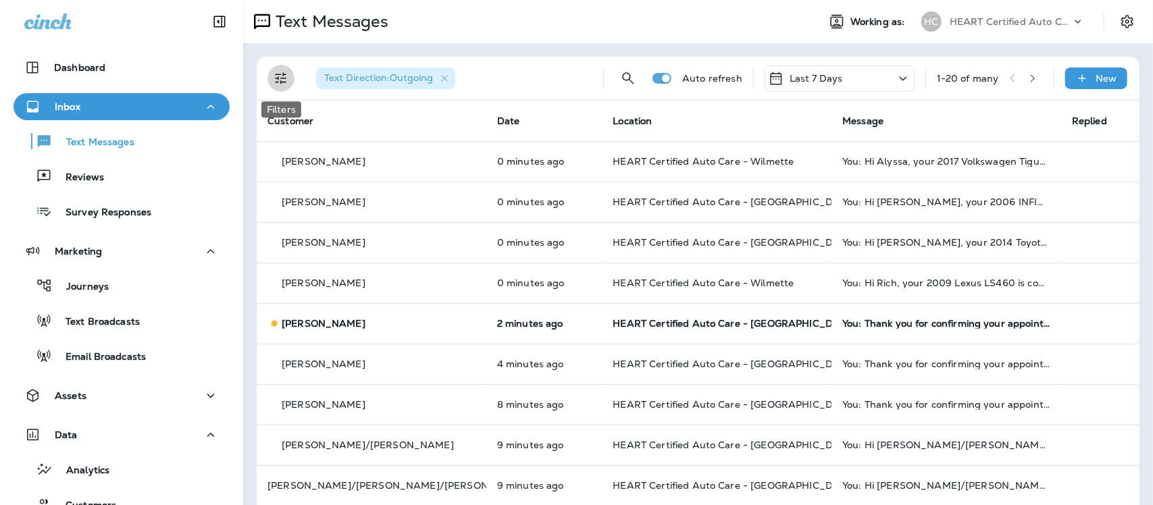
click at [282, 76] on icon "Filters" at bounding box center [281, 78] width 16 height 16
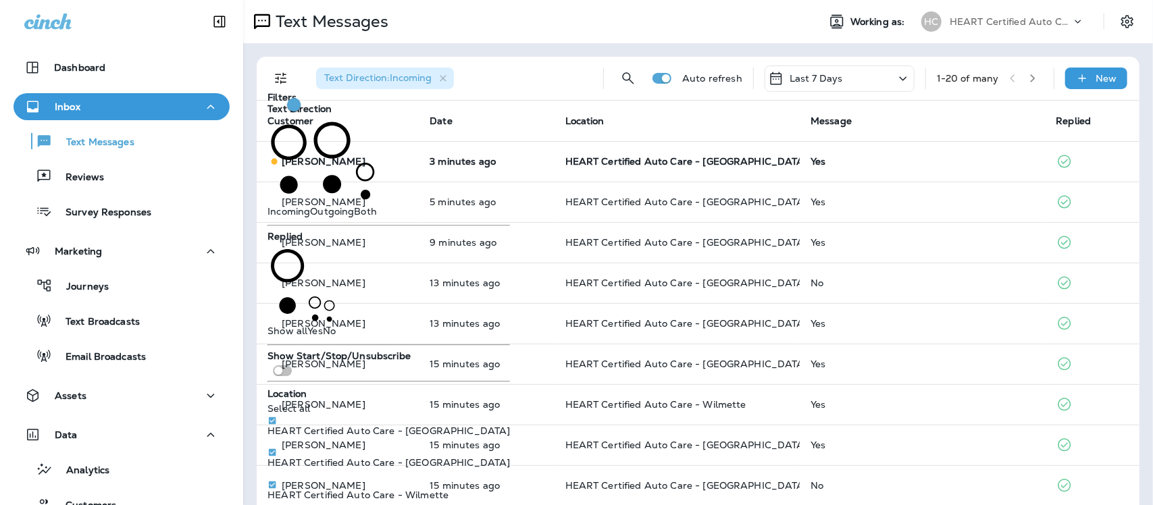
click at [717, 116] on th "Location" at bounding box center [677, 121] width 245 height 41
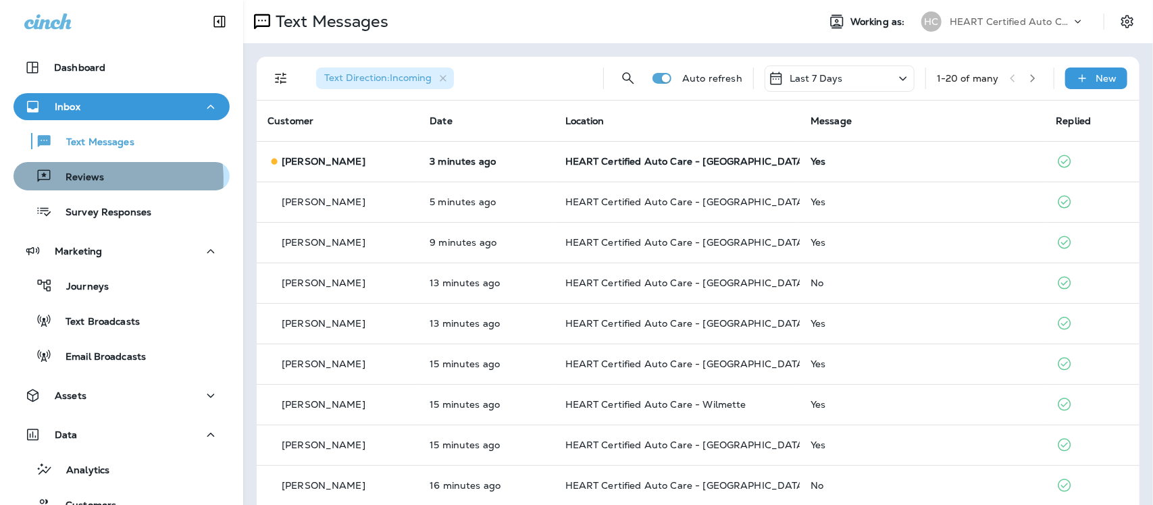
click at [90, 180] on p "Reviews" at bounding box center [78, 178] width 52 height 13
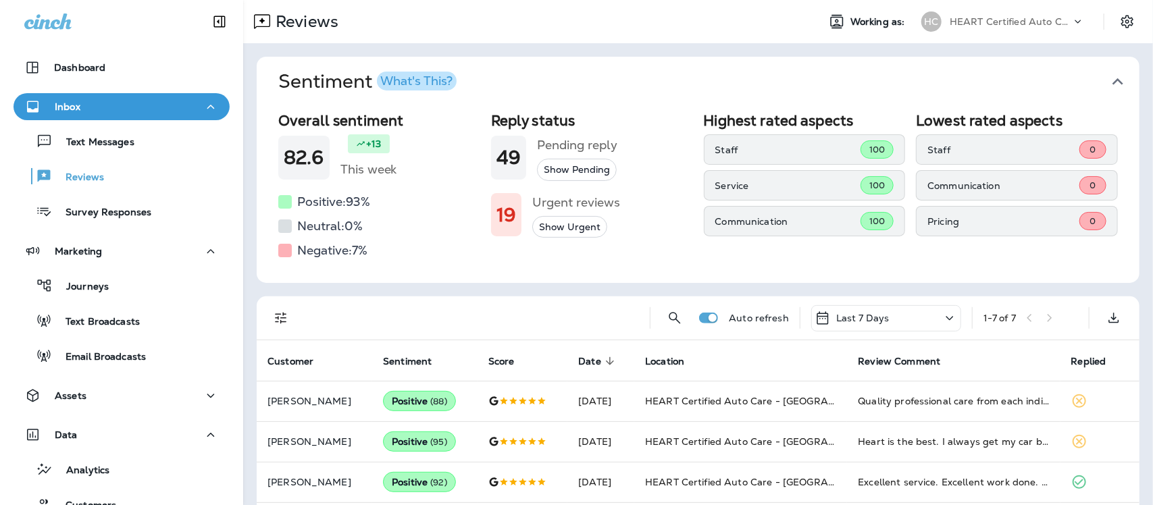
click at [1113, 82] on icon "button" at bounding box center [1118, 81] width 11 height 7
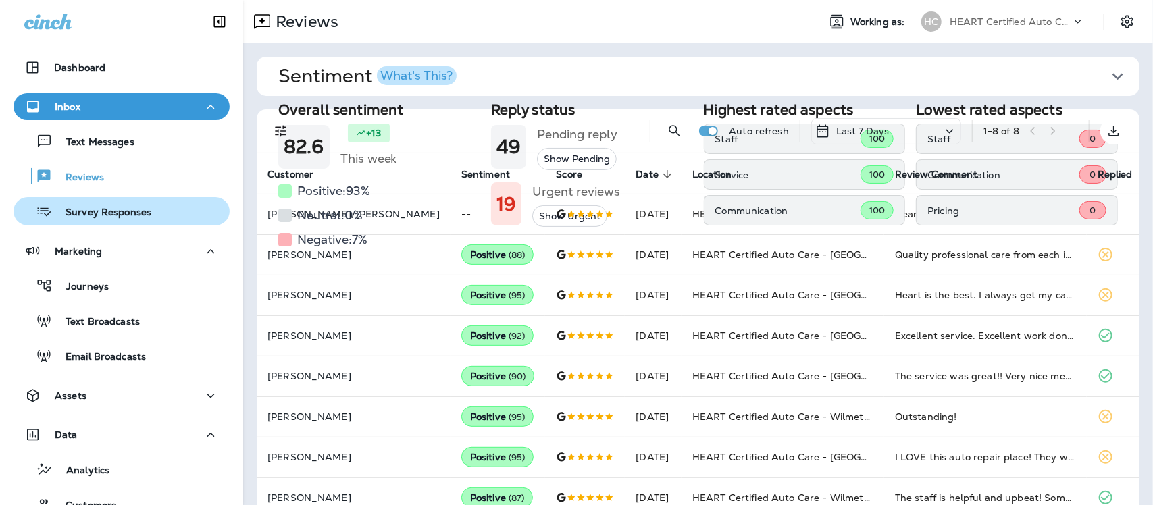
click at [103, 215] on p "Survey Responses" at bounding box center [101, 213] width 99 height 13
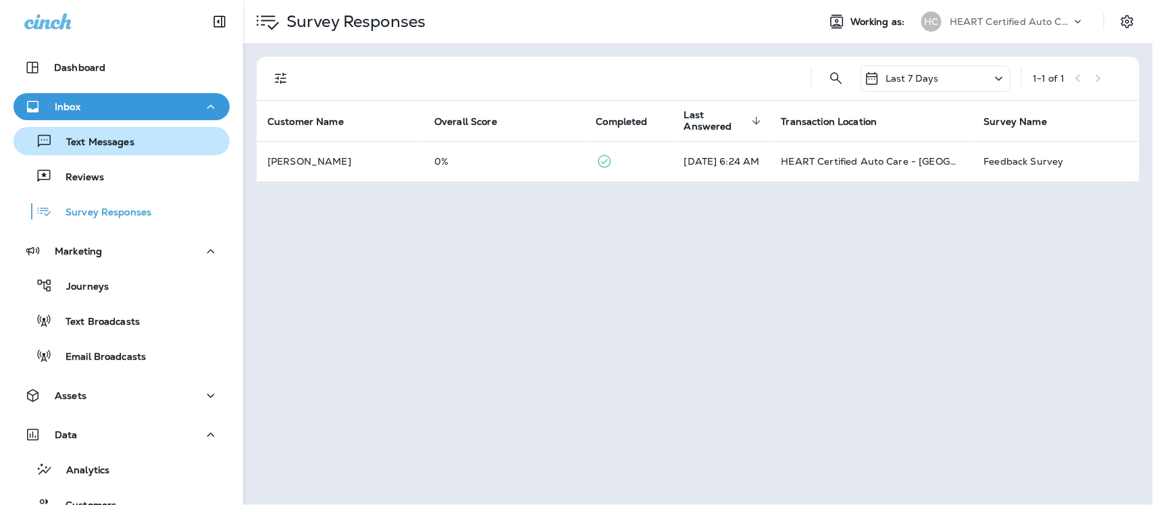
click at [99, 141] on p "Text Messages" at bounding box center [94, 142] width 82 height 13
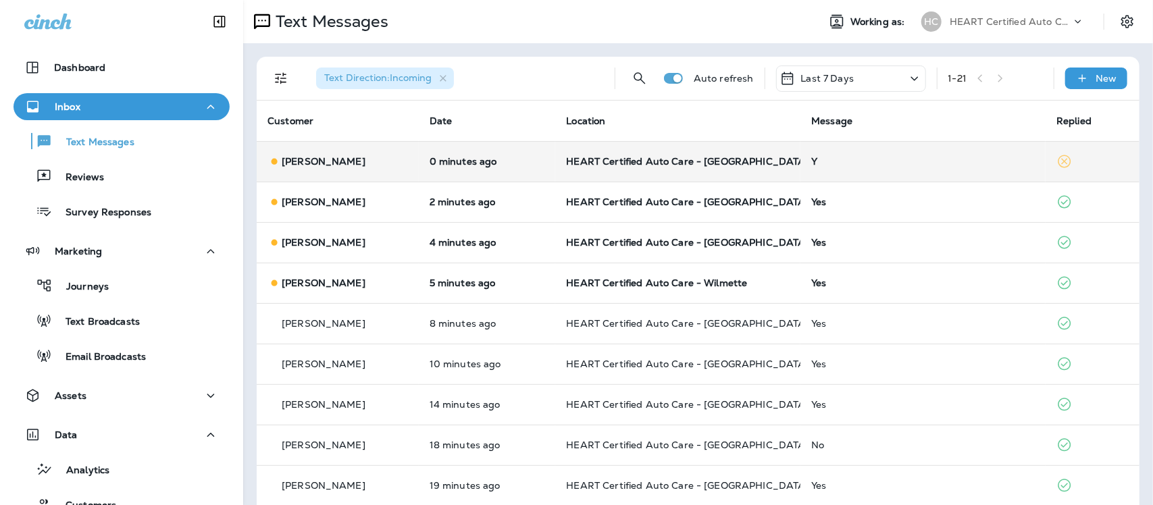
click at [812, 164] on div "Y" at bounding box center [924, 161] width 224 height 11
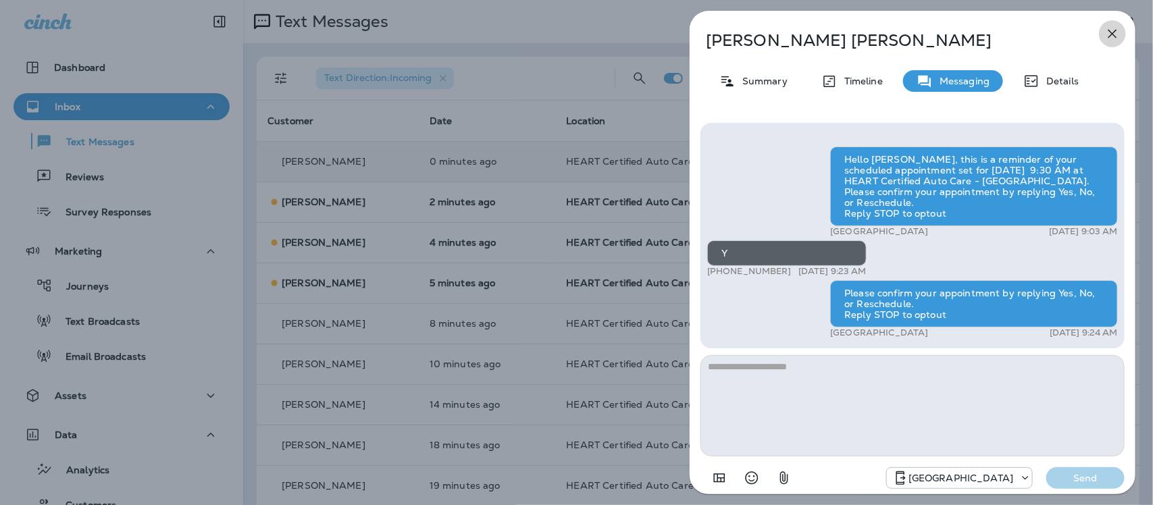
click at [1115, 32] on icon "button" at bounding box center [1113, 34] width 16 height 16
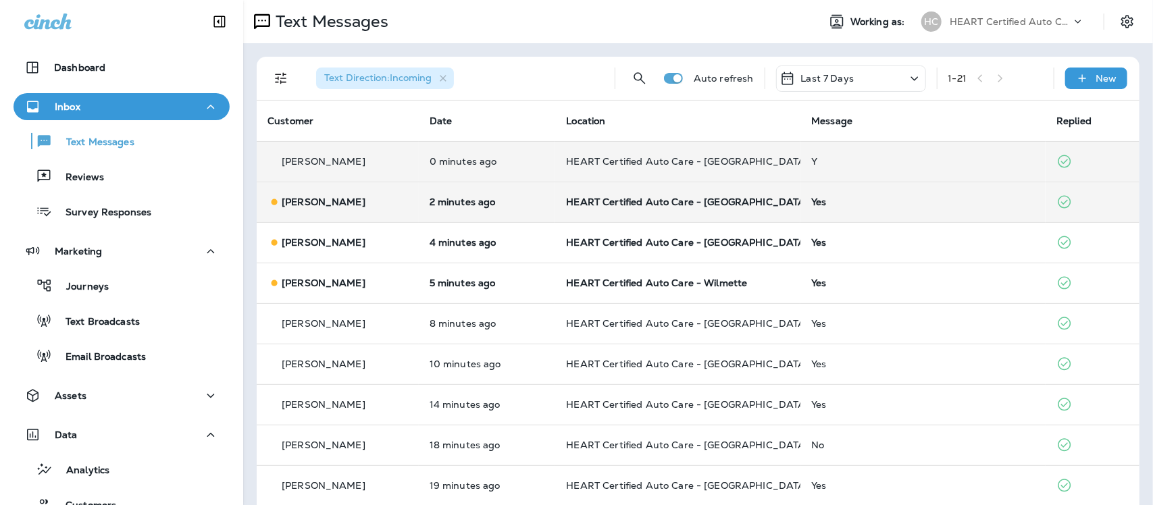
click at [812, 203] on div "Yes" at bounding box center [924, 202] width 224 height 11
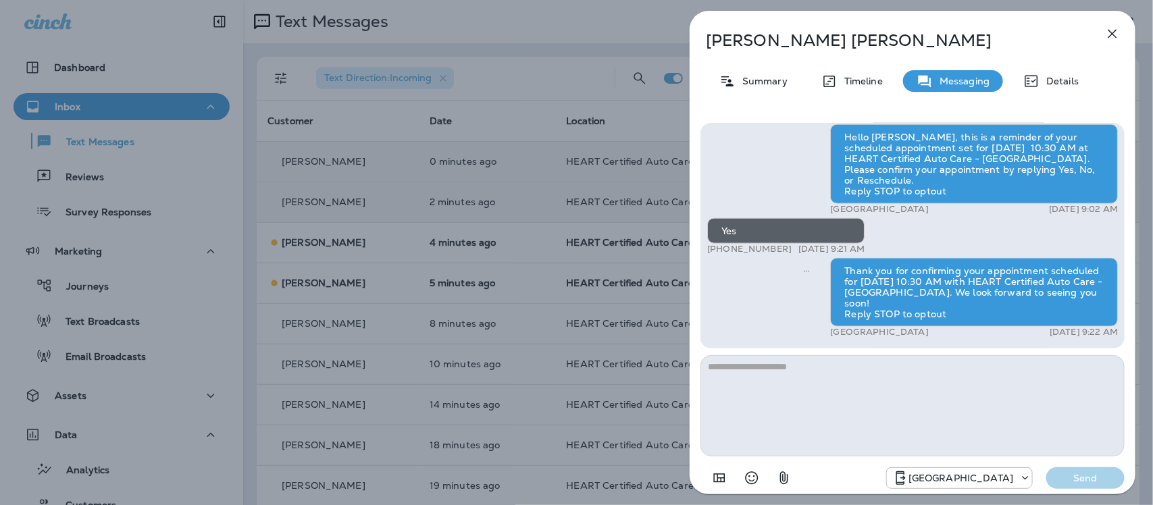
click at [1114, 28] on icon "button" at bounding box center [1113, 34] width 16 height 16
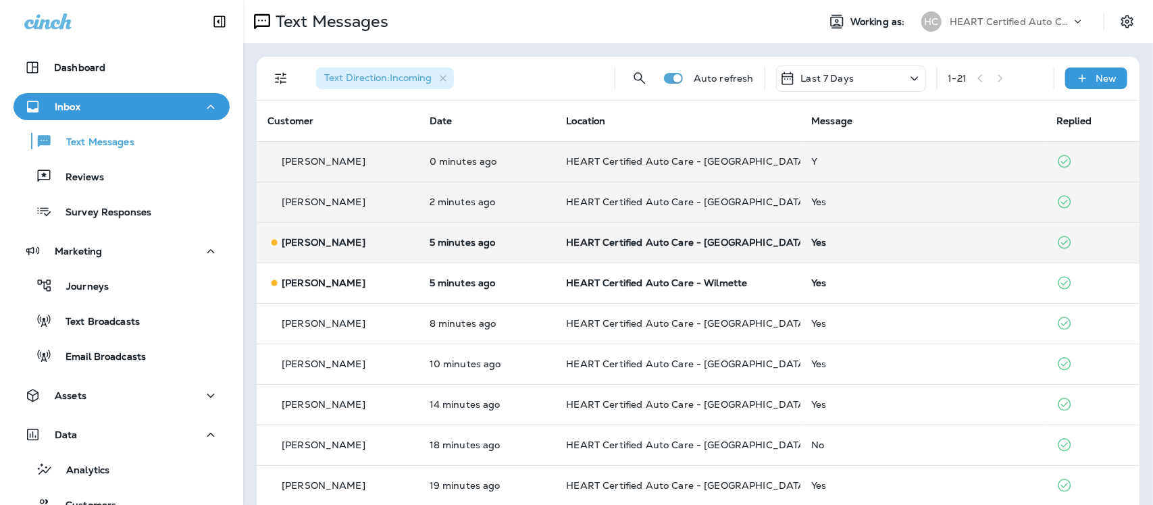
click at [812, 240] on div "Yes" at bounding box center [924, 242] width 224 height 11
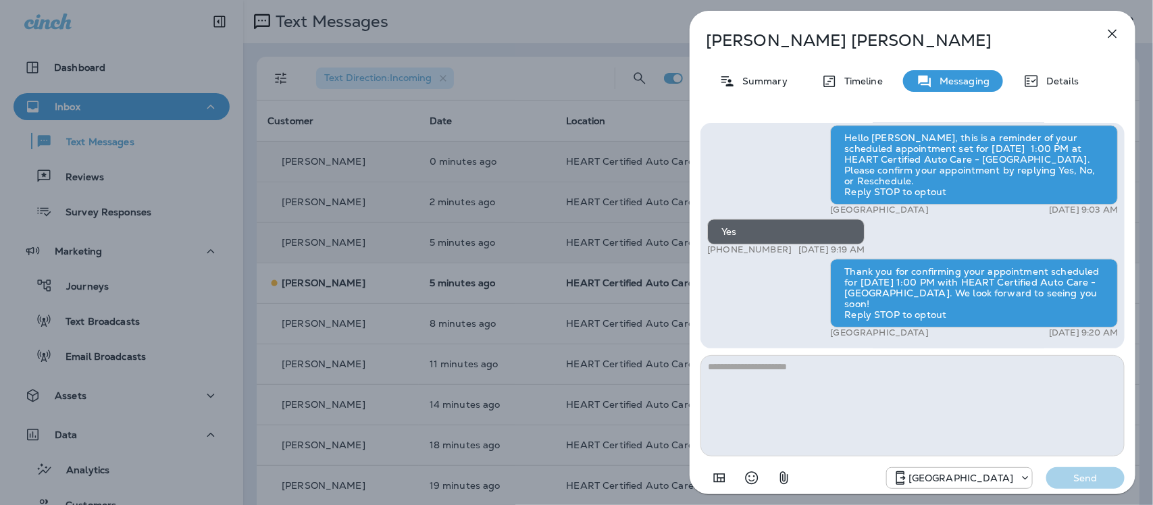
click at [1113, 30] on icon "button" at bounding box center [1113, 34] width 16 height 16
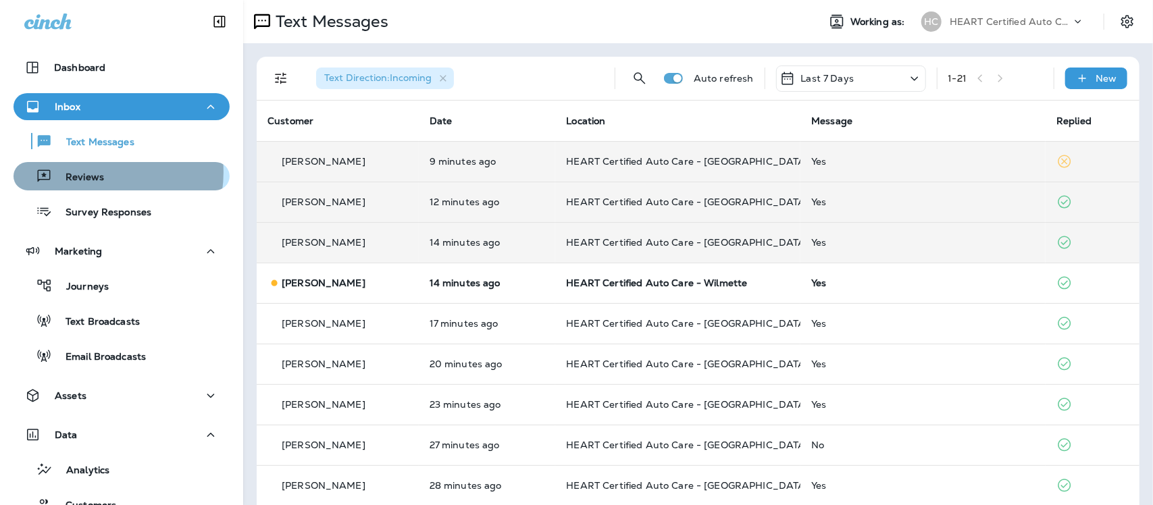
click at [96, 172] on p "Reviews" at bounding box center [78, 178] width 52 height 13
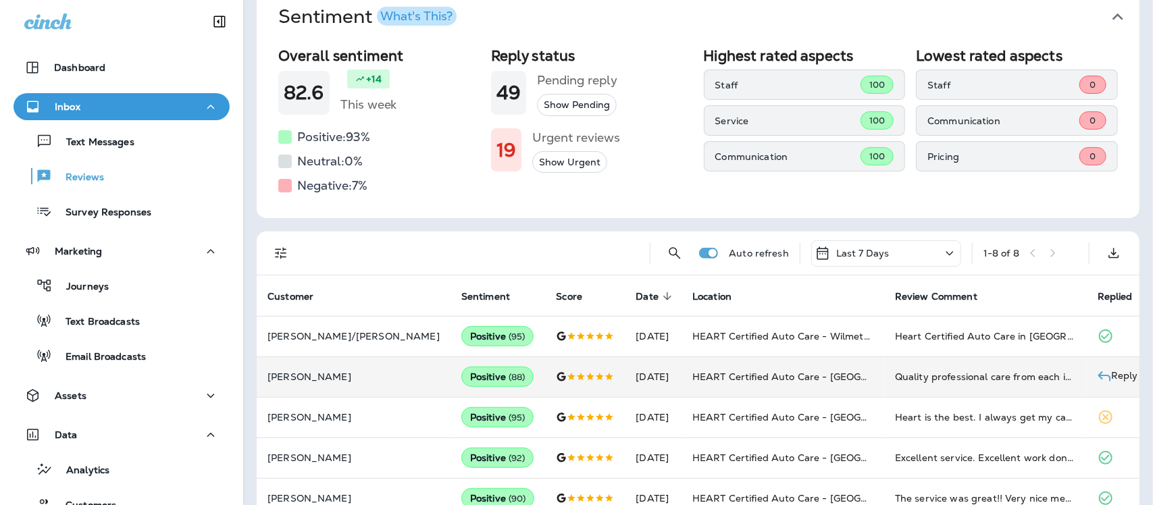
scroll to position [169, 0]
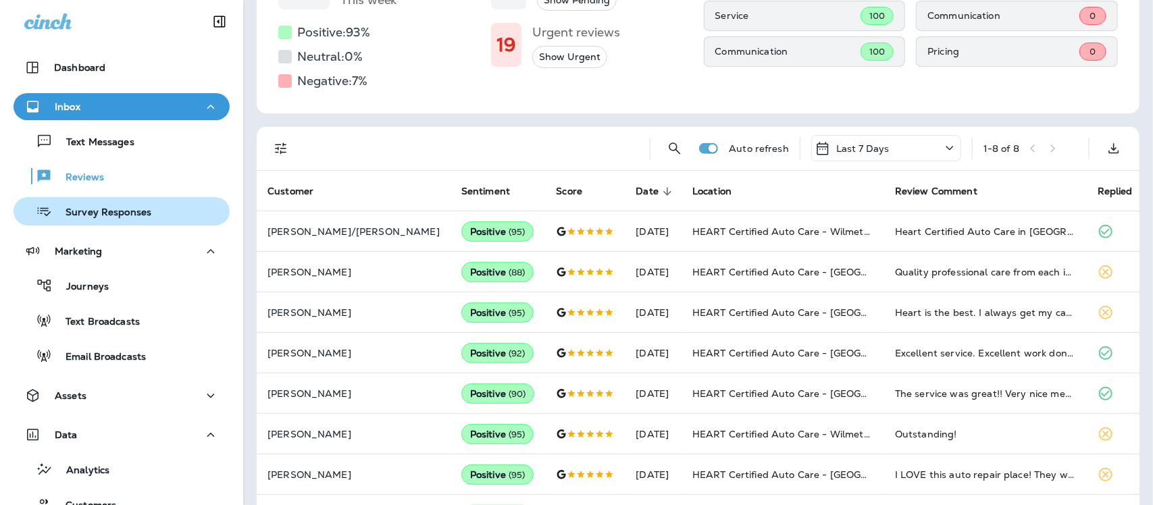
click at [116, 208] on p "Survey Responses" at bounding box center [101, 213] width 99 height 13
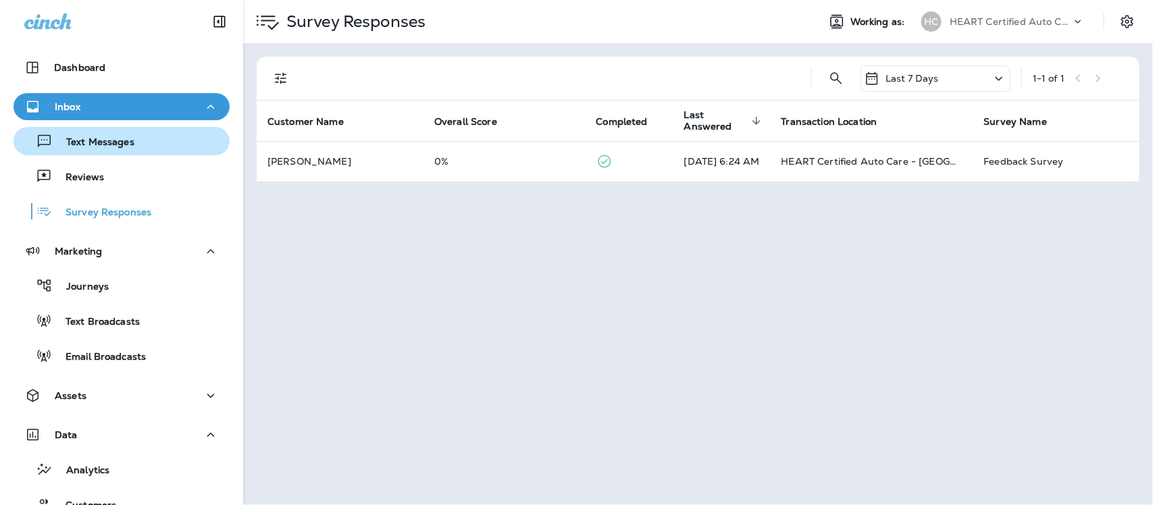
click at [110, 142] on p "Text Messages" at bounding box center [94, 142] width 82 height 13
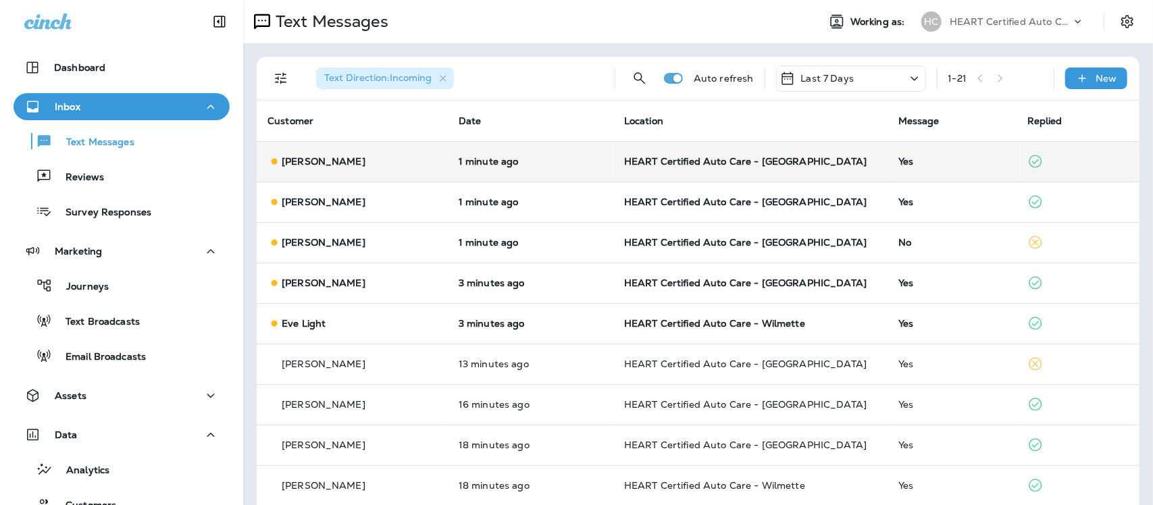
click at [899, 162] on div "Yes" at bounding box center [952, 161] width 107 height 11
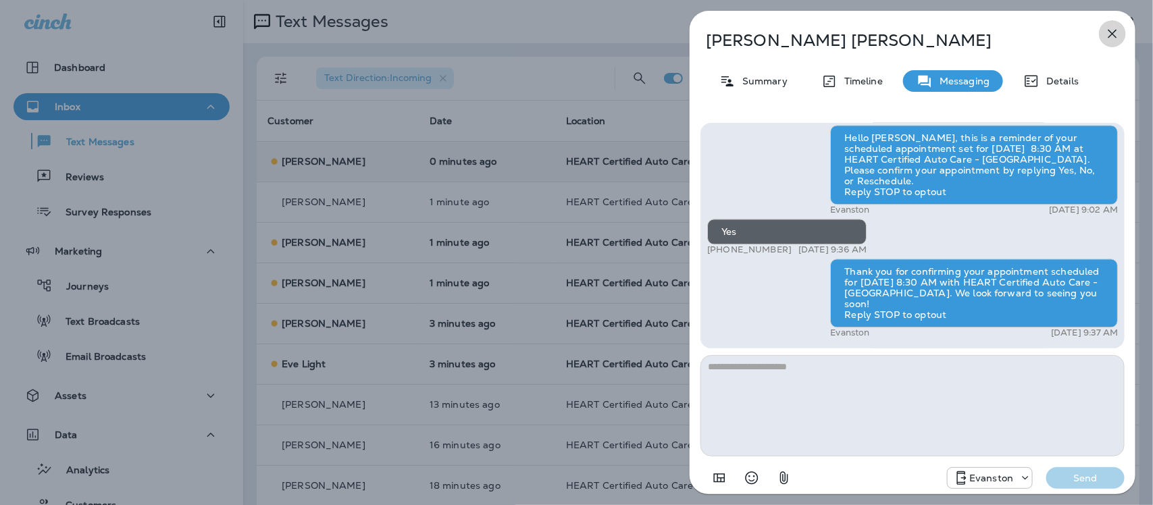
click at [1116, 34] on icon "button" at bounding box center [1113, 34] width 16 height 16
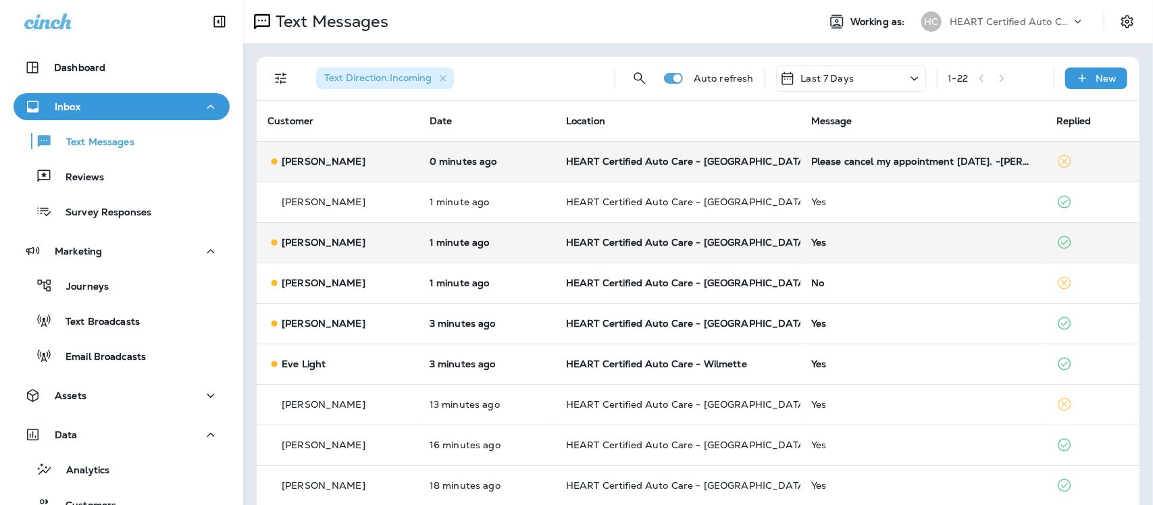
click at [812, 240] on div "Yes" at bounding box center [924, 242] width 224 height 11
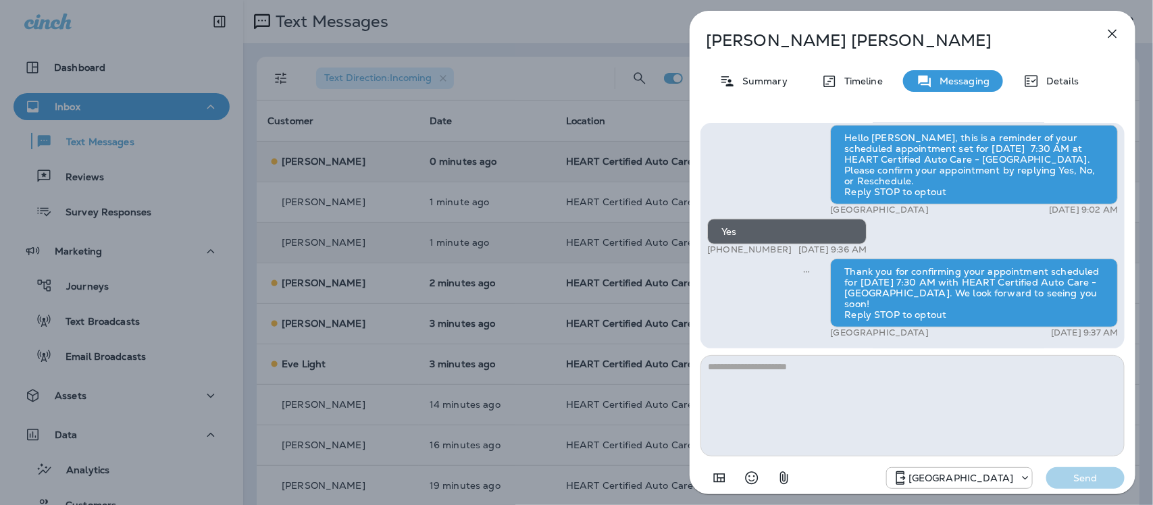
click at [1118, 34] on icon "button" at bounding box center [1113, 34] width 16 height 16
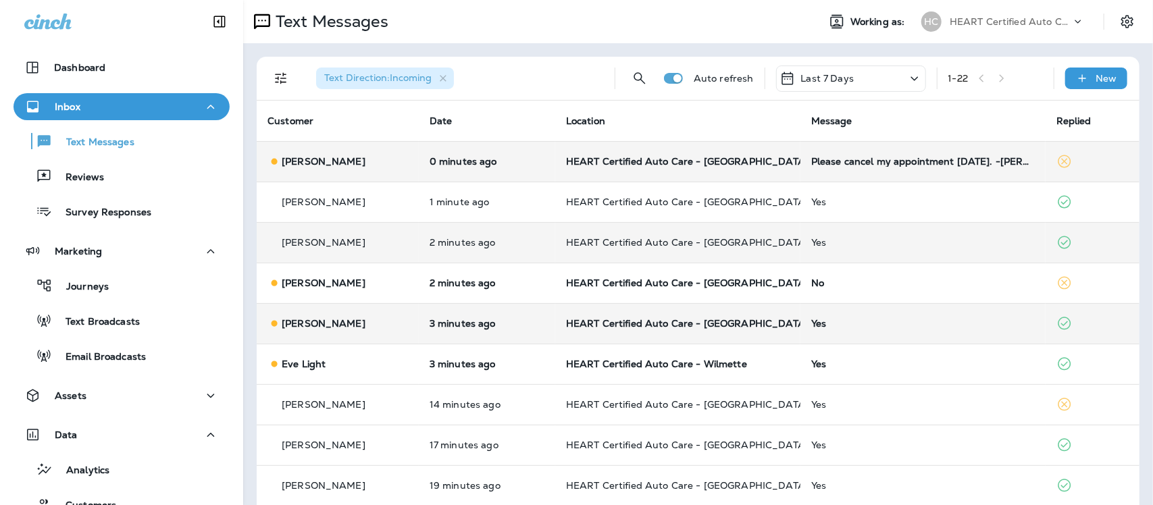
click at [812, 323] on div "Yes" at bounding box center [924, 323] width 224 height 11
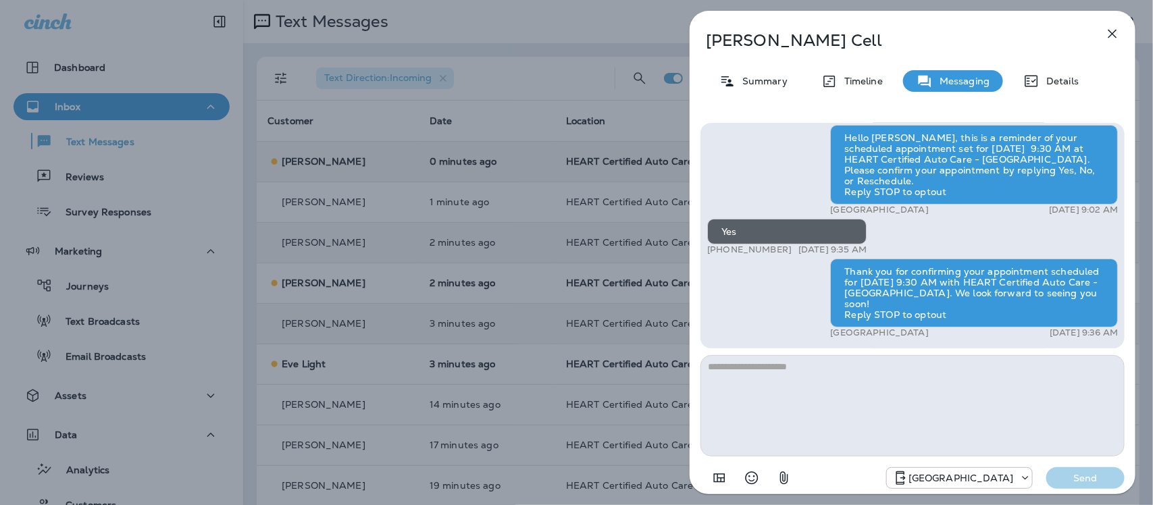
click at [1115, 31] on icon "button" at bounding box center [1113, 34] width 16 height 16
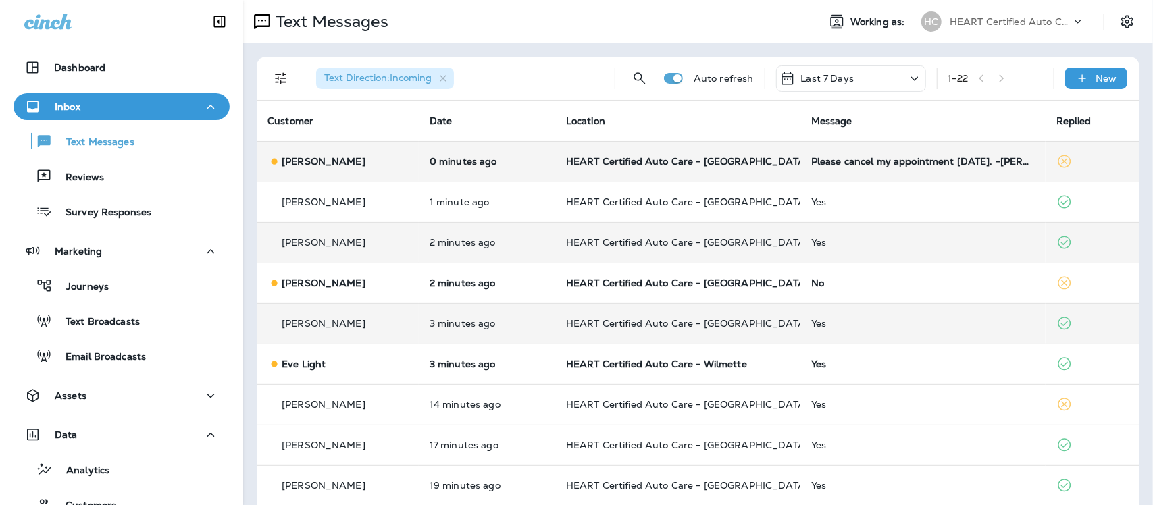
click at [930, 164] on div "Please cancel my appointment [DATE]. -[PERSON_NAME]" at bounding box center [924, 161] width 224 height 11
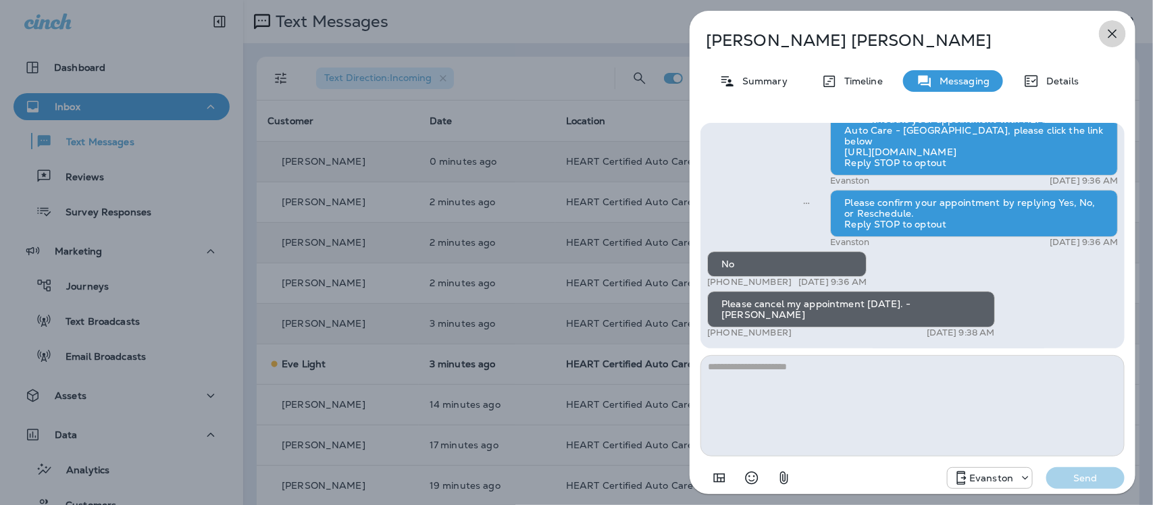
click at [1116, 31] on icon "button" at bounding box center [1113, 34] width 9 height 9
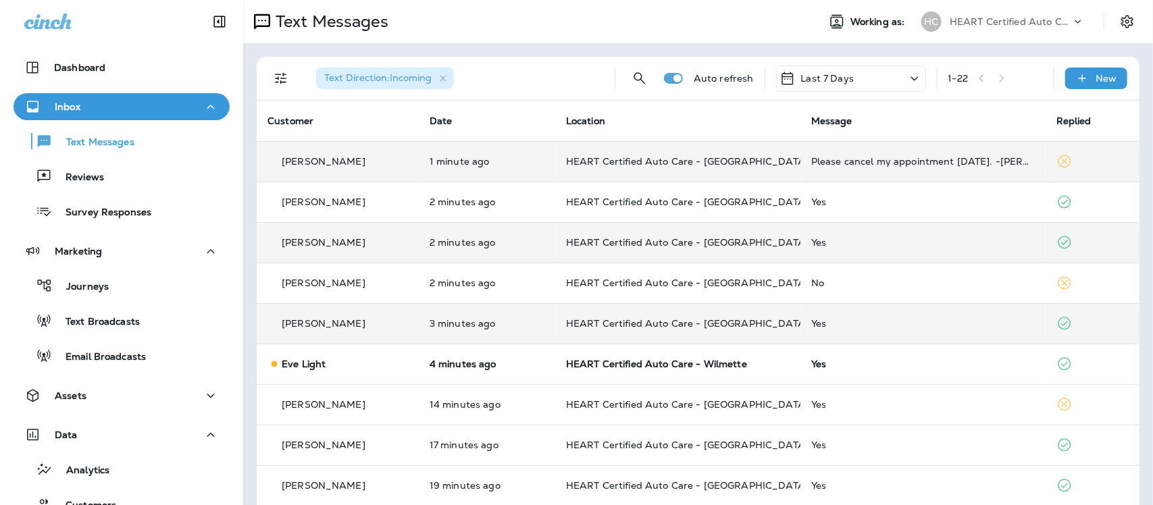
click at [848, 164] on div "Please cancel my appointment [DATE]. -[PERSON_NAME]" at bounding box center [924, 161] width 224 height 11
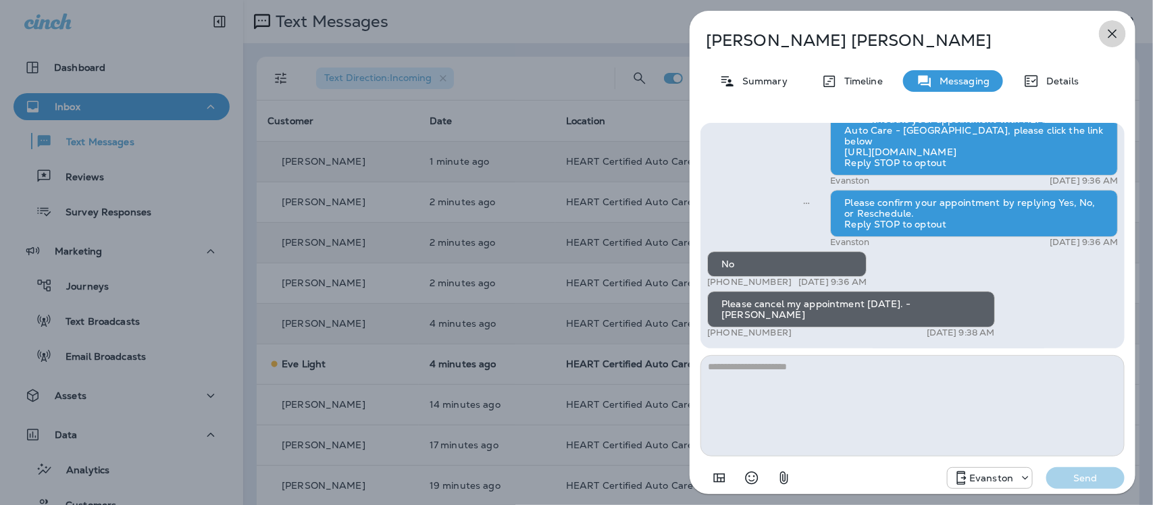
click at [1113, 34] on icon "button" at bounding box center [1113, 34] width 16 height 16
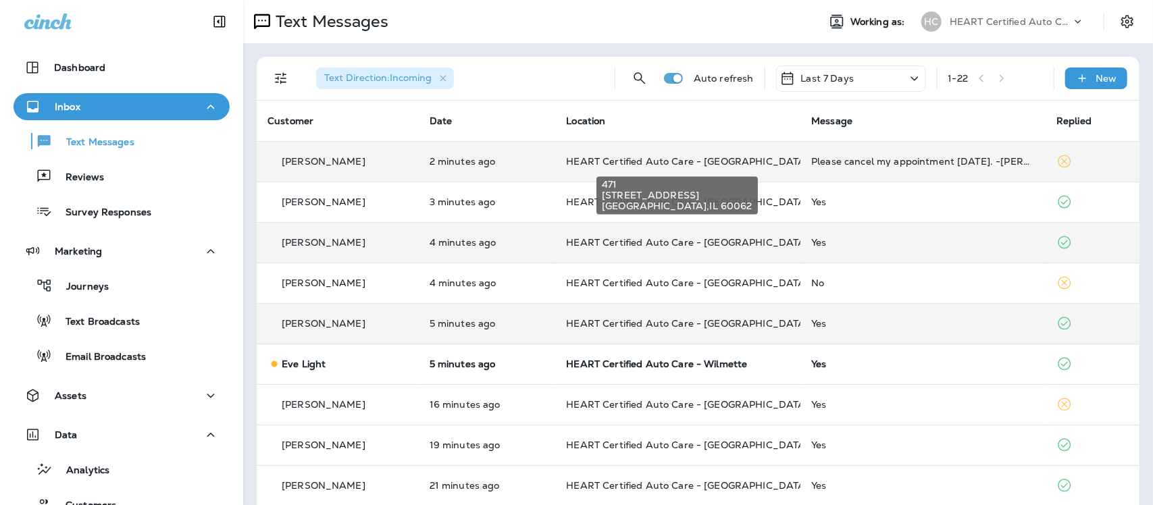
click at [716, 159] on span "HEART Certified Auto Care - [GEOGRAPHIC_DATA]" at bounding box center [687, 161] width 243 height 12
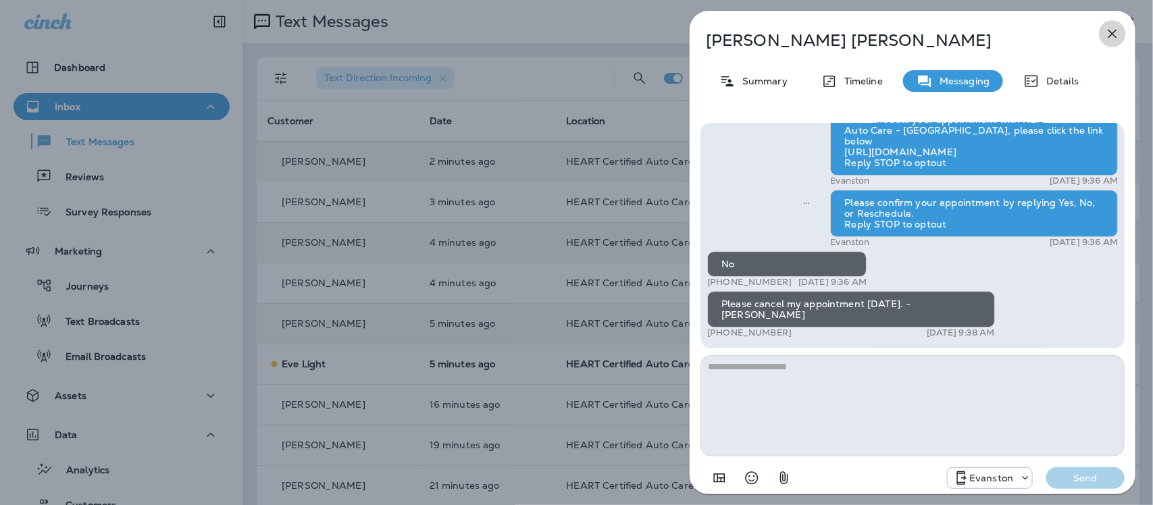
click at [1112, 29] on icon "button" at bounding box center [1113, 34] width 16 height 16
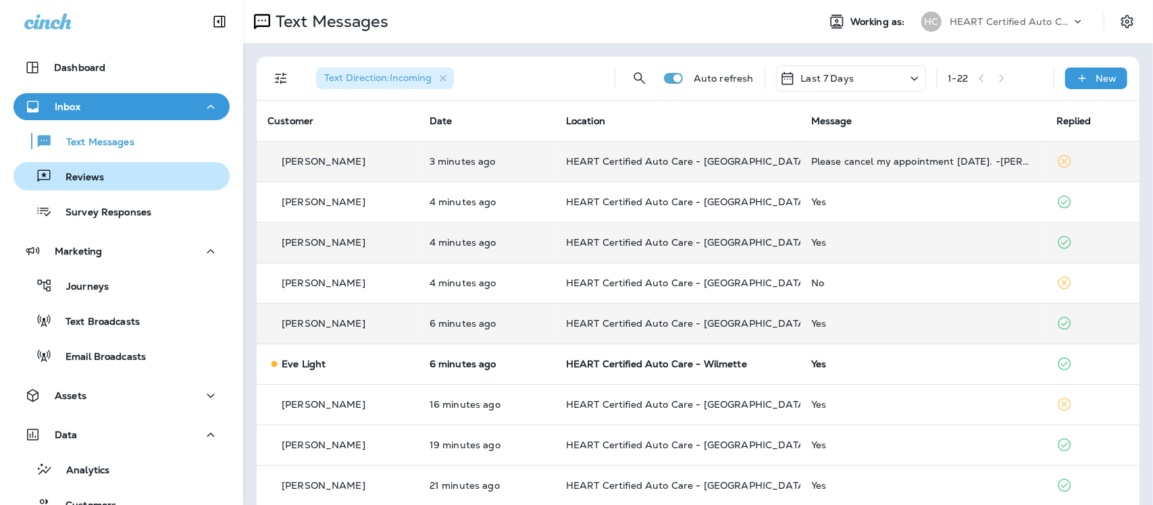
click at [80, 177] on p "Reviews" at bounding box center [78, 178] width 52 height 13
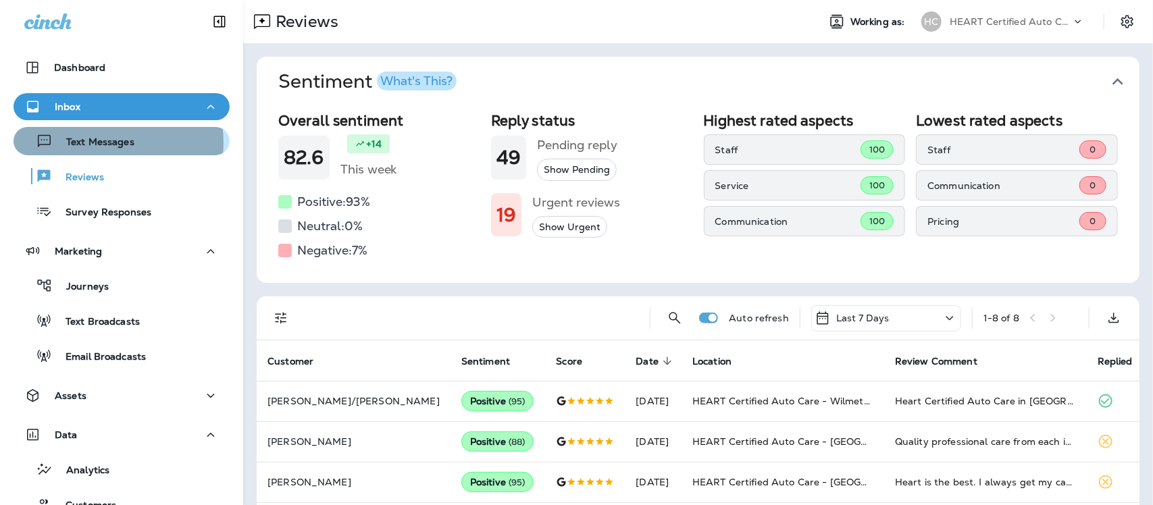
click at [107, 143] on p "Text Messages" at bounding box center [94, 142] width 82 height 13
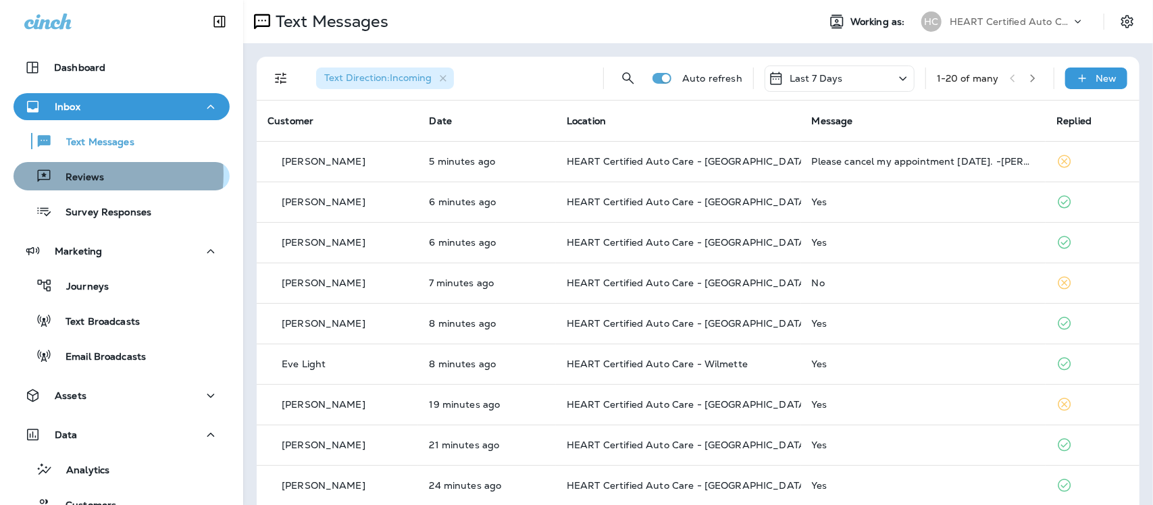
click at [85, 174] on p "Reviews" at bounding box center [78, 178] width 52 height 13
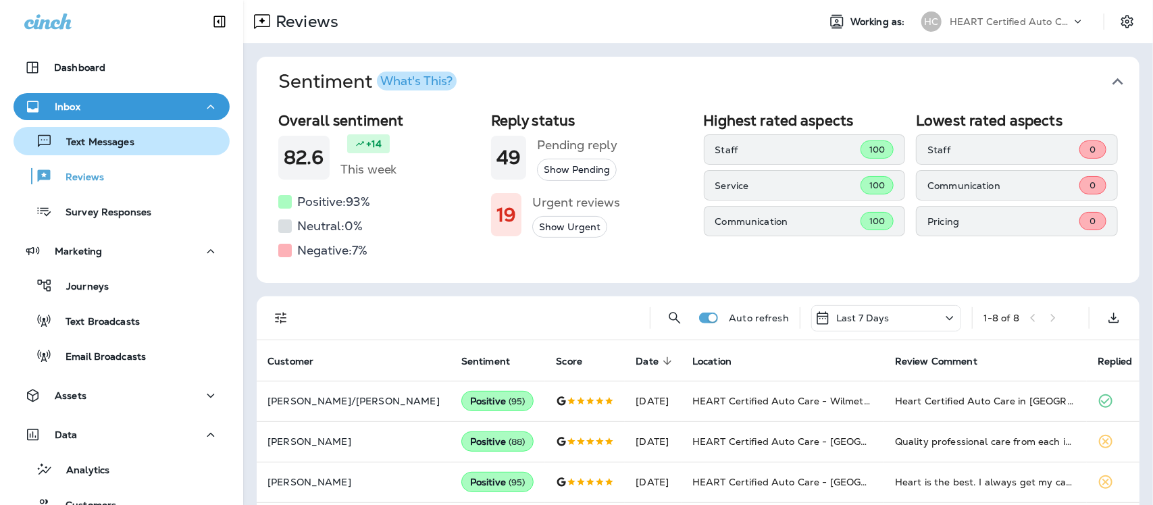
click at [110, 139] on p "Text Messages" at bounding box center [94, 142] width 82 height 13
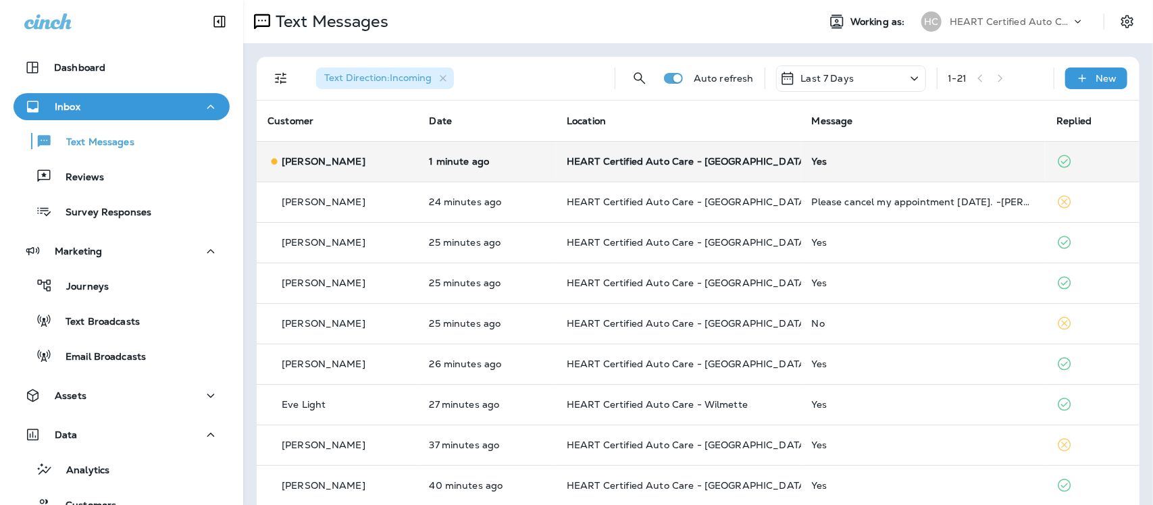
click at [812, 166] on div "Yes" at bounding box center [924, 161] width 224 height 11
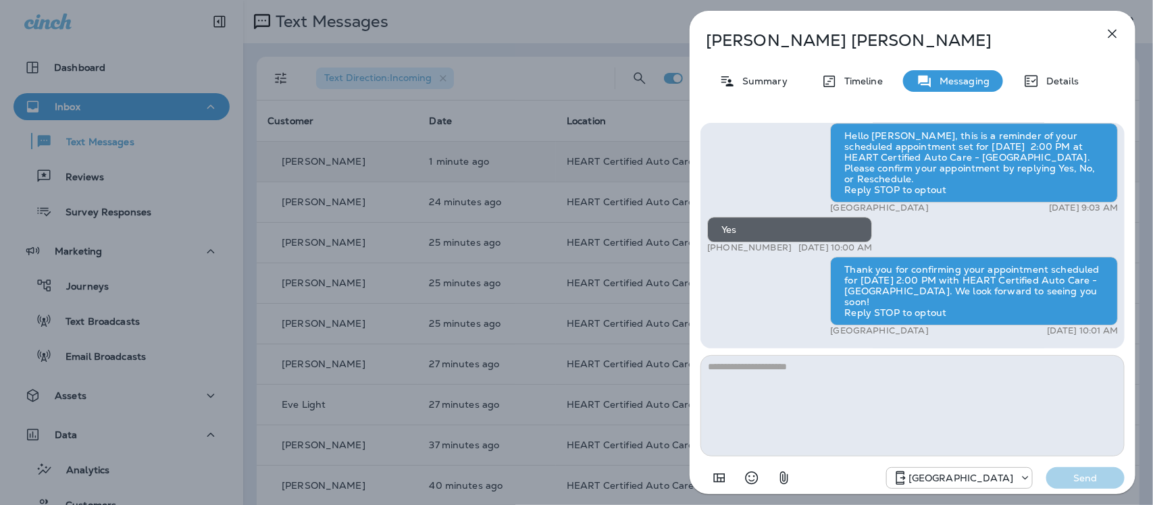
click at [1110, 31] on icon "button" at bounding box center [1113, 34] width 9 height 9
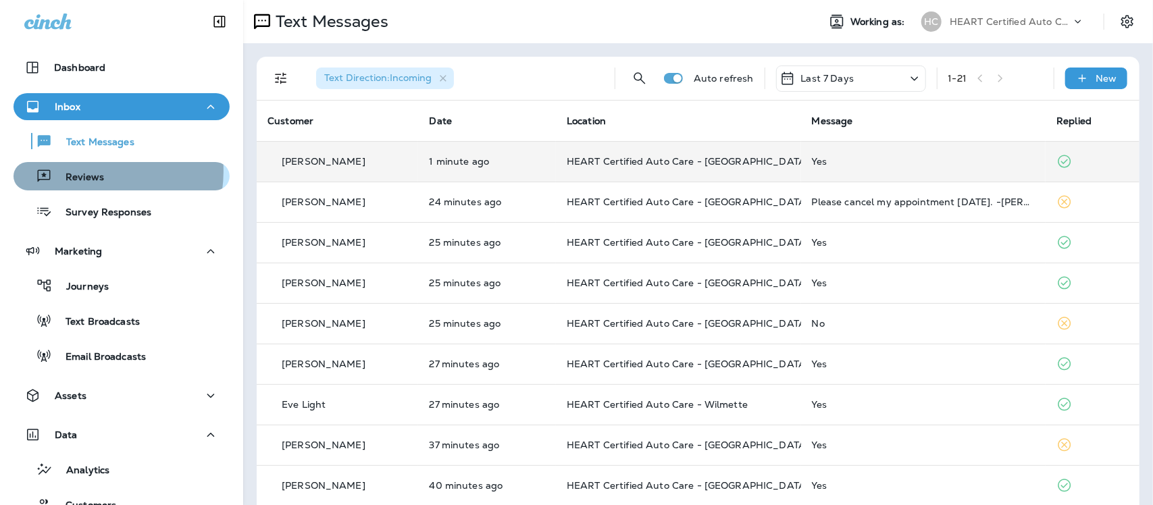
click at [80, 172] on p "Reviews" at bounding box center [78, 178] width 52 height 13
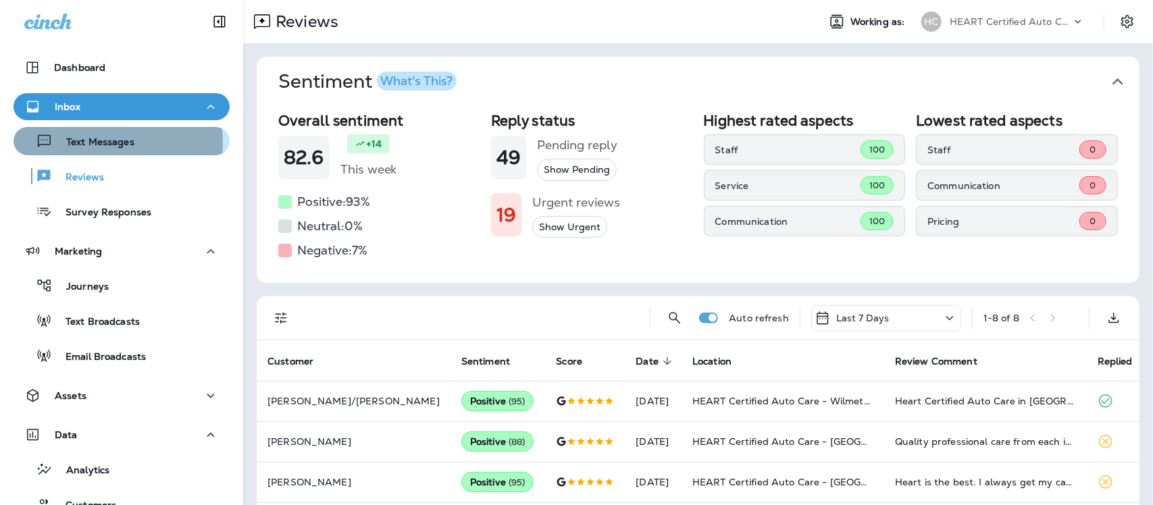
click at [81, 143] on p "Text Messages" at bounding box center [94, 142] width 82 height 13
